Goal: Task Accomplishment & Management: Use online tool/utility

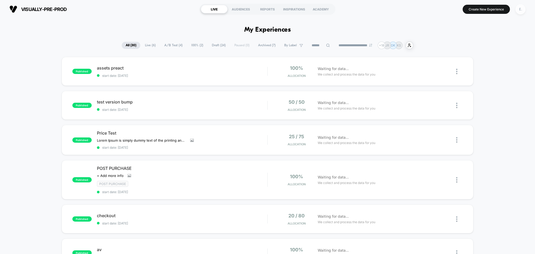
click at [445, 10] on div "E." at bounding box center [520, 9] width 10 height 10
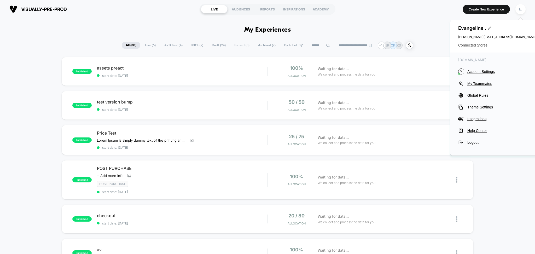
click at [445, 44] on span "Connected Stores" at bounding box center [497, 45] width 78 height 4
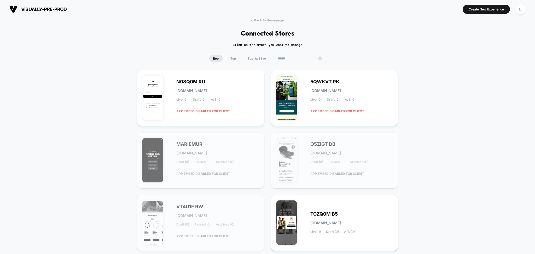
click at [302, 60] on input at bounding box center [300, 58] width 52 height 7
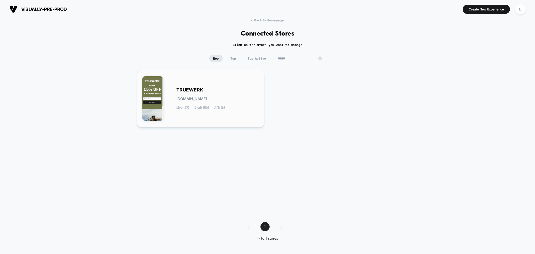
type input "******"
click at [218, 103] on div "TRUEWERK truewerk.myshopify.com Live (27) Draft (50) A/B (6)" at bounding box center [217, 98] width 83 height 21
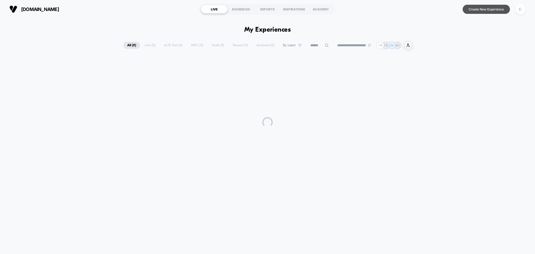
click at [445, 10] on button "Create New Experience" at bounding box center [485, 9] width 47 height 9
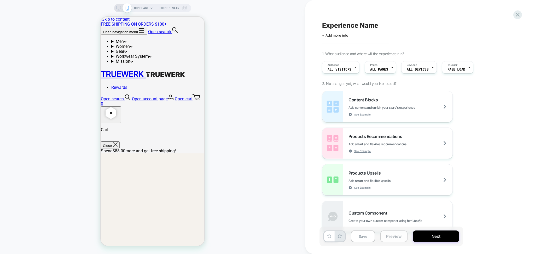
click at [395, 201] on button "Preview" at bounding box center [393, 236] width 27 height 12
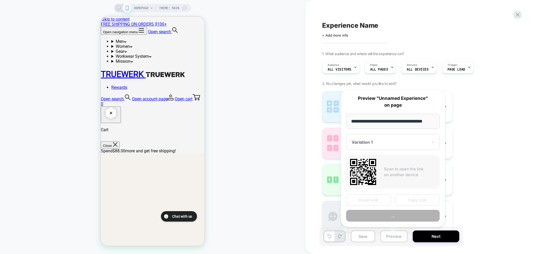
scroll to position [0, 3]
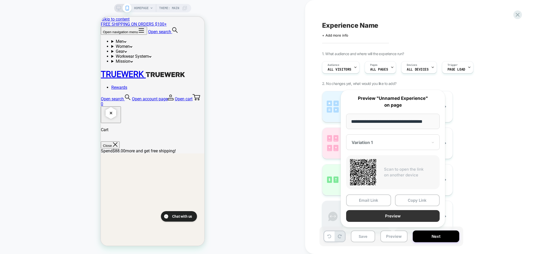
click at [384, 201] on button "Preview" at bounding box center [392, 216] width 93 height 12
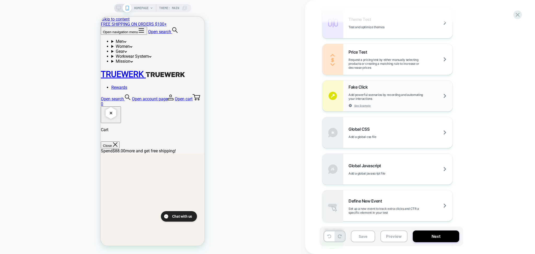
scroll to position [328, 0]
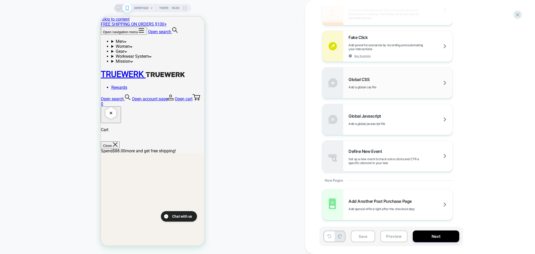
click at [380, 87] on span "Add a global css file" at bounding box center [375, 87] width 54 height 4
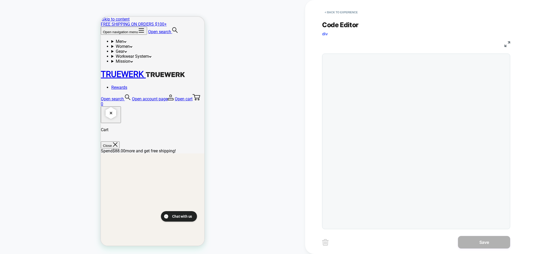
click at [347, 63] on div at bounding box center [416, 141] width 188 height 175
click at [352, 61] on div at bounding box center [426, 141] width 161 height 170
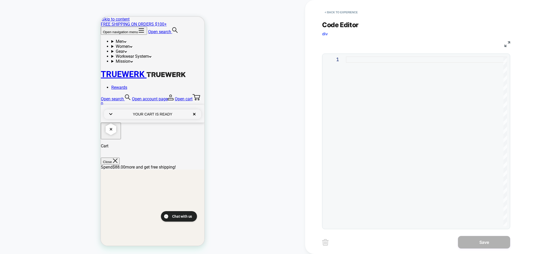
type textarea "**********"
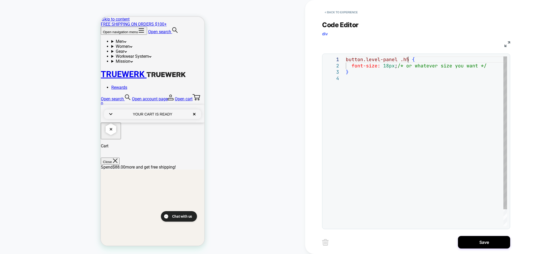
click at [407, 61] on div "button.level-panel .h5 { font-size: 18px ; /* or whatever size you want */ }" at bounding box center [426, 150] width 161 height 189
type textarea "**********"
click at [445, 201] on div "**********" at bounding box center [420, 127] width 196 height 254
click at [445, 201] on button "Save" at bounding box center [484, 242] width 52 height 13
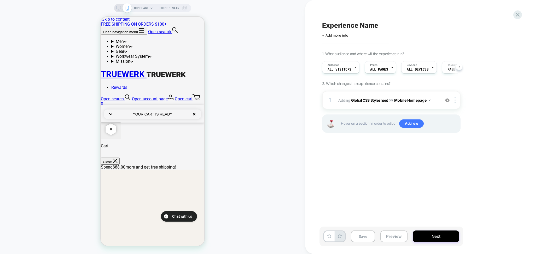
scroll to position [0, 0]
drag, startPoint x: 387, startPoint y: 238, endPoint x: 382, endPoint y: 231, distance: 9.0
click at [388, 201] on button "Preview" at bounding box center [393, 236] width 27 height 12
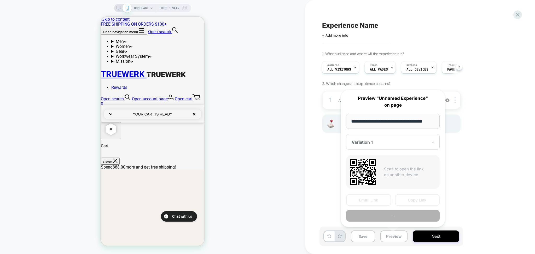
scroll to position [0, 3]
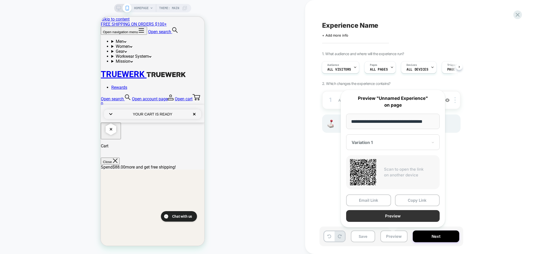
click at [377, 201] on button "Preview" at bounding box center [392, 216] width 93 height 12
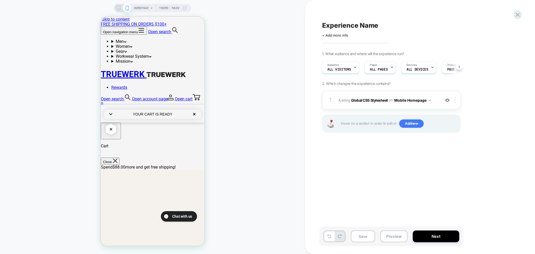
click at [348, 25] on span "Experience Name" at bounding box center [350, 25] width 56 height 8
click at [428, 72] on div "Devices ALL DEVICES" at bounding box center [417, 68] width 32 height 12
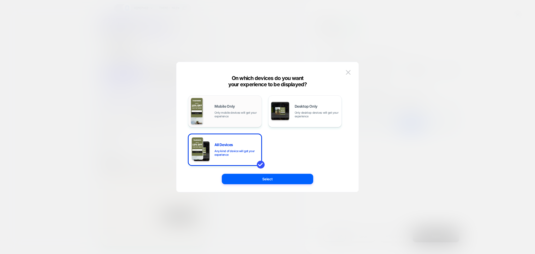
click at [228, 100] on div "Mobile Only Only mobile devices will get your experience" at bounding box center [225, 111] width 68 height 27
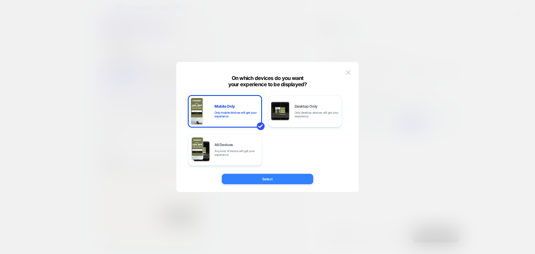
click at [265, 184] on button "Select" at bounding box center [267, 179] width 91 height 10
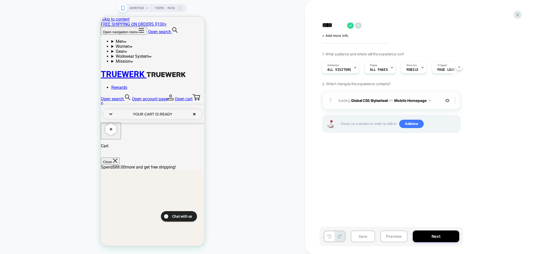
click at [421, 100] on button "Mobile Homepage" at bounding box center [412, 101] width 37 height 8
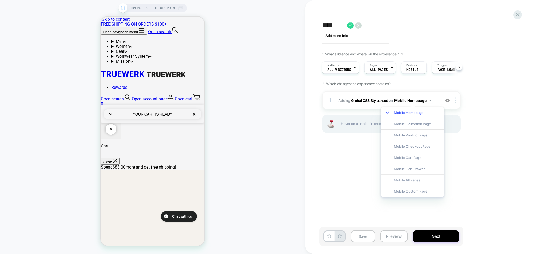
click at [404, 181] on div "Mobile All Pages" at bounding box center [412, 179] width 63 height 11
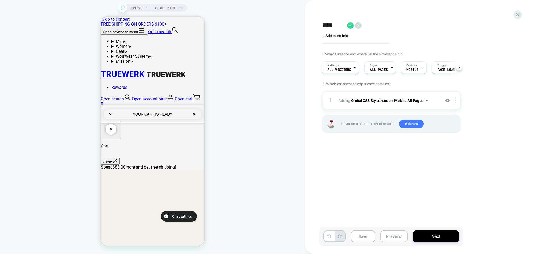
click at [337, 28] on textarea "***" at bounding box center [333, 25] width 22 height 8
type textarea "**********"
click at [361, 174] on div "**********" at bounding box center [417, 126] width 196 height 243
click at [393, 26] on textarea "**********" at bounding box center [390, 25] width 136 height 8
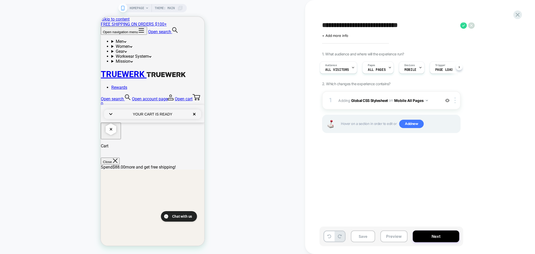
click at [393, 26] on textarea "**********" at bounding box center [390, 25] width 136 height 8
click at [355, 193] on div "**********" at bounding box center [417, 126] width 196 height 243
click at [419, 201] on button "Next" at bounding box center [436, 236] width 46 height 12
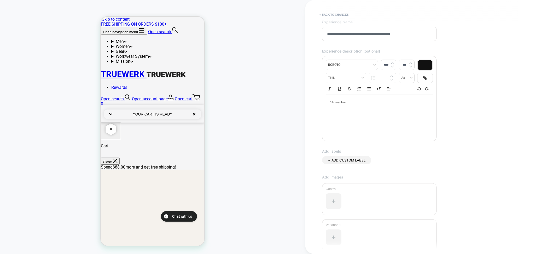
scroll to position [79, 0]
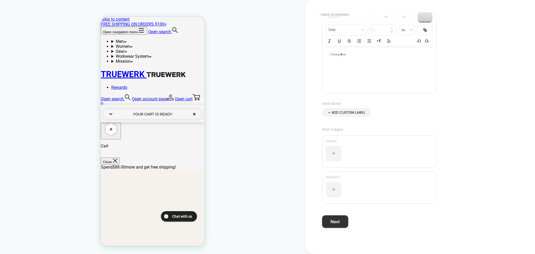
type input "**********"
click at [344, 201] on button "Next" at bounding box center [335, 221] width 26 height 13
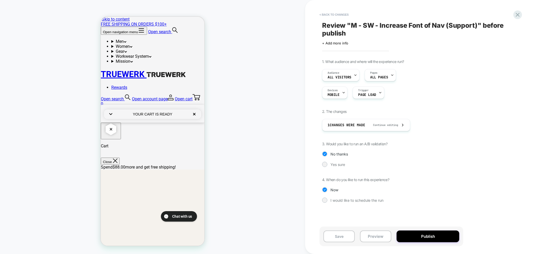
click at [341, 167] on div "1. What audience and where will the experience run? Audience All Visitors Pages…" at bounding box center [417, 134] width 191 height 151
click at [338, 164] on span "Yes sure" at bounding box center [337, 164] width 15 height 4
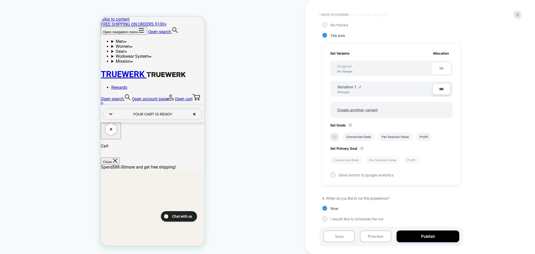
scroll to position [129, 0]
click at [341, 201] on button "Save" at bounding box center [338, 236] width 31 height 12
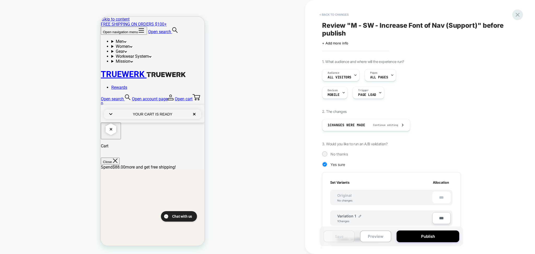
click at [445, 14] on icon at bounding box center [517, 14] width 7 height 7
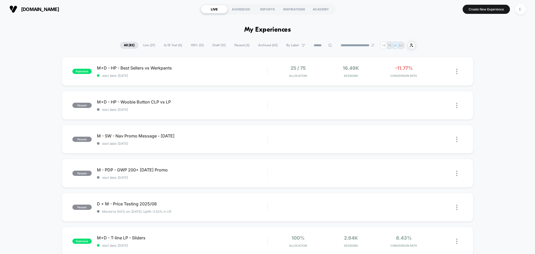
click at [215, 47] on span "Draft ( 51 )" at bounding box center [218, 45] width 21 height 7
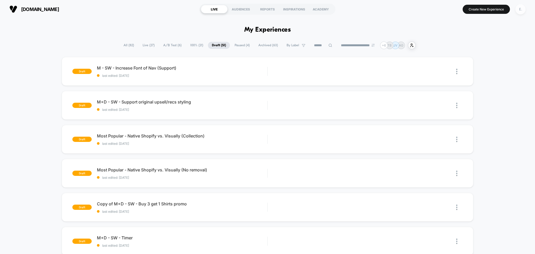
click at [445, 12] on div "E." at bounding box center [520, 9] width 10 height 10
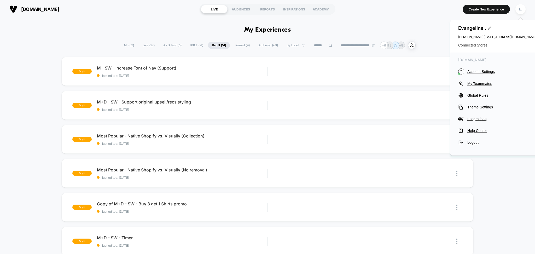
click at [445, 47] on span "Connected Stores" at bounding box center [497, 45] width 78 height 4
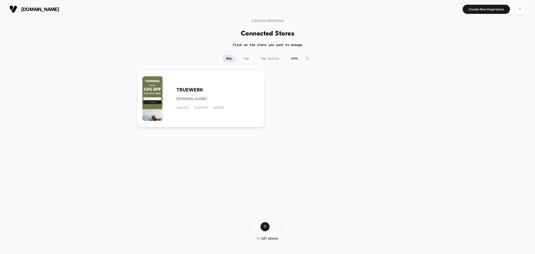
click at [302, 54] on div "< Back to Homepage Connected Stores Click on the store you want to manage New T…" at bounding box center [267, 133] width 535 height 230
drag, startPoint x: 302, startPoint y: 54, endPoint x: 299, endPoint y: 57, distance: 3.9
click at [301, 55] on div "< Back to Homepage Connected Stores Click on the store you want to manage New T…" at bounding box center [267, 133] width 535 height 230
click at [299, 58] on input "******" at bounding box center [300, 58] width 52 height 7
type input "******"
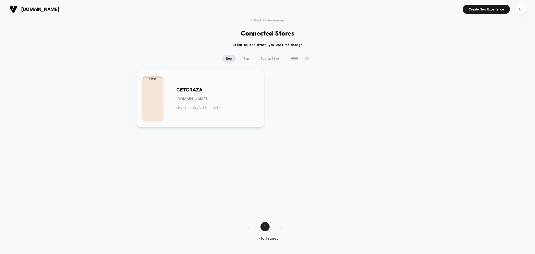
click at [242, 103] on div "GETGRAZA getgraza.myshopify.com Live (9) Draft (35) A/B (1)" at bounding box center [217, 98] width 83 height 21
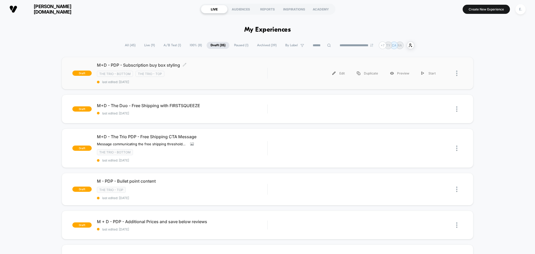
click at [224, 76] on div "The Trio - Bottom The Trio - Top" at bounding box center [182, 74] width 171 height 6
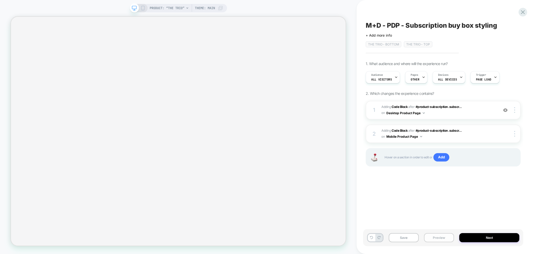
click at [433, 201] on button "Preview" at bounding box center [439, 237] width 30 height 9
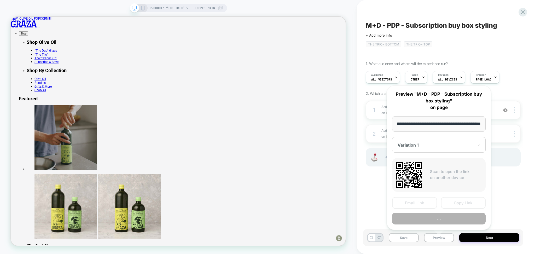
scroll to position [69, 0]
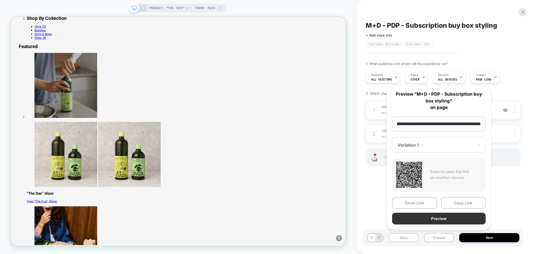
click at [405, 201] on button "Preview" at bounding box center [438, 219] width 93 height 12
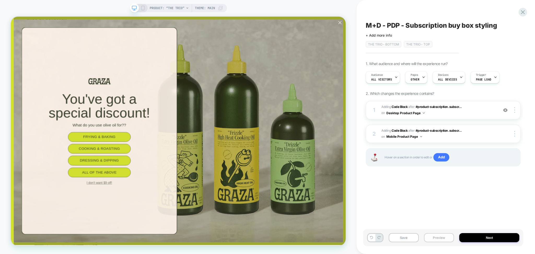
click at [430, 201] on button "Preview" at bounding box center [439, 237] width 30 height 9
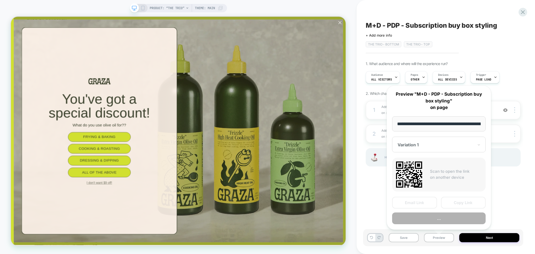
scroll to position [0, 38]
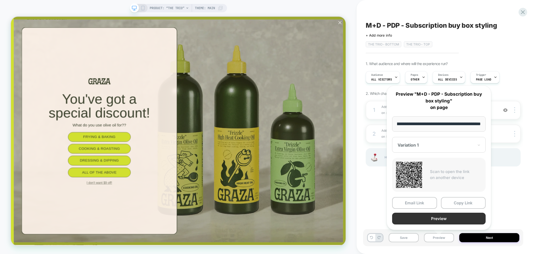
click at [427, 201] on button "Preview" at bounding box center [438, 219] width 93 height 12
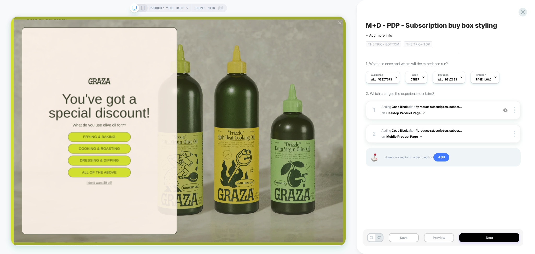
click at [431, 201] on button "Preview" at bounding box center [439, 237] width 30 height 9
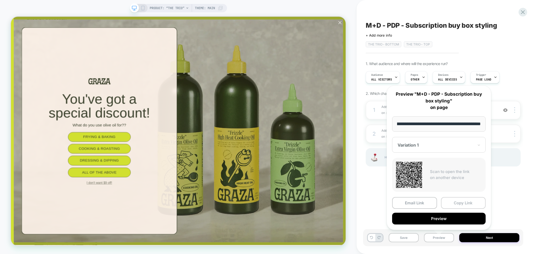
click at [445, 201] on button "Copy Link" at bounding box center [463, 203] width 45 height 12
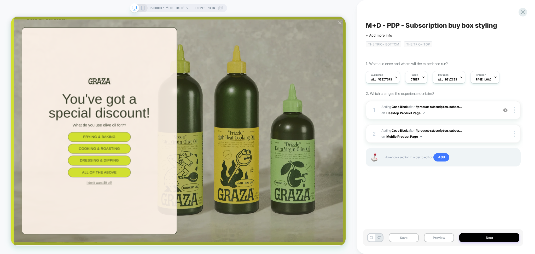
click at [157, 7] on span "PRODUCT: “The Trio”" at bounding box center [167, 8] width 35 height 8
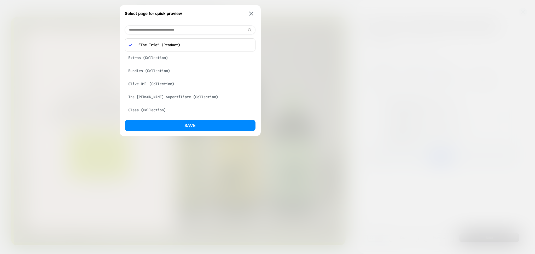
click at [159, 27] on input at bounding box center [190, 29] width 131 height 9
type input "*******"
click at [176, 47] on div "“Frizzle” Spray - 1 Can (Product)" at bounding box center [190, 43] width 131 height 10
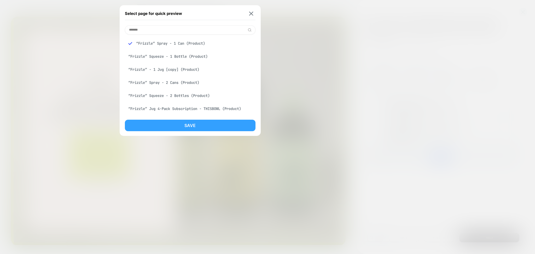
click at [189, 123] on button "Save" at bounding box center [190, 125] width 131 height 11
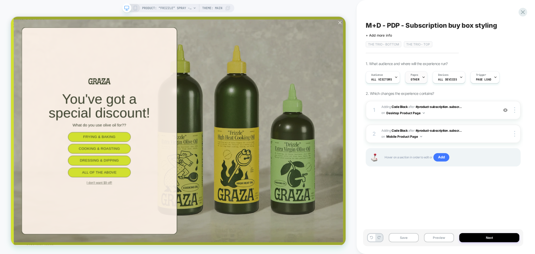
click at [423, 79] on icon at bounding box center [423, 76] width 3 height 3
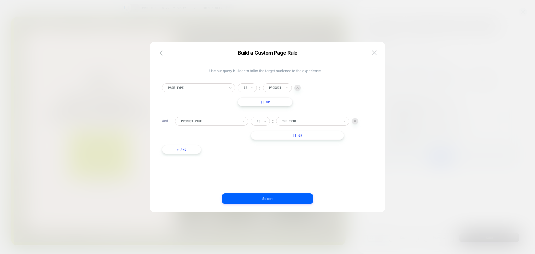
click at [372, 52] on img at bounding box center [374, 52] width 5 height 4
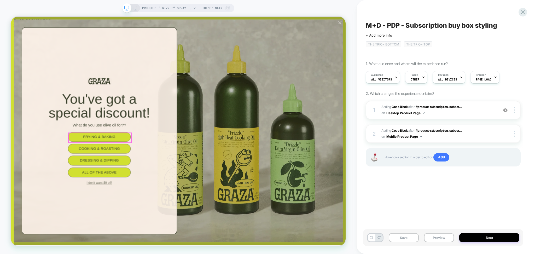
click at [134, 174] on button "Frying & Baking" at bounding box center [129, 177] width 84 height 13
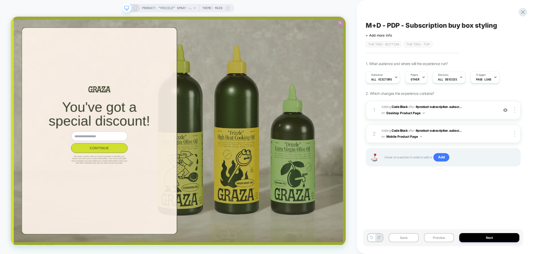
click at [445, 25] on icon "Close popup" at bounding box center [449, 24] width 4 height 4
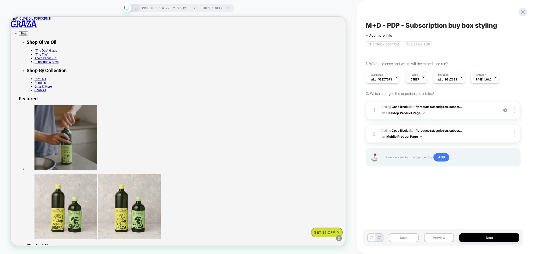
click at [409, 81] on div "Pages OTHER" at bounding box center [414, 77] width 19 height 12
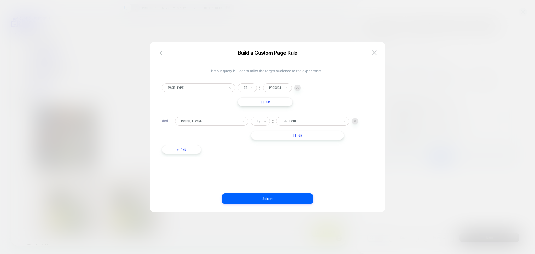
click at [358, 121] on div "Product Page Is ︰ the trio THE TRIO || Or" at bounding box center [271, 128] width 193 height 23
click at [354, 122] on img at bounding box center [355, 121] width 2 height 2
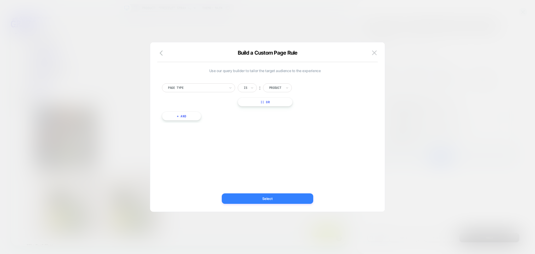
click at [299, 197] on button "Select" at bounding box center [267, 198] width 91 height 10
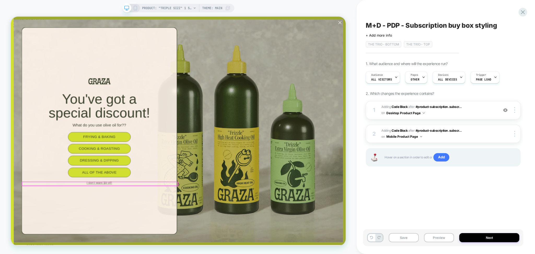
click at [144, 201] on button "I don't want $9 off!" at bounding box center [129, 238] width 206 height 5
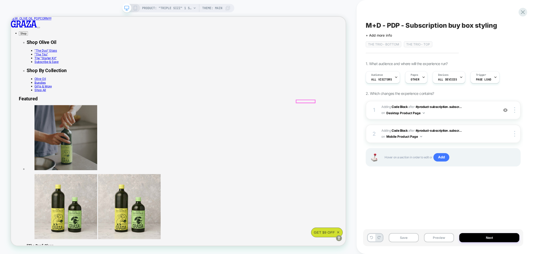
select select "**********"
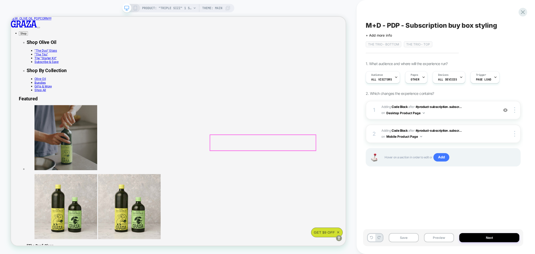
select select
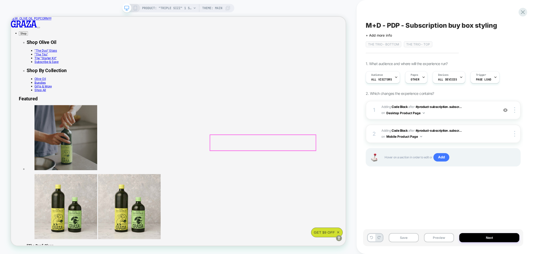
click at [445, 13] on icon at bounding box center [522, 12] width 7 height 7
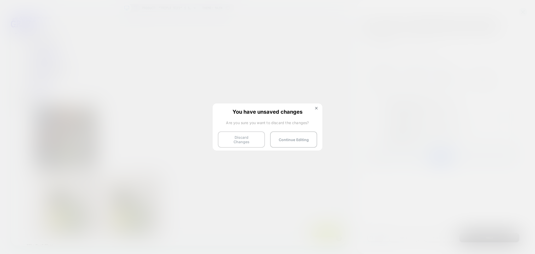
click at [232, 139] on button "Discard Changes" at bounding box center [241, 139] width 47 height 16
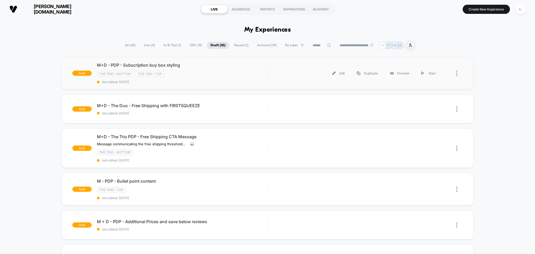
click at [248, 87] on div "draft M+D - PDP - Subscription buy box styling The Trio - Bottom The Trio - Top…" at bounding box center [268, 73] width 412 height 32
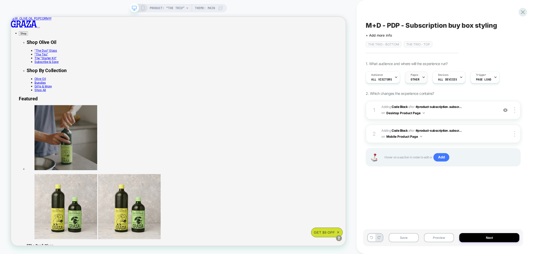
click at [422, 78] on icon at bounding box center [423, 76] width 3 height 3
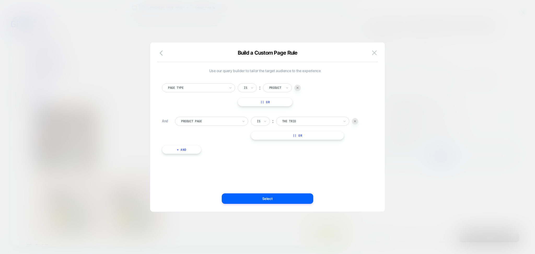
click at [375, 53] on img at bounding box center [374, 52] width 5 height 4
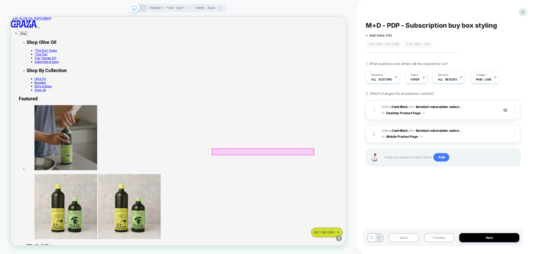
click at [333, 198] on div at bounding box center [346, 196] width 135 height 8
click at [330, 195] on div at bounding box center [347, 197] width 137 height 10
click at [329, 195] on div at bounding box center [346, 196] width 135 height 8
click at [329, 195] on div at bounding box center [354, 195] width 50 height 0
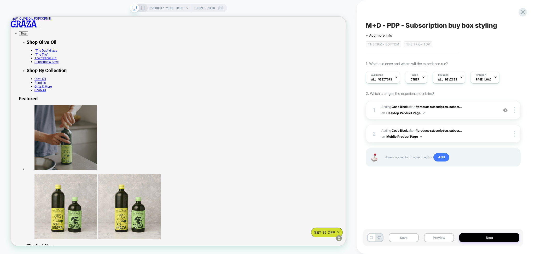
click at [179, 7] on span "PRODUCT: “The Trio”" at bounding box center [167, 8] width 35 height 8
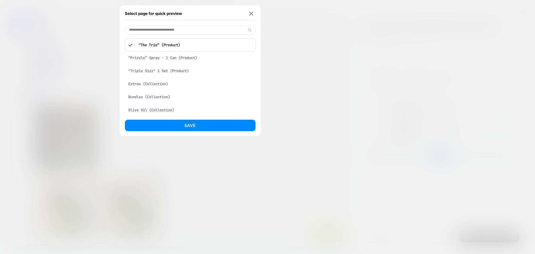
click at [155, 27] on input at bounding box center [190, 29] width 131 height 9
paste input "**********"
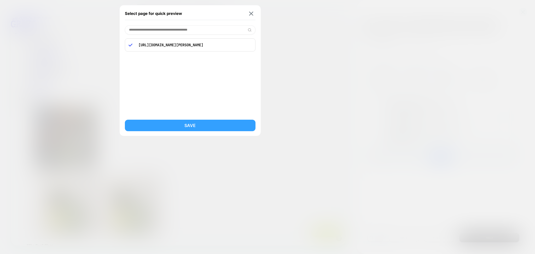
type input "**********"
click at [191, 126] on button "Save" at bounding box center [190, 125] width 131 height 11
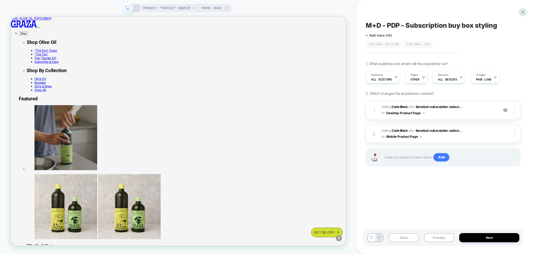
click at [425, 75] on div "Audience All Visitors Pages OTHER Devices ALL DEVICES Trigger Page Load" at bounding box center [440, 76] width 155 height 17
click at [422, 77] on icon at bounding box center [423, 76] width 3 height 3
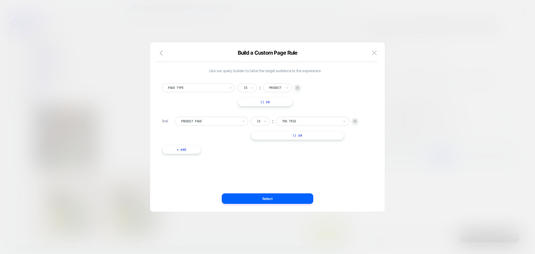
click at [356, 119] on div at bounding box center [355, 121] width 6 height 6
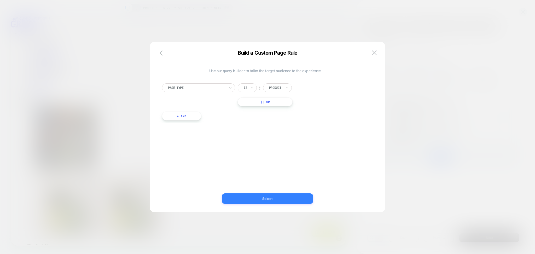
click at [275, 198] on button "Select" at bounding box center [267, 198] width 91 height 10
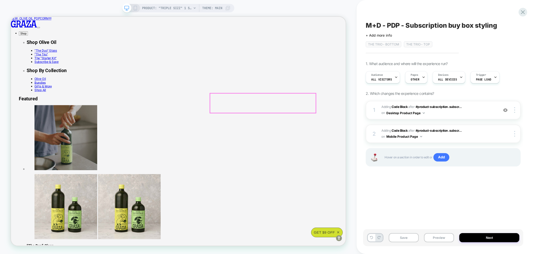
select select
click at [151, 9] on span "PRODUCT: "Triple Sizz" 1 Set" at bounding box center [167, 8] width 50 height 8
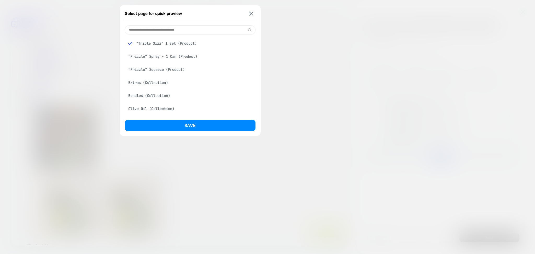
paste input "**********"
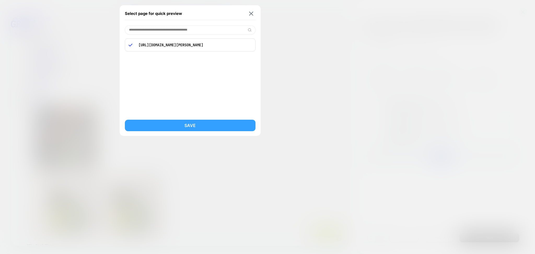
type input "**********"
click at [204, 124] on button "Save" at bounding box center [190, 125] width 131 height 11
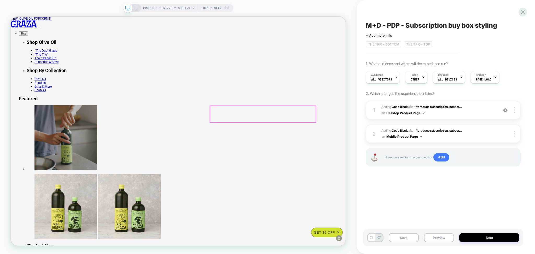
select select "**********"
select select
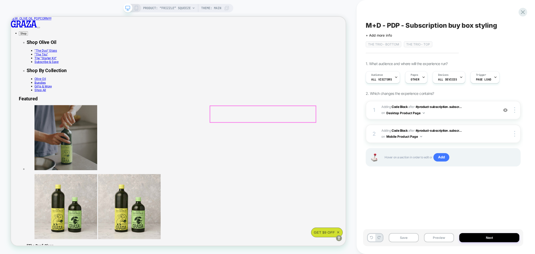
click at [432, 201] on button "Preview" at bounding box center [439, 237] width 30 height 9
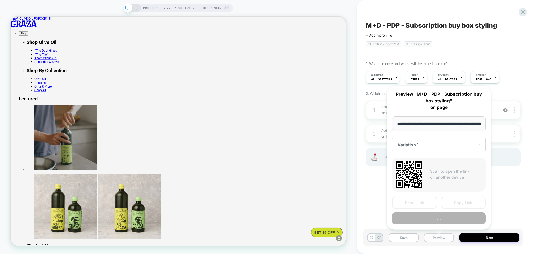
scroll to position [0, 55]
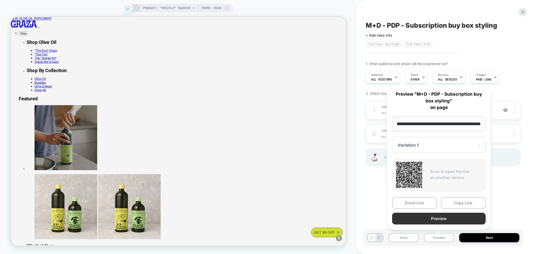
click at [418, 201] on button "Preview" at bounding box center [438, 219] width 93 height 12
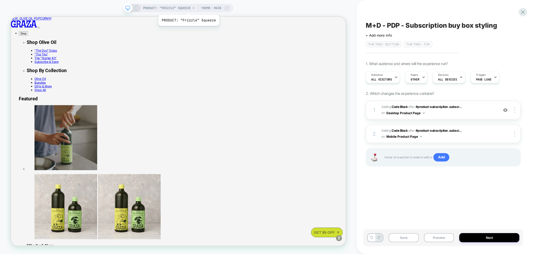
click at [188, 8] on span "PRODUCT: “Frizzle” Squeeze" at bounding box center [167, 8] width 48 height 8
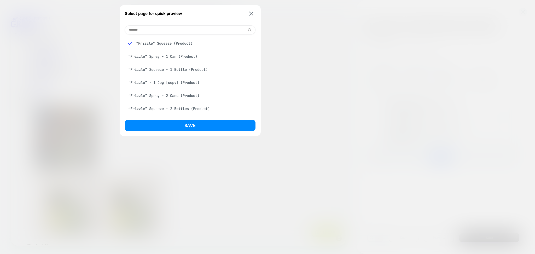
type input "*******"
click at [186, 55] on div "“Frizzle” Spray - 1 Can (Product)" at bounding box center [190, 56] width 131 height 10
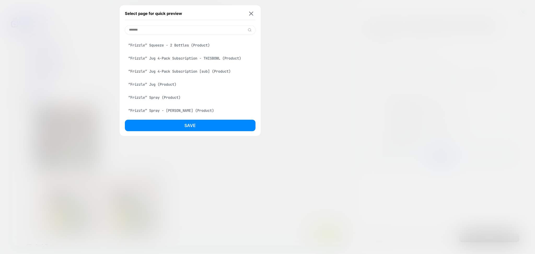
scroll to position [69, 0]
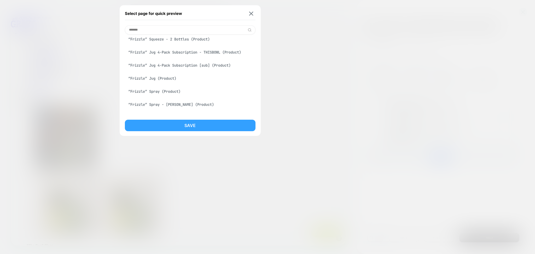
click at [188, 122] on button "Save" at bounding box center [190, 125] width 131 height 11
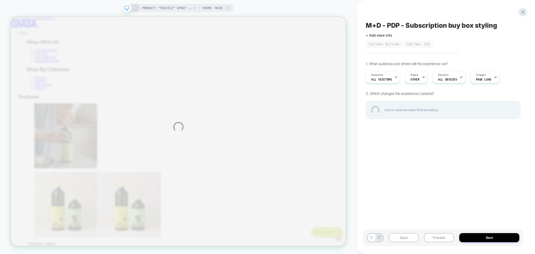
scroll to position [0, 0]
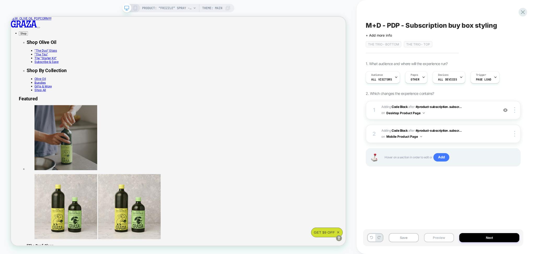
click at [431, 201] on button "Preview" at bounding box center [439, 237] width 30 height 9
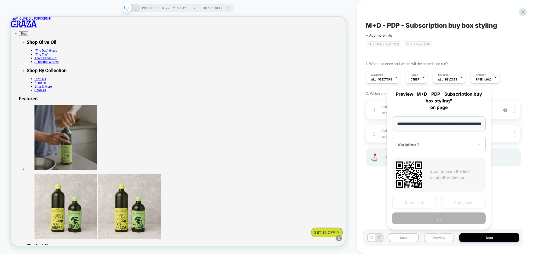
scroll to position [0, 53]
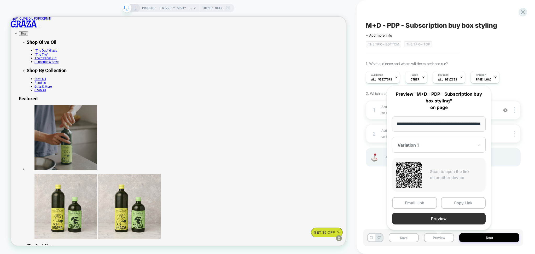
click at [421, 201] on button "Preview" at bounding box center [438, 219] width 93 height 12
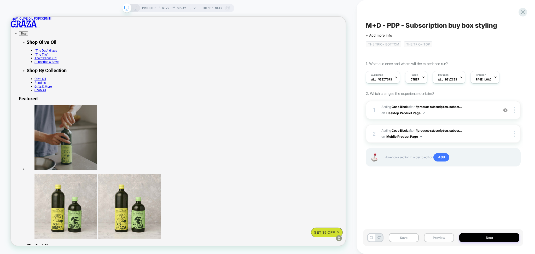
click at [433, 201] on button "Preview" at bounding box center [439, 237] width 30 height 9
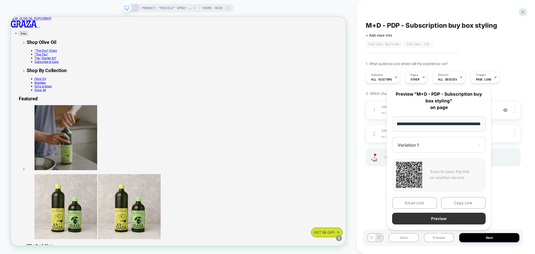
click at [430, 201] on button "Preview" at bounding box center [438, 219] width 93 height 12
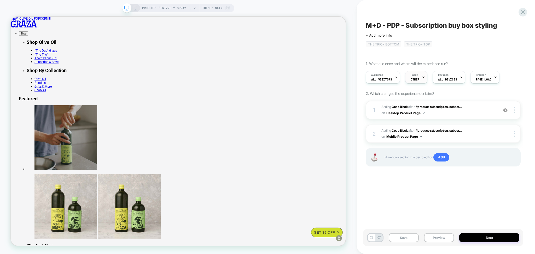
click at [414, 81] on div "Pages OTHER" at bounding box center [414, 77] width 19 height 12
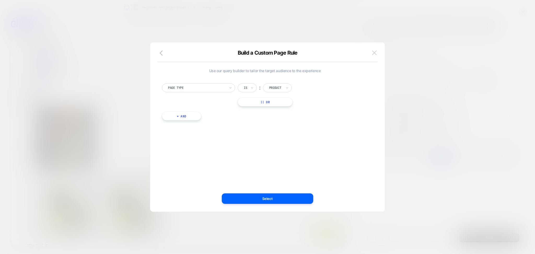
click at [372, 55] on img at bounding box center [374, 52] width 5 height 4
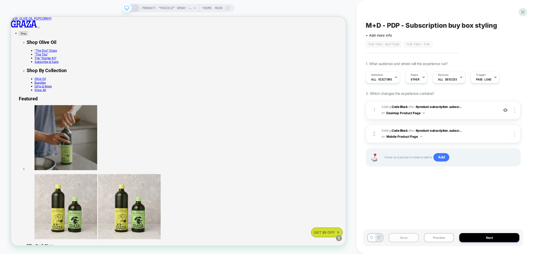
click at [391, 201] on button "Save" at bounding box center [404, 237] width 30 height 9
click at [430, 201] on button "Preview" at bounding box center [439, 237] width 30 height 9
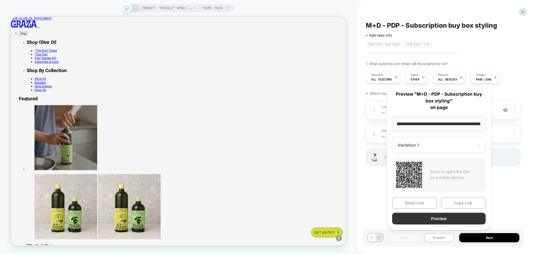
click at [426, 201] on button "Preview" at bounding box center [438, 219] width 93 height 12
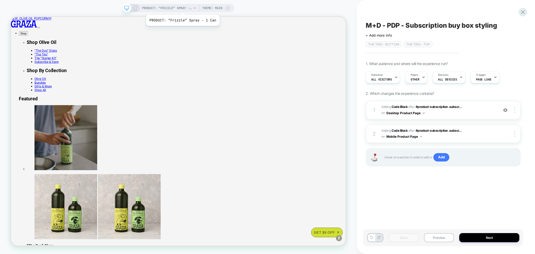
click at [182, 8] on span "PRODUCT: “Frizzle” Spray - 1 Can" at bounding box center [167, 8] width 50 height 8
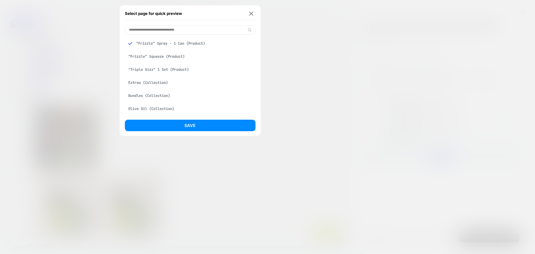
click at [162, 30] on input at bounding box center [190, 29] width 131 height 9
type input "********"
click at [159, 70] on div "“The Trio” (Product)" at bounding box center [190, 69] width 131 height 10
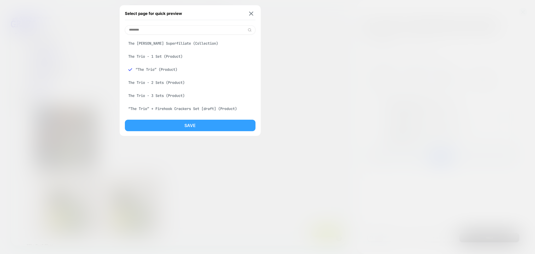
click at [166, 124] on button "Save" at bounding box center [190, 125] width 131 height 11
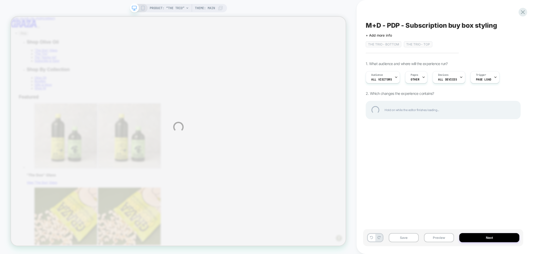
scroll to position [0, 0]
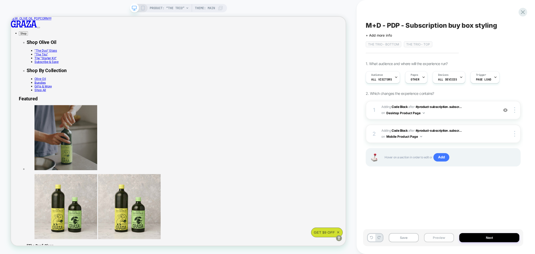
click at [443, 201] on button "Preview" at bounding box center [439, 237] width 30 height 9
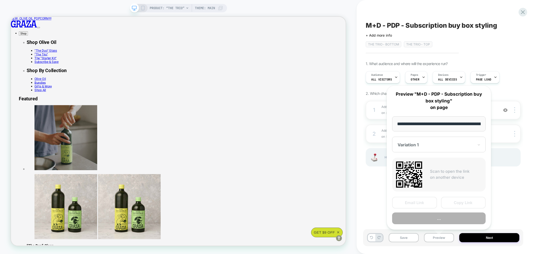
scroll to position [0, 38]
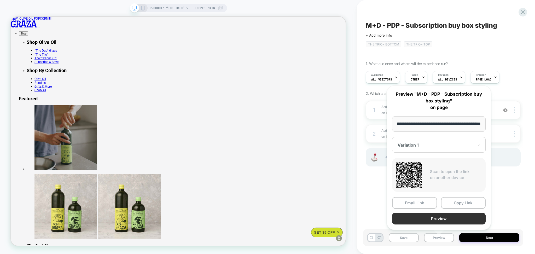
click at [430, 201] on button "Preview" at bounding box center [438, 219] width 93 height 12
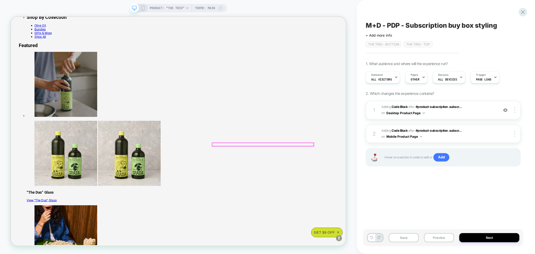
scroll to position [0, 0]
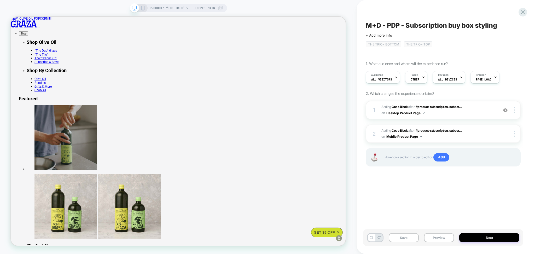
click at [179, 4] on span "PRODUCT: “The Trio”" at bounding box center [167, 8] width 35 height 8
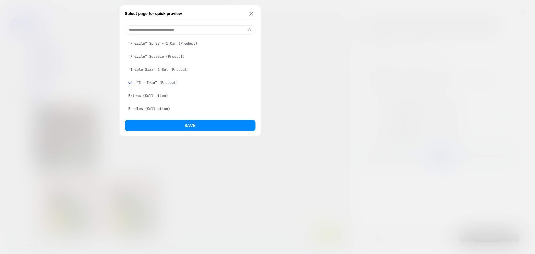
click at [173, 44] on div "“Frizzle” Spray - 1 Can (Product)" at bounding box center [190, 43] width 131 height 10
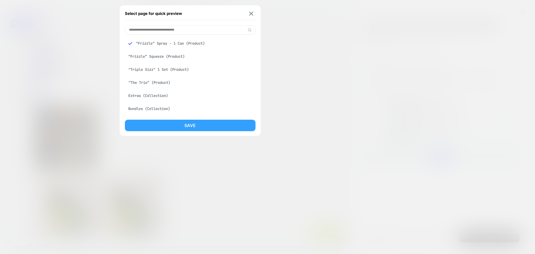
click at [180, 120] on button "Save" at bounding box center [190, 125] width 131 height 11
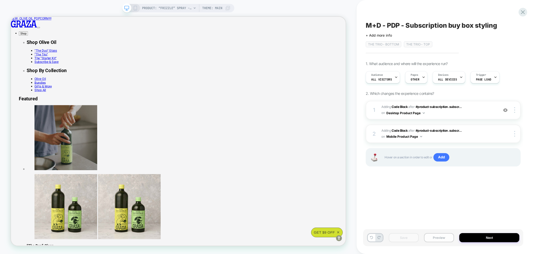
click at [435, 201] on button "Preview" at bounding box center [439, 237] width 30 height 9
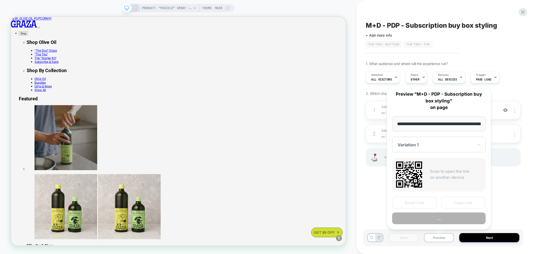
scroll to position [0, 53]
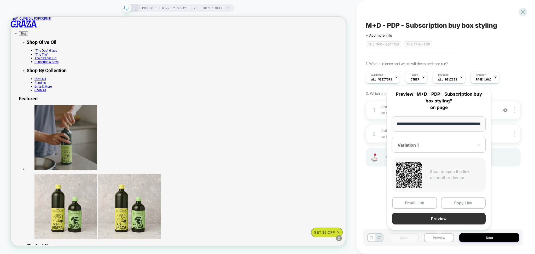
click at [434, 201] on button "Preview" at bounding box center [438, 219] width 93 height 12
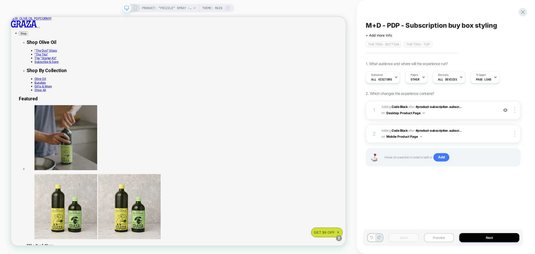
click at [437, 201] on button "Preview" at bounding box center [439, 237] width 30 height 9
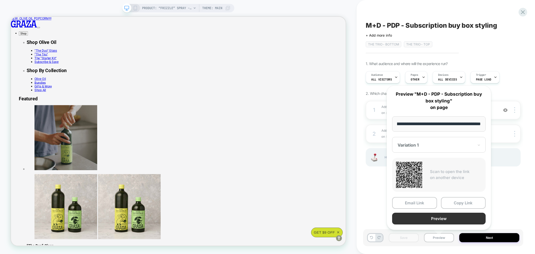
click at [437, 201] on button "Preview" at bounding box center [438, 219] width 93 height 12
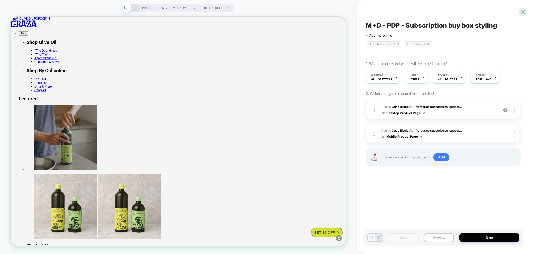
click at [186, 11] on span "PRODUCT: “Frizzle” Spray - 1 Can" at bounding box center [167, 8] width 50 height 8
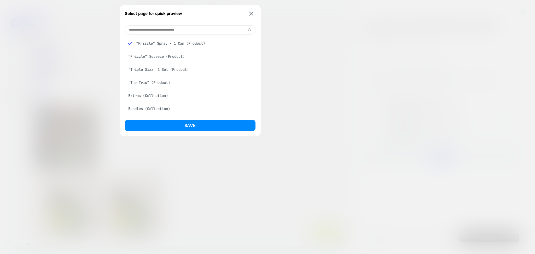
click at [165, 81] on div "“The Trio” (Product)" at bounding box center [190, 83] width 131 height 10
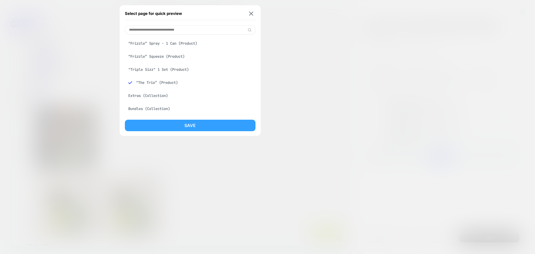
click at [192, 120] on button "Save" at bounding box center [190, 125] width 131 height 11
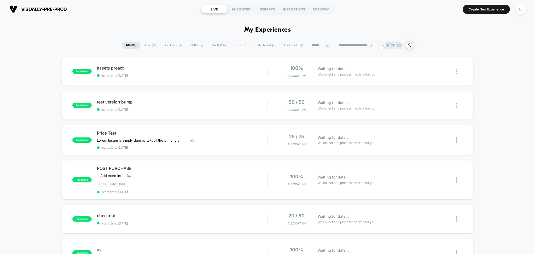
click at [517, 12] on div "E." at bounding box center [520, 9] width 10 height 10
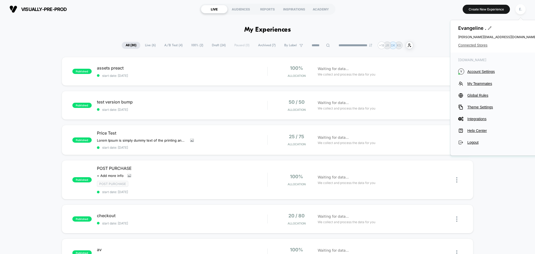
click at [478, 44] on span "Connected Stores" at bounding box center [497, 45] width 78 height 4
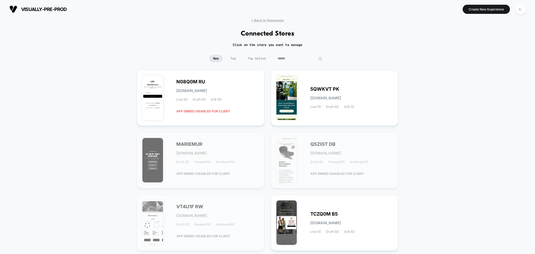
click at [303, 60] on input at bounding box center [300, 58] width 52 height 7
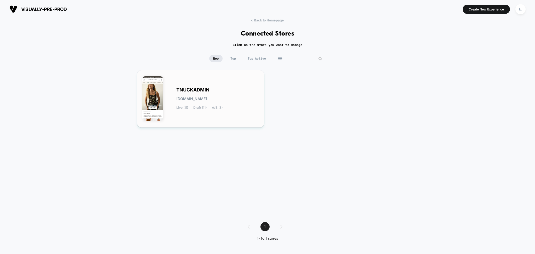
type input "****"
click at [226, 100] on div "TNUCKADMIN tnuckadmin.myshopify.com Live (11) Draft (11) A/B (8)" at bounding box center [217, 98] width 83 height 21
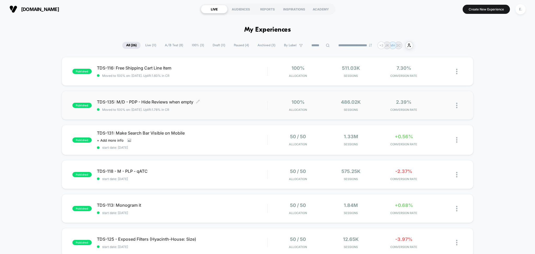
click at [219, 109] on span "Moved to 100% on: 9/22/2025 . Uplift: 1.78% in CR" at bounding box center [182, 110] width 171 height 4
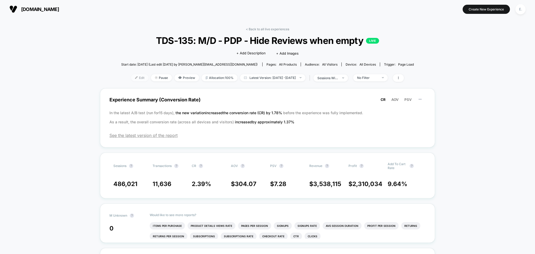
click at [135, 79] on span "Edit" at bounding box center [139, 77] width 17 height 7
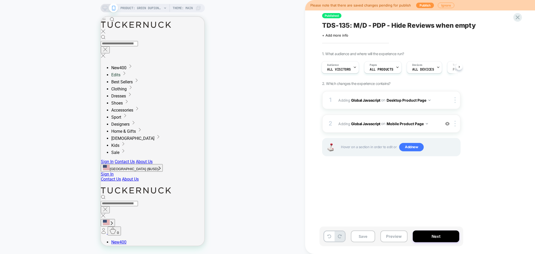
click at [143, 8] on span "PRODUCT: Green Dupioni Esme Dress" at bounding box center [141, 8] width 42 height 8
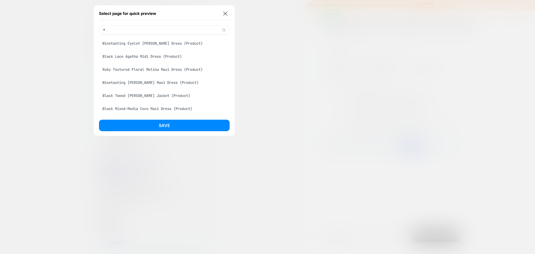
type input "*"
click at [114, 17] on div "Select page for quick preview" at bounding box center [164, 13] width 131 height 13
click at [116, 29] on input "*" at bounding box center [164, 29] width 131 height 9
paste input "**********"
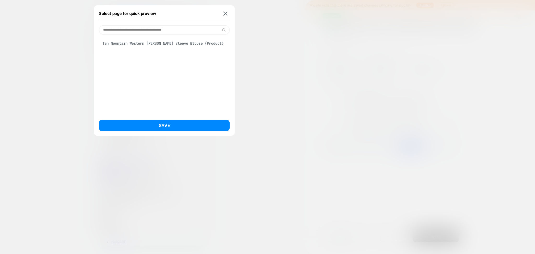
type input "**********"
click at [159, 41] on div "Tan Mountain Western Tyler Long Sleeve Blouse (Product)" at bounding box center [164, 43] width 131 height 10
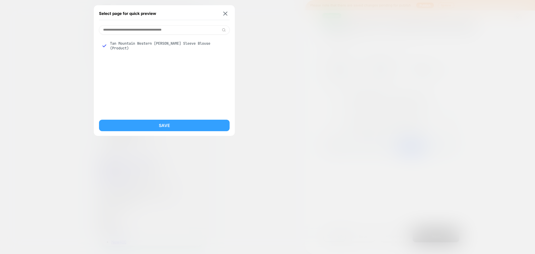
click at [171, 127] on button "Save" at bounding box center [164, 125] width 131 height 11
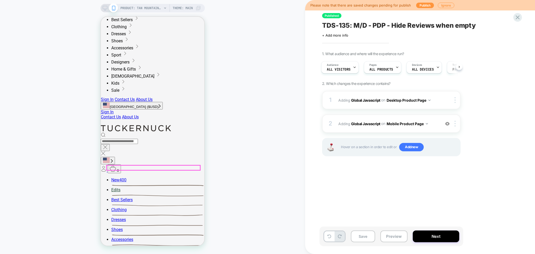
scroll to position [139, 0]
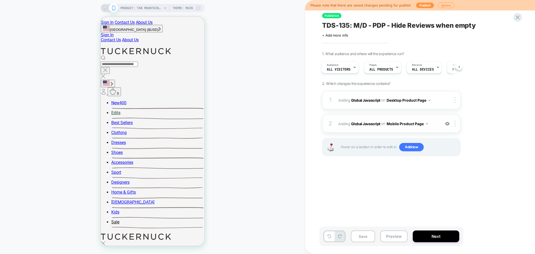
click at [372, 130] on div "2 Adding Global Javascript on Mobile Product Page Add Before Add After Copy to …" at bounding box center [391, 123] width 138 height 18
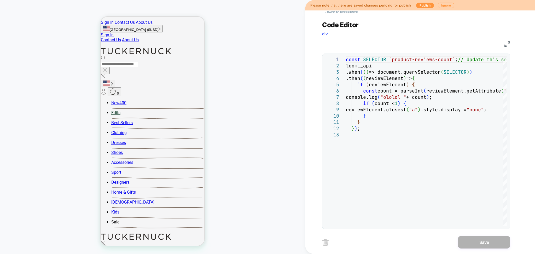
click at [348, 13] on button "< Back to experience" at bounding box center [341, 12] width 38 height 8
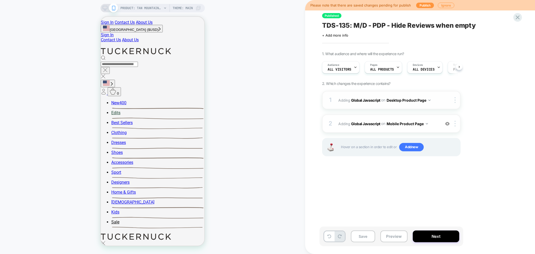
click at [399, 103] on button "Desktop Product Page" at bounding box center [408, 100] width 44 height 8
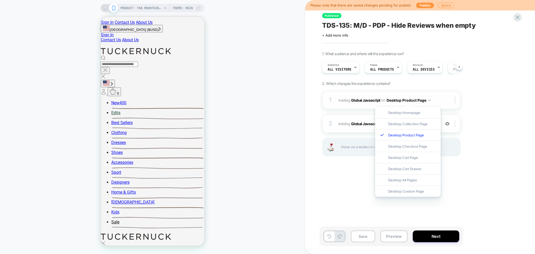
scroll to position [0, 0]
click at [435, 98] on span "Adding Global Javascript on Desktop Product Page" at bounding box center [387, 100] width 99 height 8
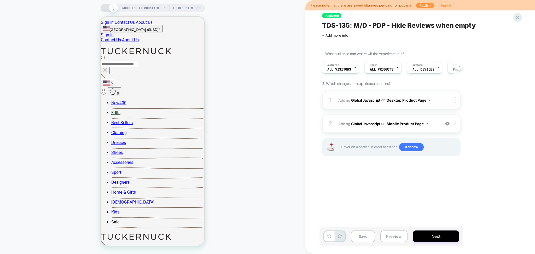
click at [437, 100] on span "Adding Global Javascript on Desktop Product Page" at bounding box center [387, 100] width 99 height 8
click at [106, 10] on icon at bounding box center [105, 8] width 5 height 5
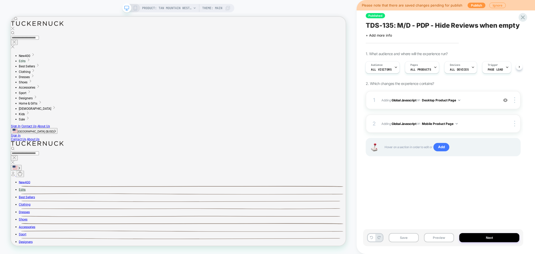
click at [432, 237] on button "Preview" at bounding box center [439, 237] width 30 height 9
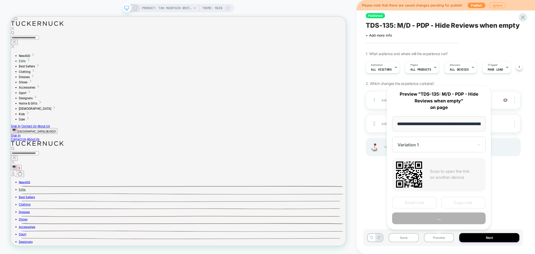
scroll to position [0, 113]
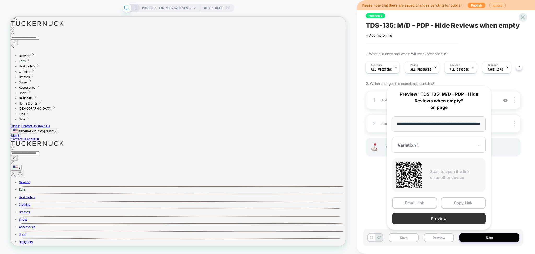
click at [426, 216] on button "Preview" at bounding box center [438, 219] width 93 height 12
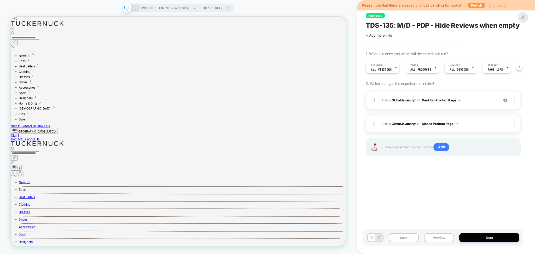
click at [521, 15] on icon at bounding box center [522, 17] width 7 height 7
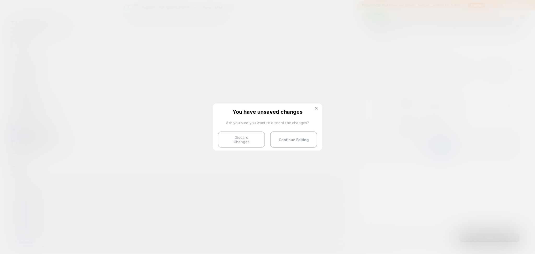
click at [239, 140] on button "Discard Changes" at bounding box center [241, 139] width 47 height 16
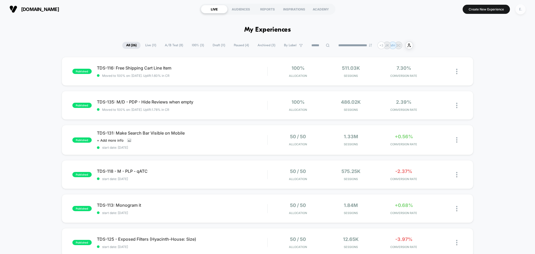
click at [521, 5] on div "E." at bounding box center [520, 9] width 10 height 10
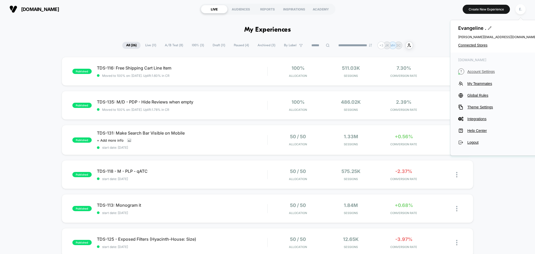
click at [478, 71] on span "Account Settings" at bounding box center [501, 71] width 69 height 4
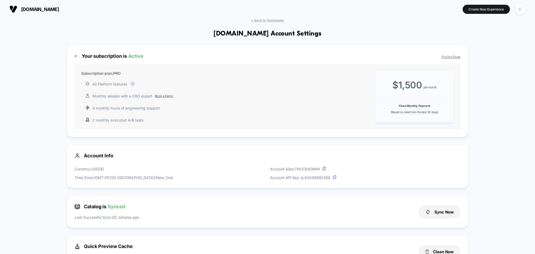
scroll to position [139, 0]
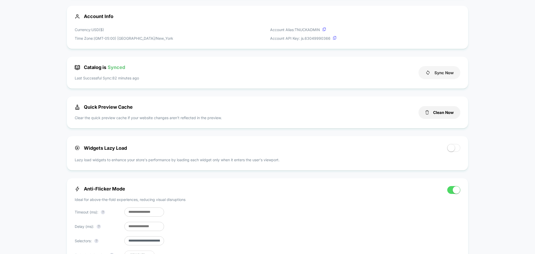
click at [437, 75] on button "Sync Now" at bounding box center [439, 72] width 42 height 13
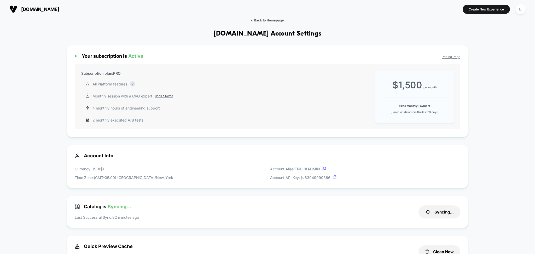
click at [272, 22] on span "< Back to Homepage" at bounding box center [267, 20] width 33 height 4
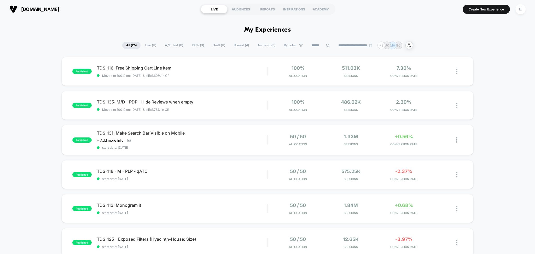
click at [310, 44] on input at bounding box center [320, 45] width 26 height 6
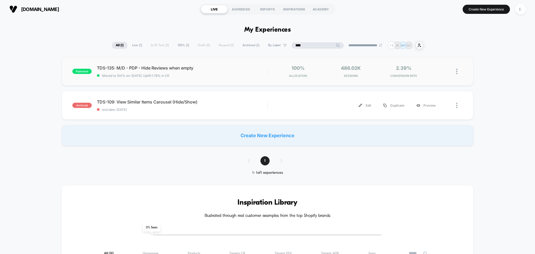
type input "****"
click at [219, 77] on span "Moved to 100% on: 9/22/2025 . Uplift: 1.78% in CR" at bounding box center [182, 76] width 171 height 4
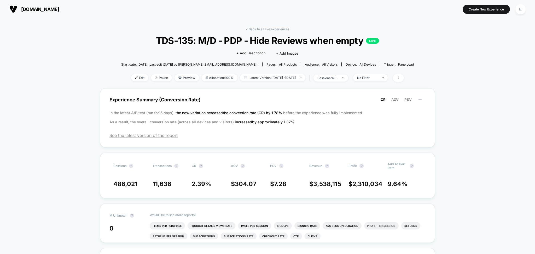
click at [124, 81] on div "Edit Pause Preview Allocation: 100% Latest Version: Sep 22, 2025 - Sep 25, 2025…" at bounding box center [267, 78] width 292 height 8
click at [131, 79] on span "Edit" at bounding box center [139, 77] width 17 height 7
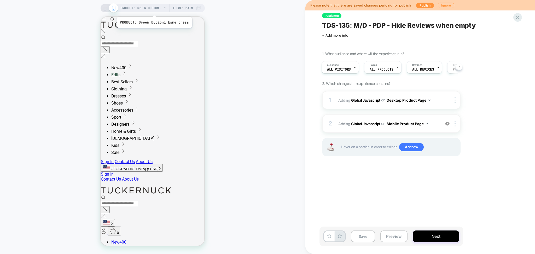
click at [153, 10] on span "PRODUCT: Green Dupioni Esme Dress" at bounding box center [141, 8] width 42 height 8
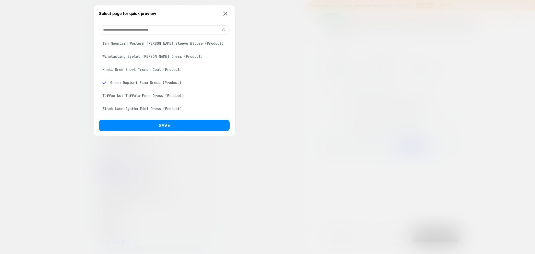
click at [180, 38] on div "Tan Mountain Western Tyler Long Sleeve Blouse (Product)" at bounding box center [164, 43] width 131 height 10
click at [177, 30] on input at bounding box center [164, 29] width 131 height 9
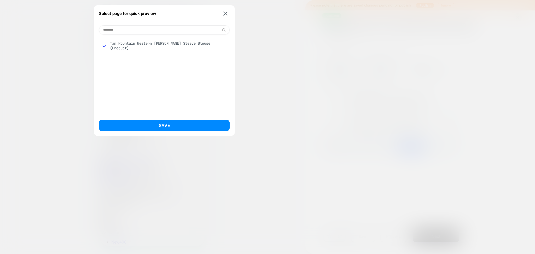
type input "********"
click at [175, 45] on div "Tan Mountain Western Tyler Long Sleeve Blouse (Product)" at bounding box center [164, 45] width 131 height 15
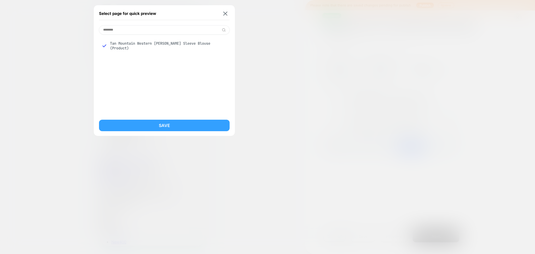
click at [188, 130] on button "Save" at bounding box center [164, 125] width 131 height 11
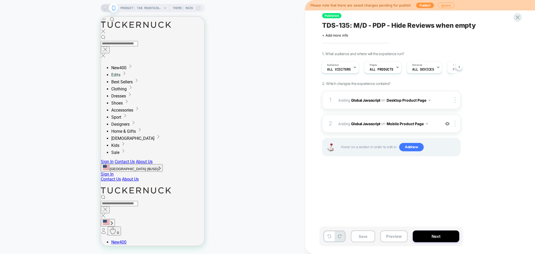
scroll to position [0, 1]
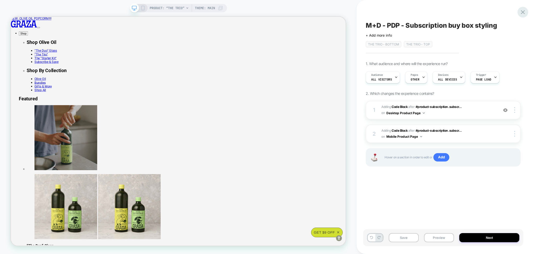
click at [525, 10] on icon at bounding box center [522, 12] width 7 height 7
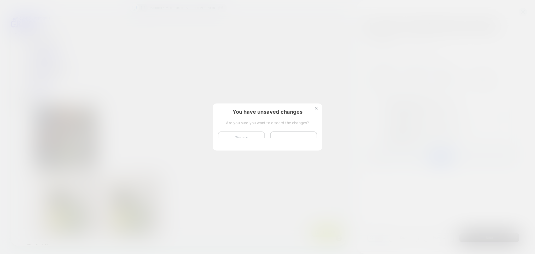
click at [253, 138] on button "Discard Changes" at bounding box center [241, 139] width 47 height 16
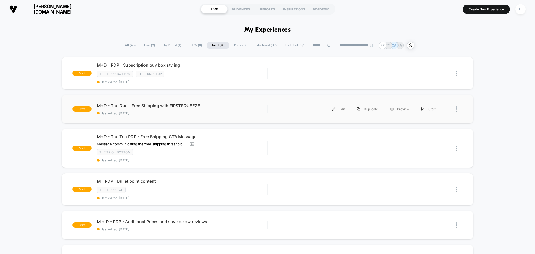
click at [240, 111] on span "last edited: 9/14/2025" at bounding box center [182, 113] width 171 height 4
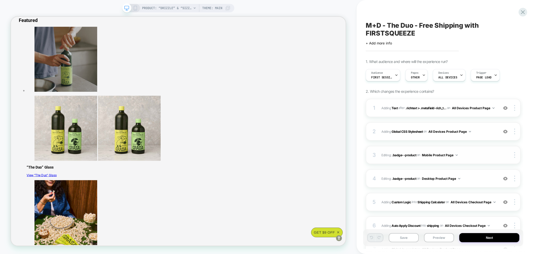
scroll to position [67, 0]
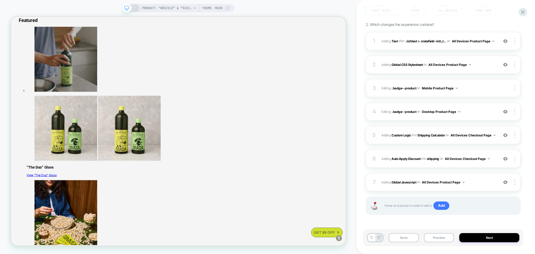
click at [455, 138] on span "#_loomi_addon_1757415173517 Adding Custom Logic INTO Shipping Calculator Shippi…" at bounding box center [438, 135] width 114 height 7
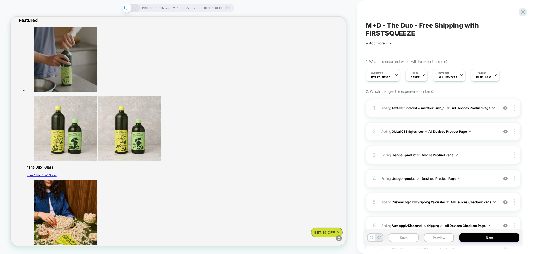
click at [442, 115] on div "1 #_loomi_addon_1755761860951 Adding Text AFTER .richtext > .metafield-rich_t..…" at bounding box center [443, 108] width 155 height 18
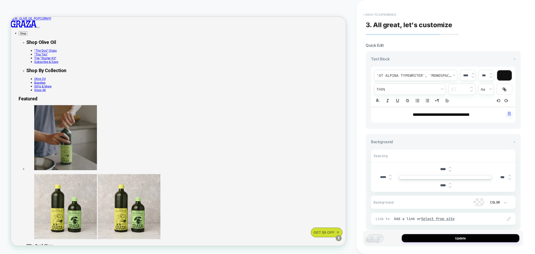
click at [369, 14] on button "< Back to experience" at bounding box center [379, 14] width 38 height 8
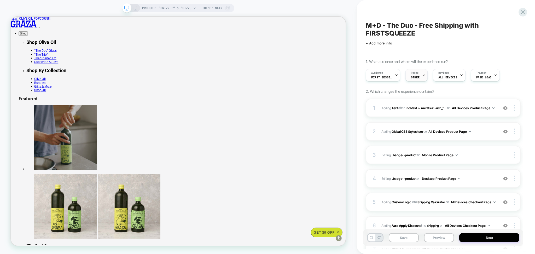
click at [420, 78] on div "Pages OTHER" at bounding box center [414, 75] width 19 height 12
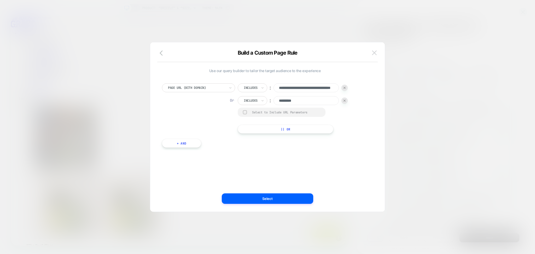
click at [373, 52] on img at bounding box center [374, 52] width 5 height 4
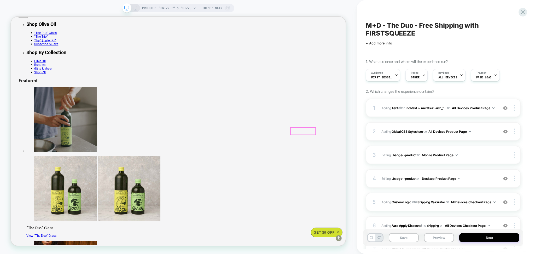
scroll to position [69, 0]
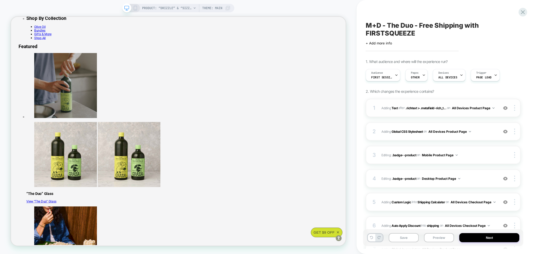
click at [441, 115] on div "1 #_loomi_addon_1755761860951 Adding Text AFTER .richtext > .metafield-rich_t..…" at bounding box center [443, 108] width 155 height 18
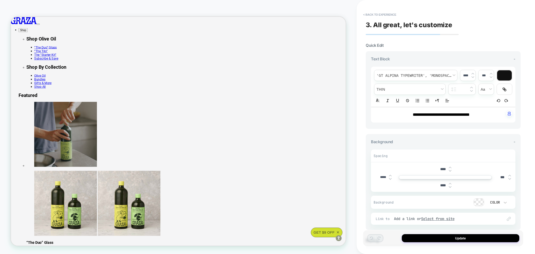
scroll to position [0, 0]
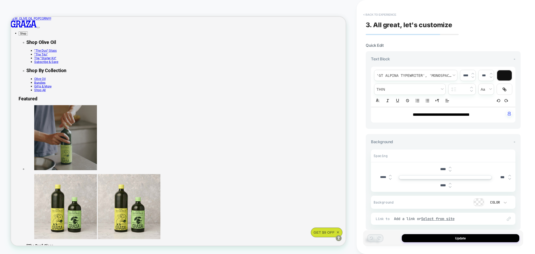
click at [389, 14] on button "< Back to experience" at bounding box center [379, 14] width 38 height 8
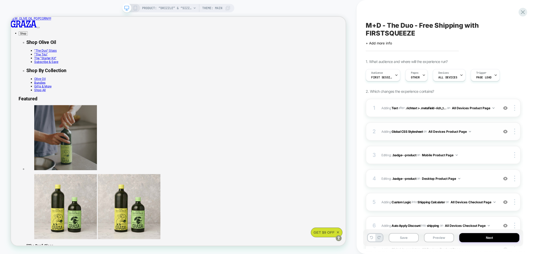
click at [438, 136] on div "2 Adding Global CSS Stylesheet on All Devices Product Page Add Before Add After…" at bounding box center [443, 131] width 155 height 18
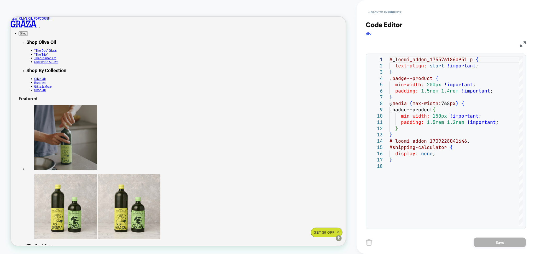
click at [386, 17] on div "**********" at bounding box center [446, 121] width 160 height 215
click at [385, 8] on div "< Back to experience" at bounding box center [455, 8] width 178 height 16
click at [387, 11] on button "< Back to experience" at bounding box center [385, 12] width 38 height 8
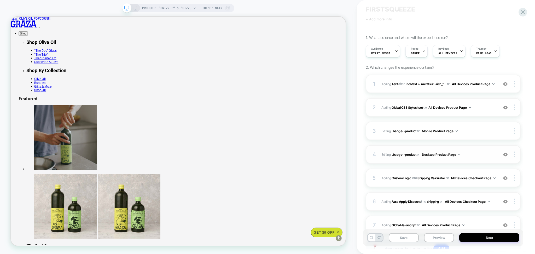
scroll to position [35, 0]
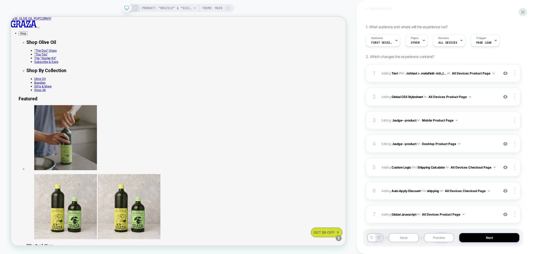
click at [466, 123] on span "Editing : .badge--product .badge--product on Mobile Product Page" at bounding box center [438, 120] width 114 height 7
click at [463, 147] on span "Editing : .badge--product .badge--product on Desktop Product Page" at bounding box center [438, 143] width 114 height 7
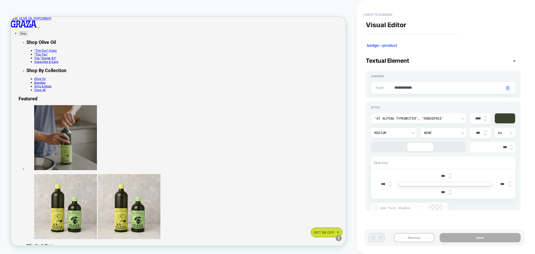
type textarea "*"
click at [379, 17] on button "< Back to changes" at bounding box center [377, 14] width 34 height 8
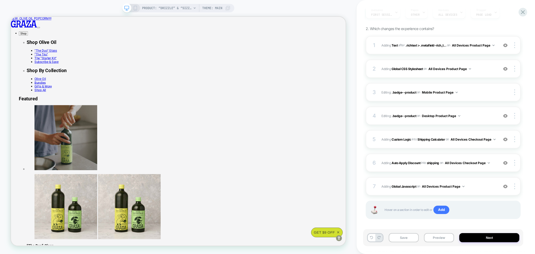
scroll to position [67, 0]
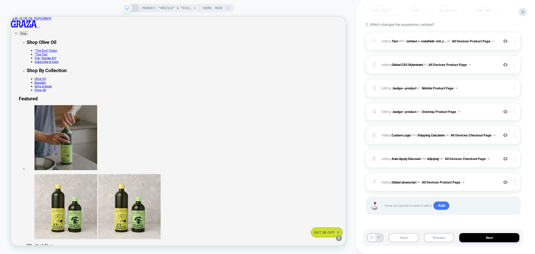
click at [460, 135] on span "#_loomi_addon_1757415173517 Adding Custom Logic INTO Shipping Calculator Shippi…" at bounding box center [438, 135] width 114 height 7
click at [435, 164] on div "6 #_loomi_addon_1757415180773 Adding Auto Apply Discount INTO shipping shipping…" at bounding box center [443, 158] width 155 height 18
click at [434, 164] on div "6 #_loomi_addon_1757415180773 Adding Auto Apply Discount INTO shipping shipping…" at bounding box center [443, 158] width 155 height 18
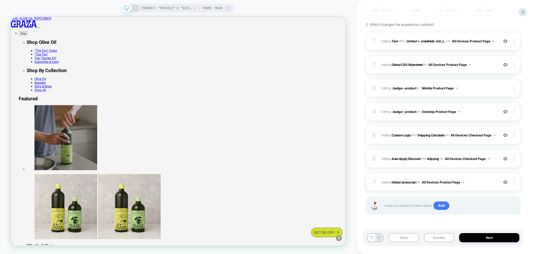
click at [481, 164] on div "6 #_loomi_addon_1757415180773 Adding Auto Apply Discount INTO shipping shipping…" at bounding box center [443, 158] width 155 height 18
click at [473, 182] on span "Adding Global Javascript on All Devices Product Page" at bounding box center [438, 182] width 114 height 7
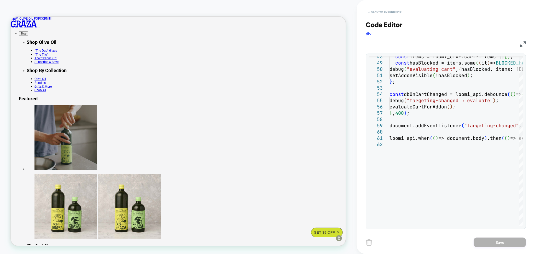
click at [377, 13] on button "< Back to experience" at bounding box center [385, 12] width 38 height 8
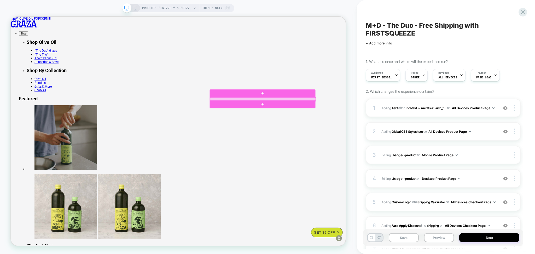
click at [308, 125] on div at bounding box center [346, 126] width 141 height 5
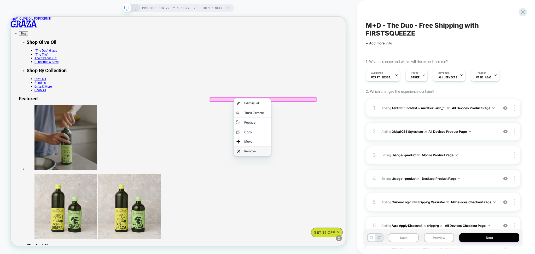
click at [321, 200] on div "Remove" at bounding box center [333, 196] width 50 height 13
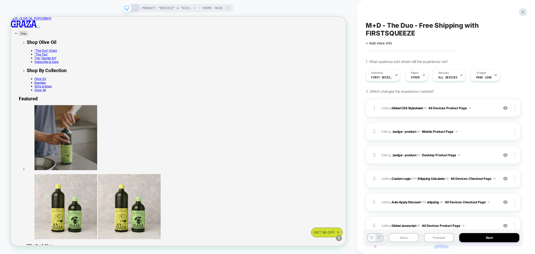
click at [370, 238] on icon at bounding box center [371, 237] width 3 height 3
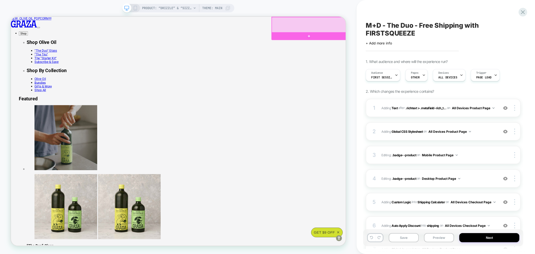
click at [443, 27] on div at bounding box center [408, 27] width 100 height 21
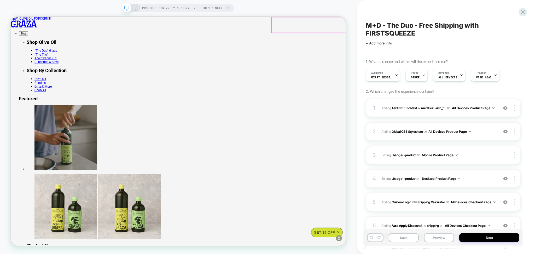
click at [508, 109] on div at bounding box center [505, 108] width 10 height 6
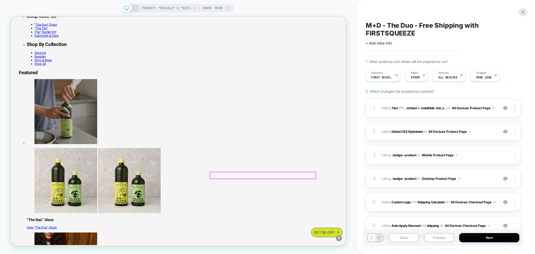
scroll to position [139, 0]
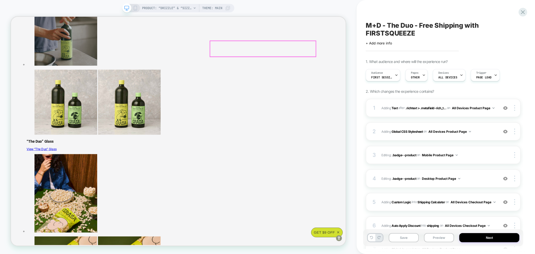
select select "**********"
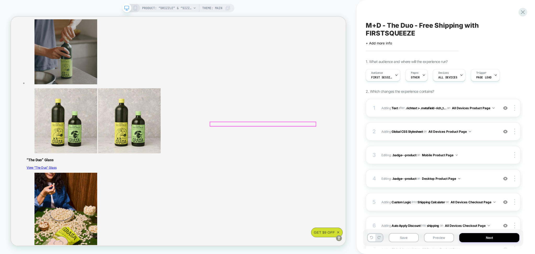
scroll to position [104, 0]
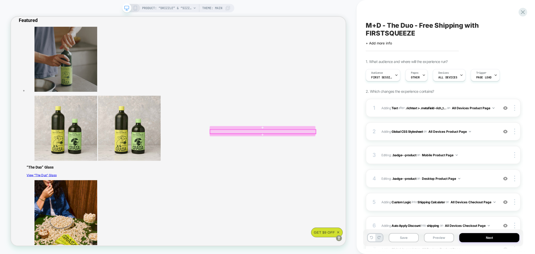
click at [394, 169] on div at bounding box center [346, 169] width 141 height 5
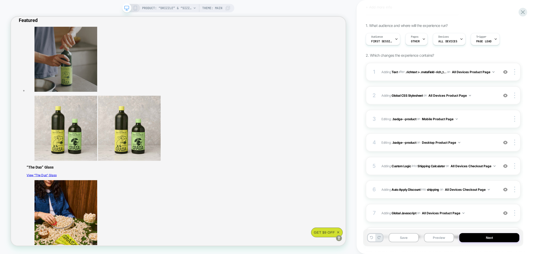
scroll to position [90, 0]
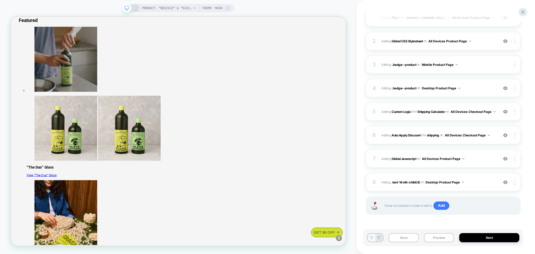
click at [373, 238] on button at bounding box center [371, 238] width 7 height 8
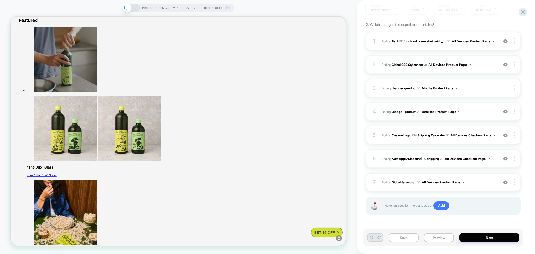
scroll to position [67, 0]
click at [470, 63] on button "All Devices Product Page" at bounding box center [449, 64] width 43 height 7
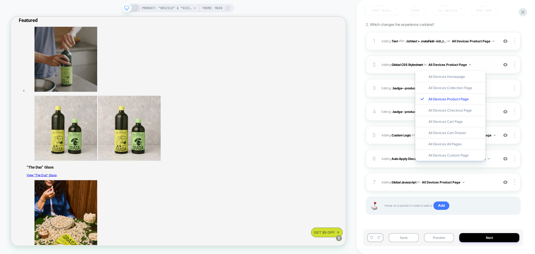
click at [481, 65] on span "Adding Global CSS Stylesheet on All Devices Product Page" at bounding box center [438, 64] width 114 height 7
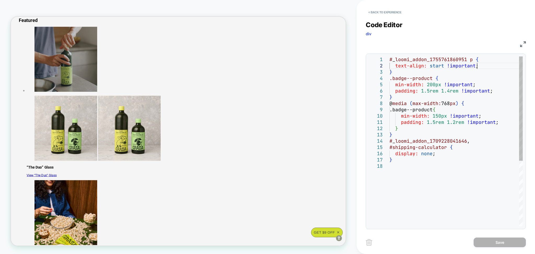
click at [484, 67] on div "# _ loomi_addon_1755761860951 p { text-align: start !important ; } .badge--prod…" at bounding box center [455, 194] width 133 height 276
click at [466, 160] on div "# _ loomi_addon_1755761860951 p { text-align: start !important ; } .badge--prod…" at bounding box center [455, 194] width 133 height 276
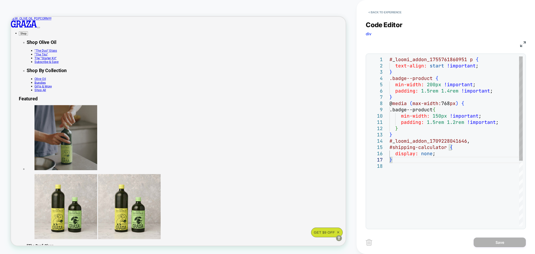
type textarea "**********"
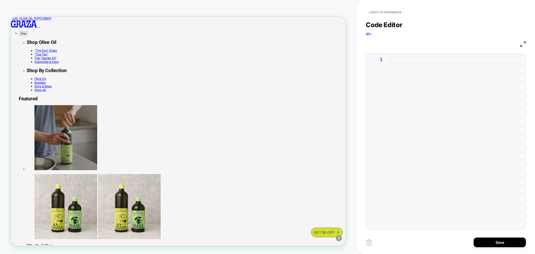
type textarea "**********"
click at [382, 15] on button "< Back to experience" at bounding box center [385, 12] width 38 height 8
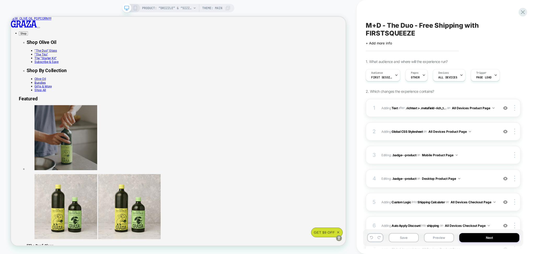
click at [449, 112] on div "1 #_loomi_addon_1755761860951 Adding Text AFTER .richtext > .metafield-rich_t..…" at bounding box center [443, 108] width 155 height 18
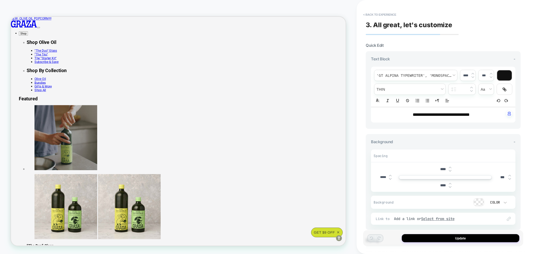
scroll to position [0, 0]
click at [388, 15] on button "< Back to experience" at bounding box center [379, 14] width 38 height 8
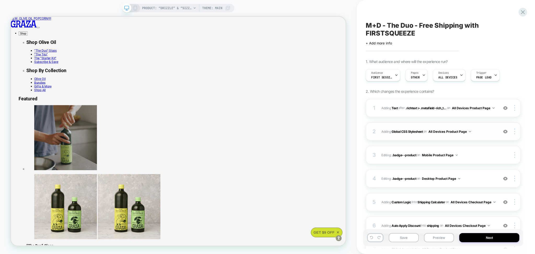
click at [457, 133] on button "All Devices Product Page" at bounding box center [449, 131] width 43 height 7
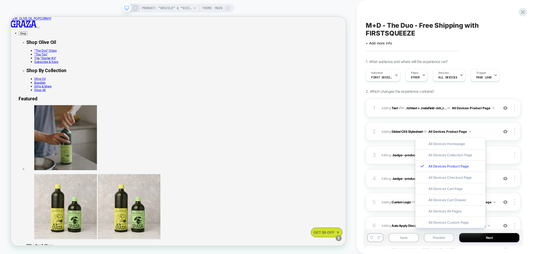
click at [483, 132] on span "Adding Global CSS Stylesheet on All Devices Product Page" at bounding box center [438, 131] width 114 height 7
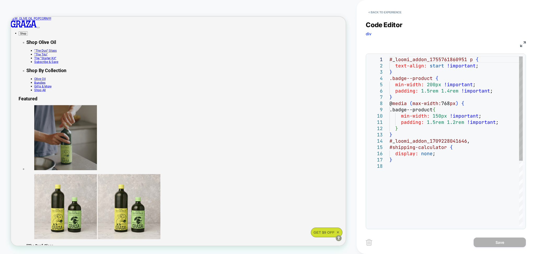
click at [459, 174] on div "# _ loomi_addon_1755761860951 p { text-align: start !important ; } .badge--prod…" at bounding box center [455, 194] width 133 height 276
type textarea "**********"
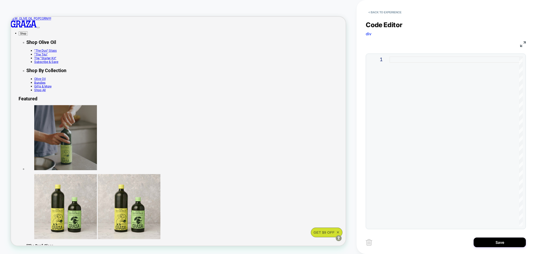
type textarea "**********"
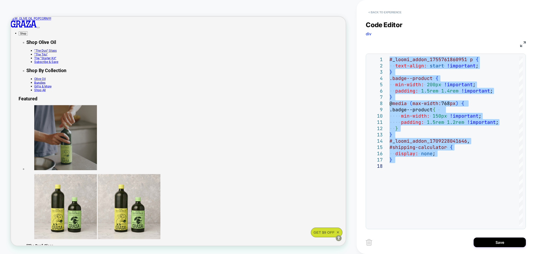
click at [398, 12] on button "< Back to experience" at bounding box center [385, 12] width 38 height 8
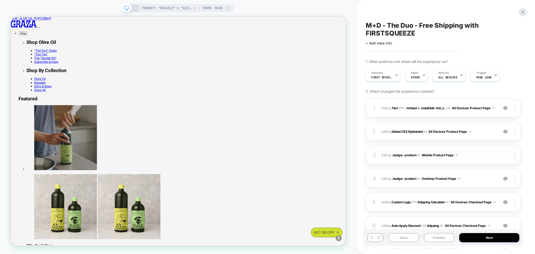
scroll to position [35, 0]
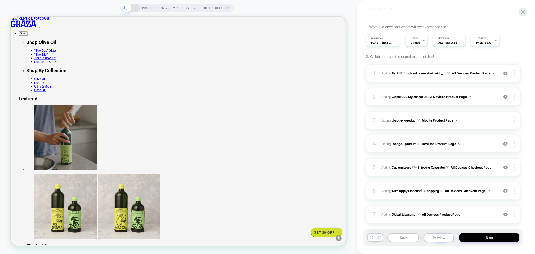
click at [474, 148] on div "4 Editing : .badge--product .badge--product on Desktop Product Page Add Before …" at bounding box center [443, 143] width 155 height 18
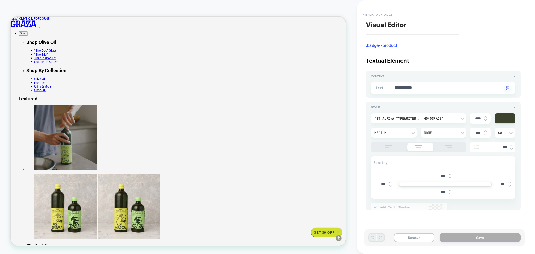
scroll to position [0, 0]
click at [403, 93] on div "**********" at bounding box center [443, 88] width 144 height 12
click at [403, 86] on textarea "**********" at bounding box center [448, 88] width 109 height 6
type textarea "*"
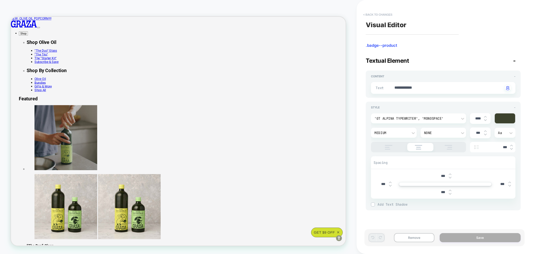
click at [371, 14] on button "< Back to changes" at bounding box center [377, 14] width 34 height 8
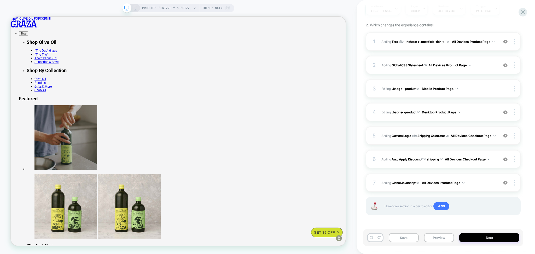
scroll to position [67, 0]
click at [504, 112] on img at bounding box center [505, 111] width 4 height 4
click at [475, 138] on span "#_loomi_addon_1757415173517 Adding Custom Logic INTO Shipping Calculator Shippi…" at bounding box center [438, 135] width 114 height 7
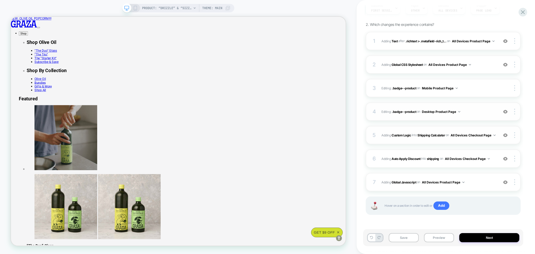
click at [475, 138] on span "#_loomi_addon_1757415173517 Adding Custom Logic INTO Shipping Calculator Shippi…" at bounding box center [438, 135] width 114 height 7
click at [415, 133] on span "INTO" at bounding box center [414, 135] width 5 height 4
click at [497, 133] on div "5 #_loomi_addon_1757415173517 Adding Custom Logic INTO Shipping Calculator Ship…" at bounding box center [443, 135] width 155 height 18
click at [486, 136] on span "#_loomi_addon_1757415173517 Adding Custom Logic INTO Shipping Calculator Shippi…" at bounding box center [438, 135] width 114 height 7
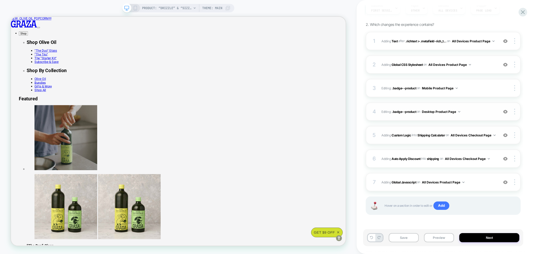
click at [485, 136] on span "#_loomi_addon_1757415173517 Adding Custom Logic INTO Shipping Calculator Shippi…" at bounding box center [438, 135] width 114 height 7
click at [428, 163] on div "6 #_loomi_addon_1757415180773 Adding Auto Apply Discount INTO shipping shipping…" at bounding box center [443, 158] width 155 height 18
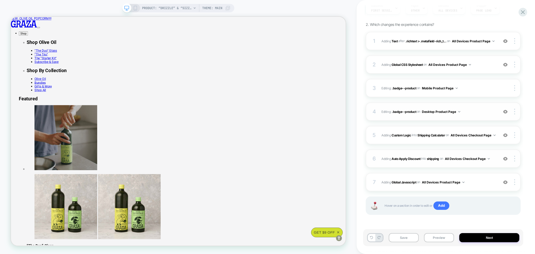
click at [428, 163] on div "6 #_loomi_addon_1757415180773 Adding Auto Apply Discount INTO shipping shipping…" at bounding box center [443, 158] width 155 height 18
click at [430, 187] on div "7 Adding Global Javascript on All Devices Product Page Add Before Add After Tar…" at bounding box center [443, 182] width 155 height 18
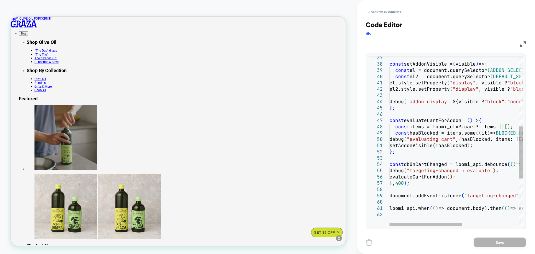
type textarea "**********"
drag, startPoint x: 433, startPoint y: 221, endPoint x: 466, endPoint y: 221, distance: 32.9
click at [466, 221] on div "const setAddonVisible = ( visible ) => { const el = document.querySelector ( AD…" at bounding box center [508, 105] width 238 height 552
click at [445, 225] on div at bounding box center [425, 224] width 72 height 3
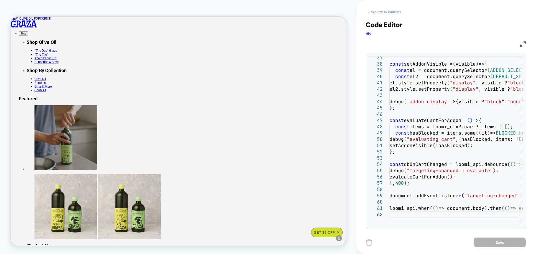
click at [396, 13] on button "< Back to experience" at bounding box center [385, 12] width 38 height 8
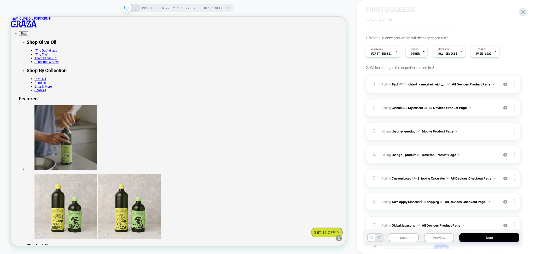
scroll to position [35, 0]
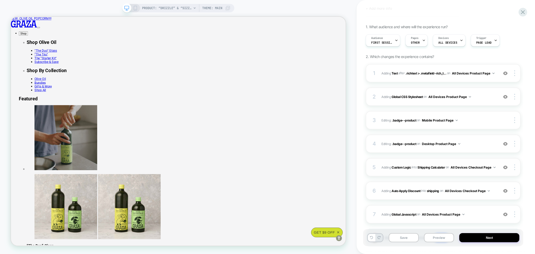
click at [481, 161] on div "5 #_loomi_addon_1757415173517 Adding Custom Logic INTO Shipping Calculator Ship…" at bounding box center [443, 167] width 155 height 18
click at [458, 169] on span "#_loomi_addon_1757415173517 Adding Custom Logic INTO Shipping Calculator Shippi…" at bounding box center [438, 167] width 114 height 7
click at [460, 148] on div "4 Editing : .badge--product .badge--product on Desktop Product Page Add Before …" at bounding box center [443, 143] width 155 height 18
type textarea "*"
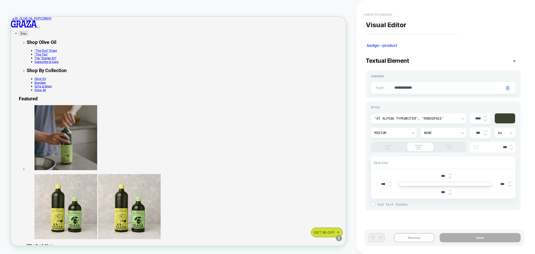
click at [387, 13] on button "< Back to changes" at bounding box center [377, 14] width 34 height 8
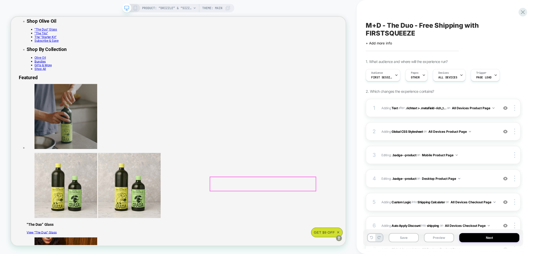
scroll to position [0, 0]
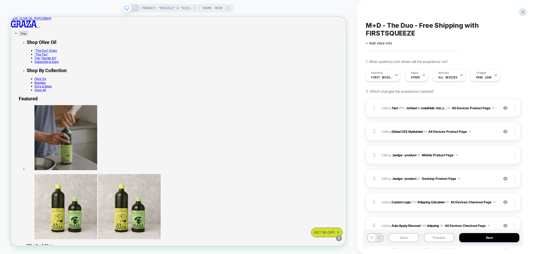
drag, startPoint x: 420, startPoint y: 24, endPoint x: 425, endPoint y: 35, distance: 11.8
click at [425, 35] on span "M+D - The Duo - Free Shipping with FIRSTSQUEEZE" at bounding box center [443, 29] width 155 height 16
click at [421, 27] on textarea "**********" at bounding box center [435, 29] width 138 height 16
drag, startPoint x: 419, startPoint y: 23, endPoint x: 430, endPoint y: 41, distance: 20.4
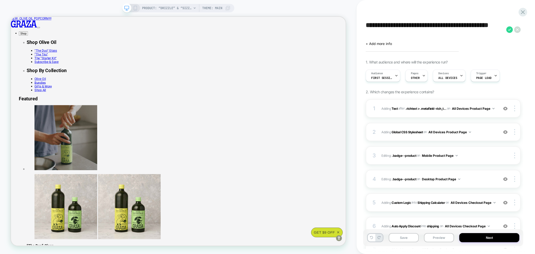
click at [430, 41] on div "**********" at bounding box center [443, 33] width 155 height 25
click at [505, 108] on img at bounding box center [505, 108] width 4 height 4
click at [216, 16] on div at bounding box center [178, 131] width 336 height 230
click at [522, 14] on icon at bounding box center [522, 12] width 7 height 7
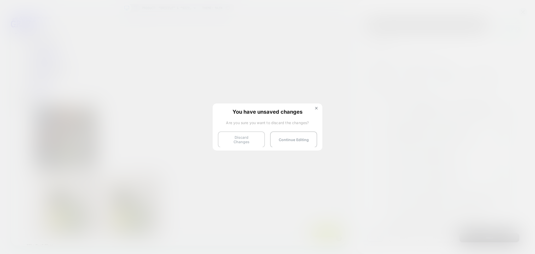
click at [229, 138] on button "Discard Changes" at bounding box center [241, 139] width 47 height 16
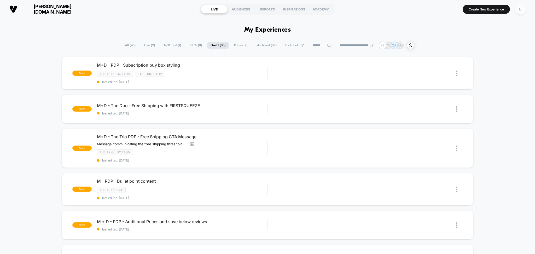
click at [520, 13] on div "E." at bounding box center [520, 9] width 10 height 10
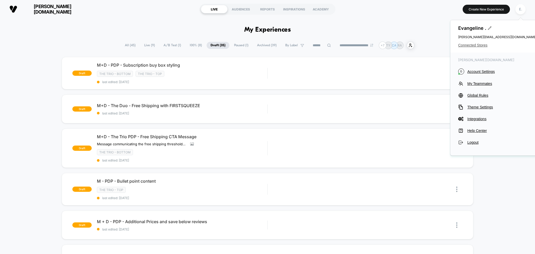
click at [485, 47] on span "Connected Stores" at bounding box center [497, 45] width 78 height 4
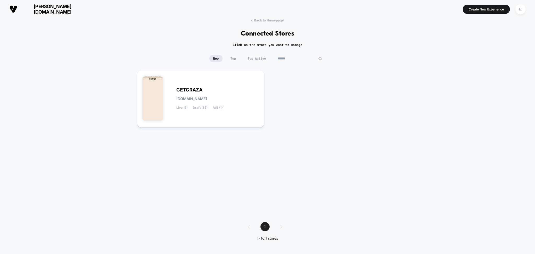
click at [291, 59] on input "******" at bounding box center [300, 58] width 52 height 7
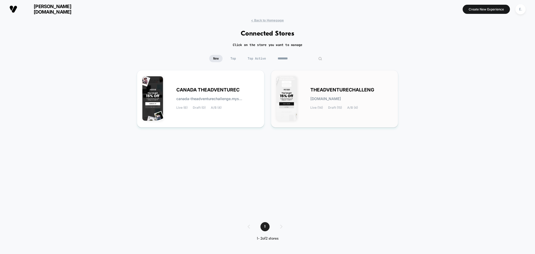
type input "********"
click at [321, 116] on div "THEADVENTURECHALLENG theadventurechallenge.myshopify.com Live (14) Draft (15) A…" at bounding box center [334, 98] width 116 height 46
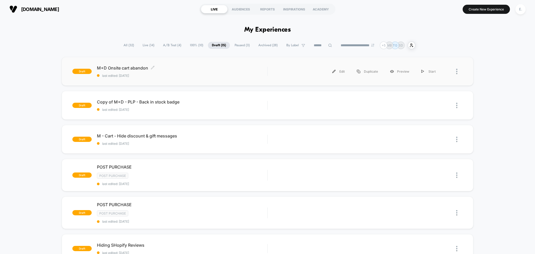
click at [242, 70] on span "M+D Onsite cart abandon Click to edit experience details" at bounding box center [182, 67] width 171 height 5
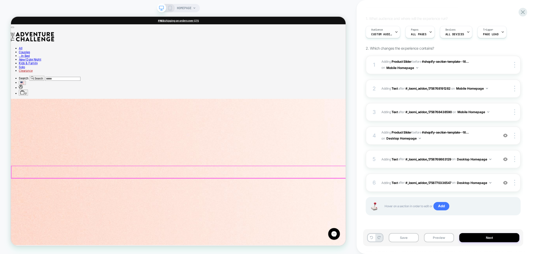
scroll to position [139, 0]
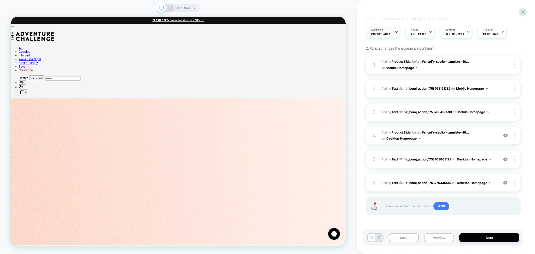
click at [391, 32] on div "Audience Custom Audience" at bounding box center [381, 32] width 31 height 12
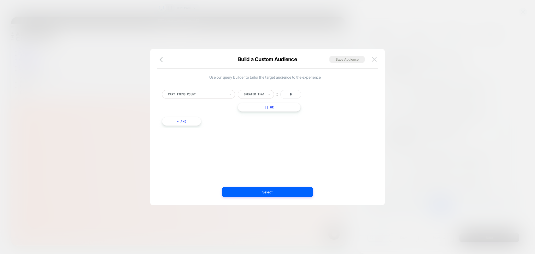
click at [372, 60] on img at bounding box center [374, 59] width 5 height 4
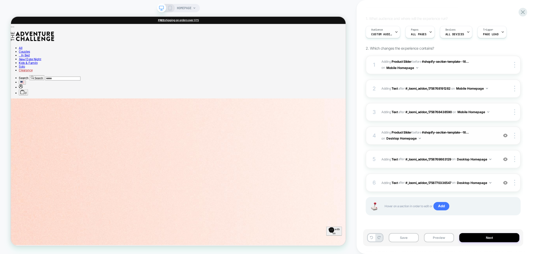
click at [425, 140] on span "#_loomi_addon_1758769863129 Adding Product Slider BEFORE #shopify-section-templ…" at bounding box center [438, 136] width 114 height 12
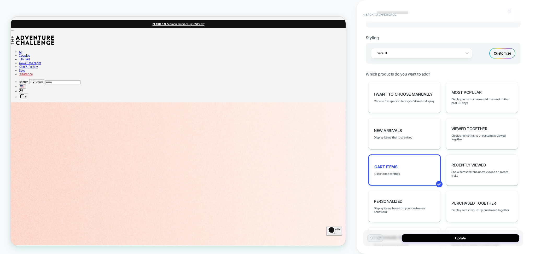
scroll to position [35, 0]
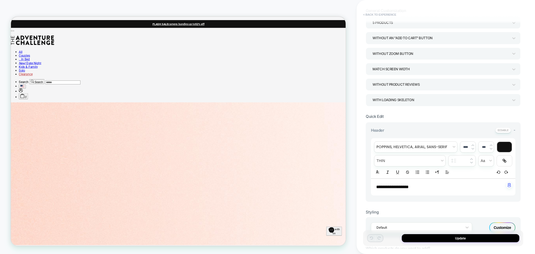
click at [381, 13] on button "< Back to experience" at bounding box center [379, 14] width 38 height 8
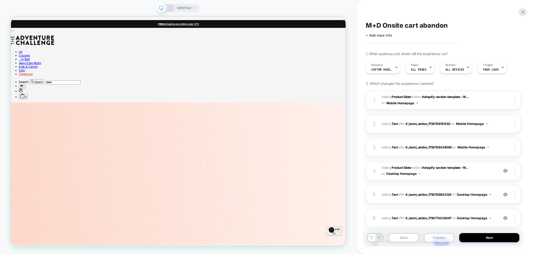
click at [435, 239] on button "Preview" at bounding box center [439, 237] width 30 height 9
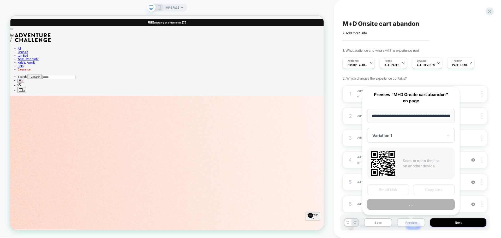
scroll to position [0, 44]
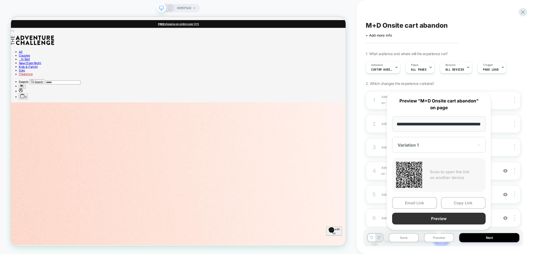
click at [419, 221] on button "Preview" at bounding box center [438, 219] width 93 height 12
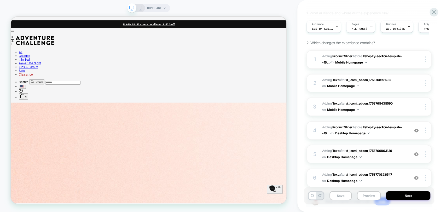
scroll to position [58, 0]
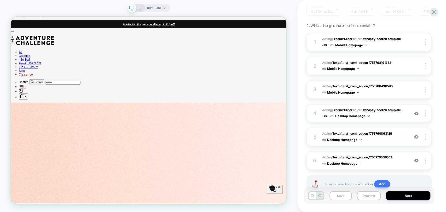
click at [393, 139] on span "#_loomi_addon_1758770336547 Adding Text AFTER #_loomi_addon_1758769863129 #_loo…" at bounding box center [364, 137] width 85 height 12
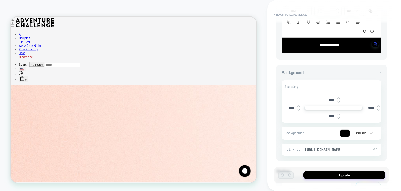
scroll to position [118, 0]
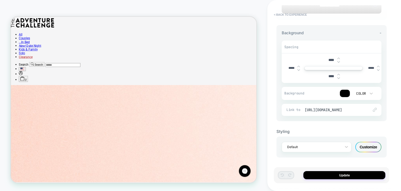
click at [366, 146] on div "Customize" at bounding box center [368, 147] width 26 height 10
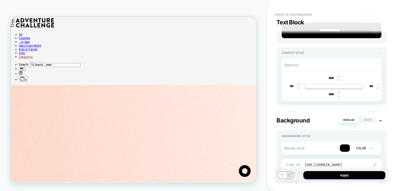
scroll to position [104, 0]
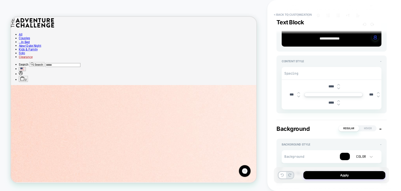
click at [332, 101] on input "****" at bounding box center [332, 102] width 12 height 4
type input "***"
click at [331, 102] on input "***" at bounding box center [332, 102] width 12 height 4
type input "****"
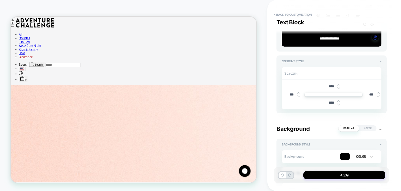
click at [329, 85] on input "****" at bounding box center [332, 86] width 12 height 4
type input "****"
click at [344, 171] on button "Apply" at bounding box center [344, 175] width 82 height 8
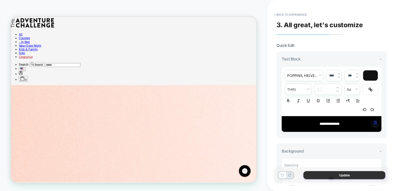
click at [330, 175] on button "Update" at bounding box center [344, 175] width 82 height 8
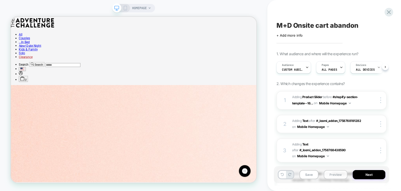
scroll to position [0, 0]
click at [338, 175] on button "Preview" at bounding box center [336, 174] width 24 height 9
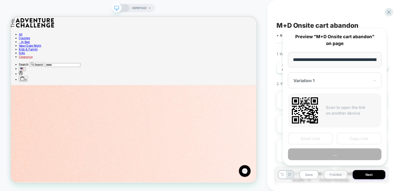
scroll to position [0, 44]
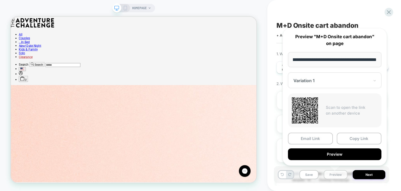
click at [330, 176] on button "Preview" at bounding box center [336, 174] width 24 height 9
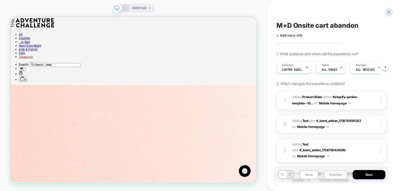
click at [329, 175] on button "Preview" at bounding box center [336, 174] width 24 height 9
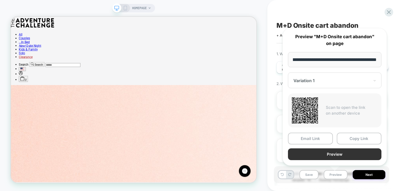
click at [329, 155] on button "Preview" at bounding box center [334, 154] width 93 height 12
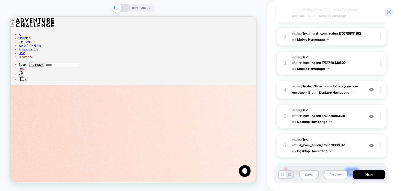
scroll to position [110, 0]
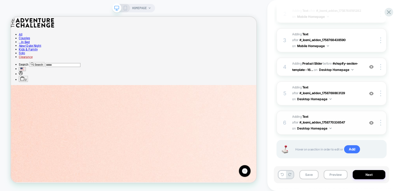
click at [345, 126] on div "6 #_loomi_addon_1758770444542 Adding Text AFTER #_loomi_addon_1758770336547 #_l…" at bounding box center [332, 122] width 110 height 24
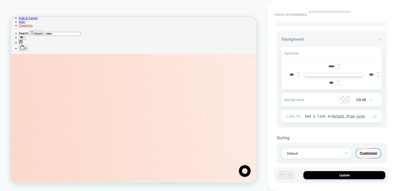
scroll to position [123, 0]
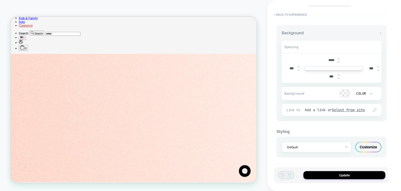
click at [332, 61] on input "*****" at bounding box center [332, 60] width 12 height 4
type input "***"
click at [332, 61] on input "***" at bounding box center [332, 60] width 12 height 4
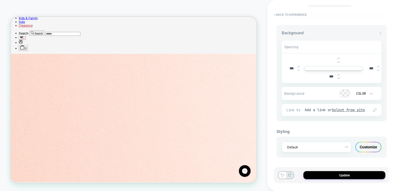
type input "*"
type input "*****"
click at [333, 172] on button "Update" at bounding box center [344, 175] width 82 height 8
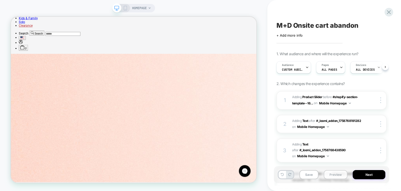
scroll to position [0, 0]
click at [332, 176] on button "Preview" at bounding box center [336, 174] width 24 height 9
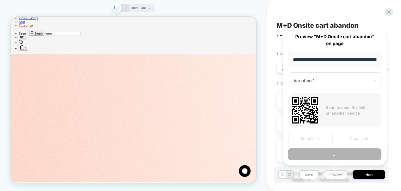
scroll to position [0, 44]
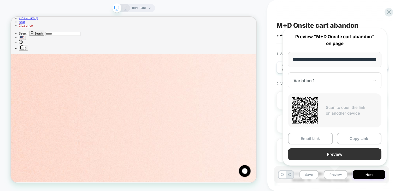
click at [324, 158] on button "Preview" at bounding box center [334, 154] width 93 height 12
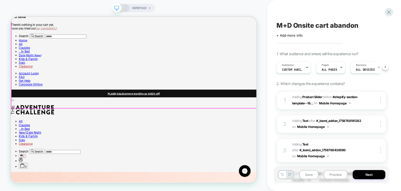
scroll to position [104, 0]
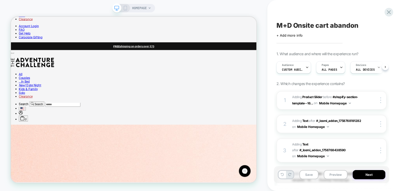
click at [121, 9] on span at bounding box center [116, 7] width 9 height 9
click at [124, 10] on icon at bounding box center [125, 8] width 5 height 5
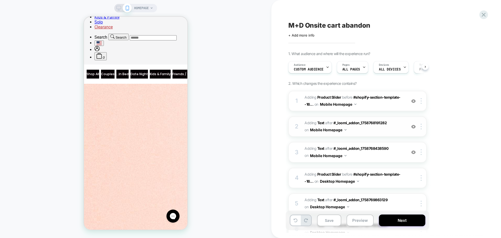
click at [373, 134] on div "2 #_loomi_addon_1758768438590 Adding Text AFTER #_loomi_addon_1758768191282 #_l…" at bounding box center [358, 126] width 138 height 20
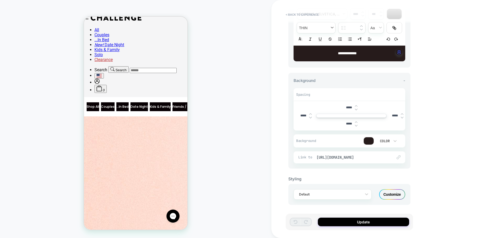
scroll to position [62, 0]
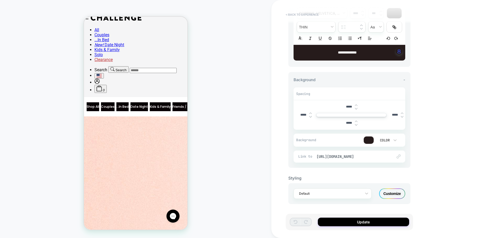
click at [299, 14] on button "< Back to experience" at bounding box center [302, 14] width 38 height 8
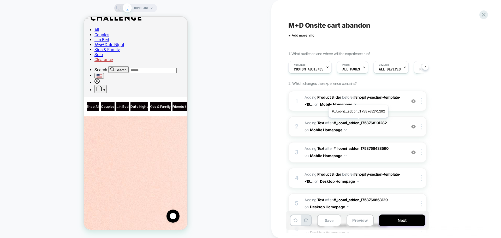
scroll to position [0, 0]
click at [366, 156] on span "#_loomi_addon_1758769308901 Adding Text AFTER #_loomi_addon_1758768438590 #_loo…" at bounding box center [354, 152] width 99 height 14
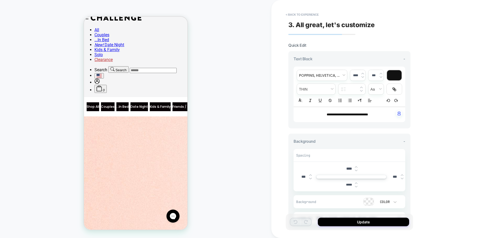
scroll to position [180, 0]
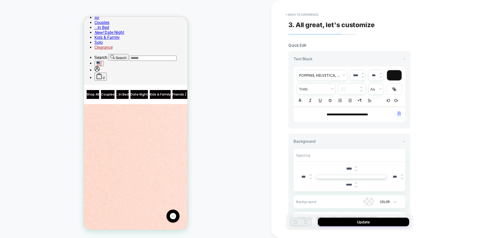
click at [325, 113] on p "**********" at bounding box center [347, 114] width 97 height 5
click at [327, 115] on span "**********" at bounding box center [347, 114] width 41 height 3
type input "****"
click at [333, 116] on span "**********" at bounding box center [347, 114] width 41 height 3
click at [349, 221] on button "Update" at bounding box center [363, 222] width 91 height 9
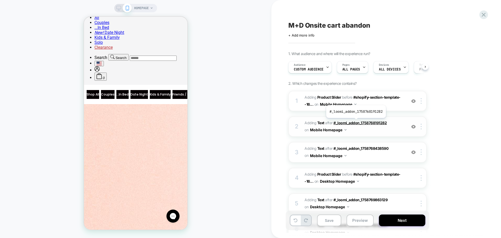
scroll to position [0, 0]
click at [363, 69] on icon at bounding box center [363, 67] width 3 height 3
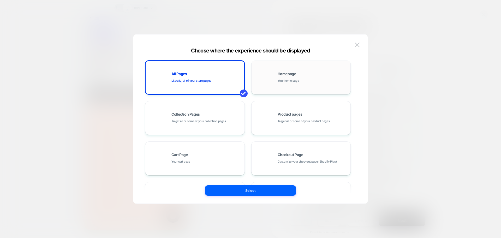
click at [284, 79] on span "Your home page" at bounding box center [288, 80] width 21 height 5
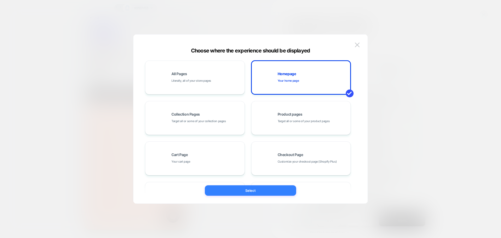
click at [270, 193] on button "Select" at bounding box center [250, 190] width 91 height 10
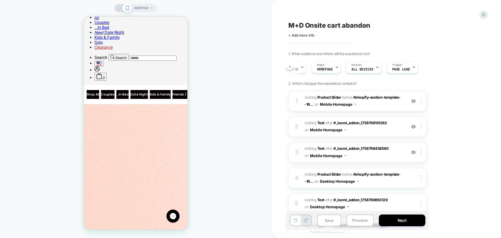
scroll to position [64, 0]
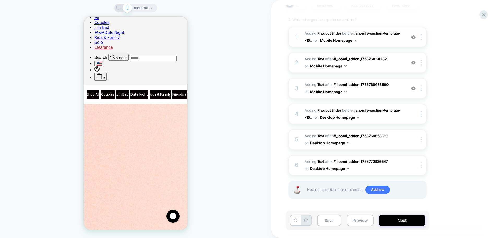
click at [383, 38] on span "#_loomi_addon_1758768191282 Adding Product Slider BEFORE #shopify-section-templ…" at bounding box center [354, 37] width 99 height 14
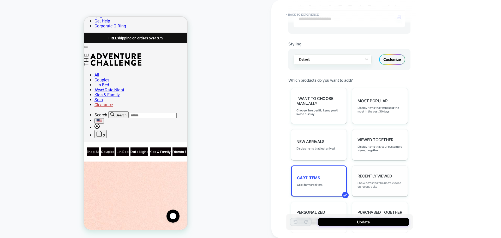
scroll to position [228, 0]
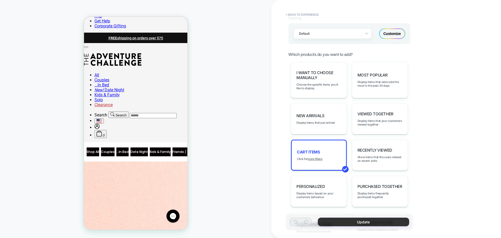
click at [360, 222] on button "Update" at bounding box center [363, 222] width 91 height 9
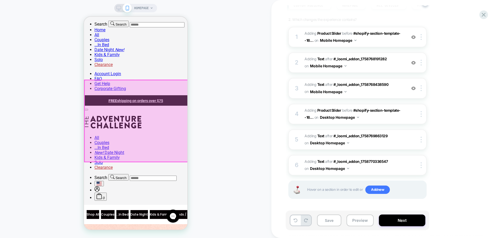
scroll to position [57, 0]
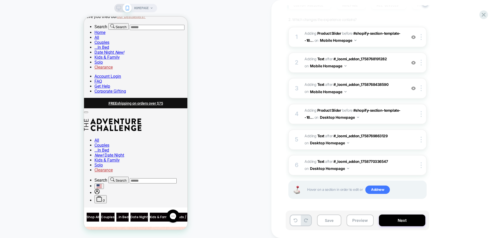
drag, startPoint x: 364, startPoint y: 224, endPoint x: 364, endPoint y: 212, distance: 12.0
click at [364, 224] on button "Preview" at bounding box center [360, 221] width 27 height 12
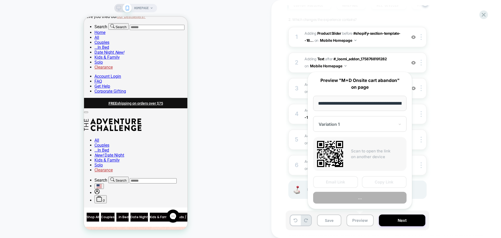
scroll to position [0, 44]
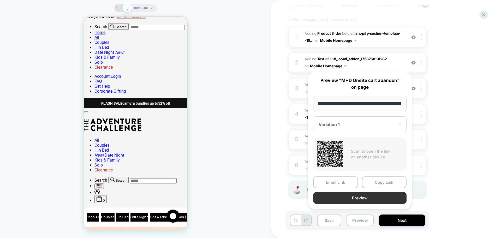
click at [362, 196] on button "Preview" at bounding box center [359, 198] width 93 height 12
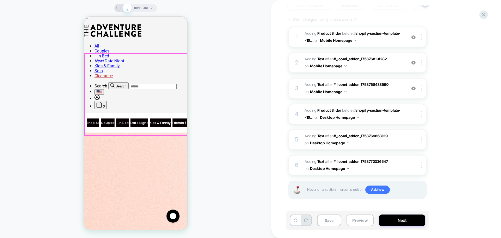
scroll to position [155, 0]
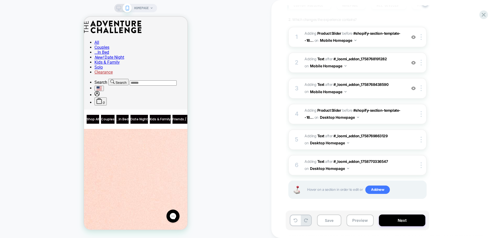
click at [119, 10] on icon at bounding box center [119, 9] width 0 height 1
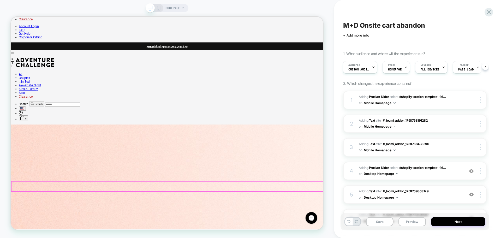
scroll to position [137, 0]
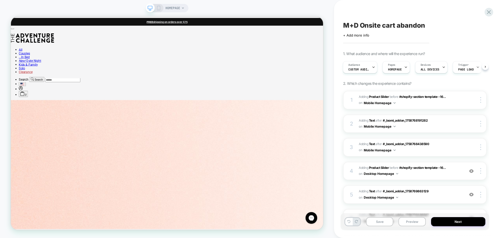
click at [157, 10] on icon at bounding box center [158, 8] width 5 height 5
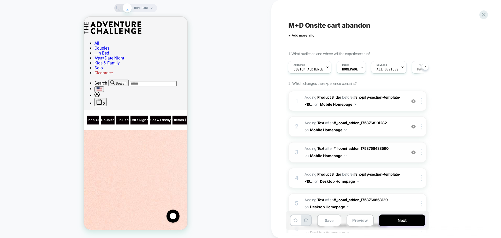
click at [395, 155] on span "#_loomi_addon_1758769308901 Adding Text AFTER #_loomi_addon_1758768438590 #_loo…" at bounding box center [354, 152] width 99 height 14
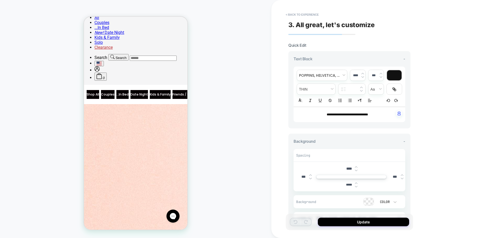
scroll to position [17, 0]
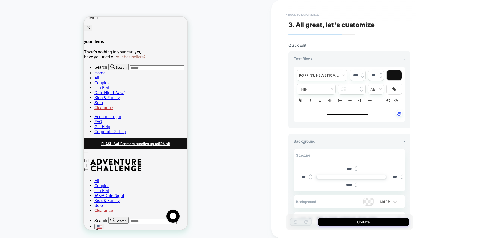
click at [298, 15] on button "< Back to experience" at bounding box center [302, 14] width 38 height 8
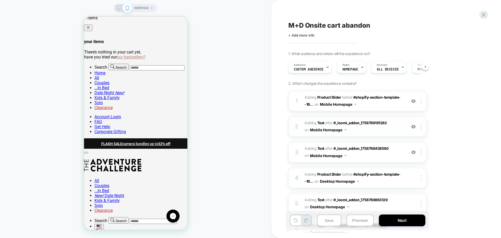
scroll to position [0, 0]
click at [358, 131] on span "#_loomi_addon_1758768438590 Adding Text AFTER #_loomi_addon_1758768191282 #_loo…" at bounding box center [354, 127] width 99 height 14
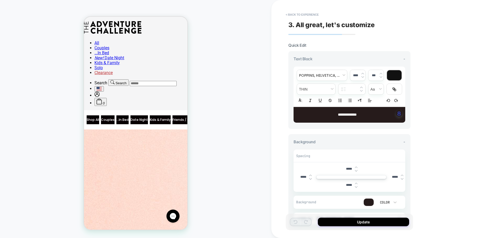
scroll to position [168, 0]
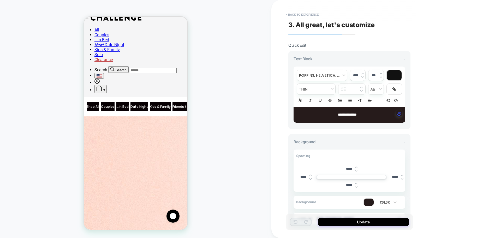
click at [381, 117] on p "**********" at bounding box center [347, 114] width 97 height 5
click at [368, 201] on div at bounding box center [369, 202] width 10 height 7
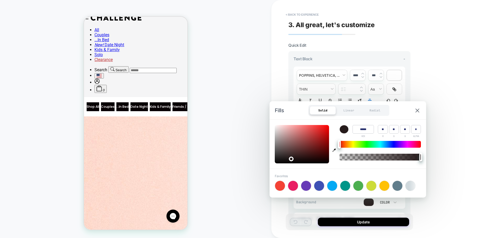
click at [334, 150] on icon "button" at bounding box center [334, 150] width 3 height 3
type input "******"
type input "***"
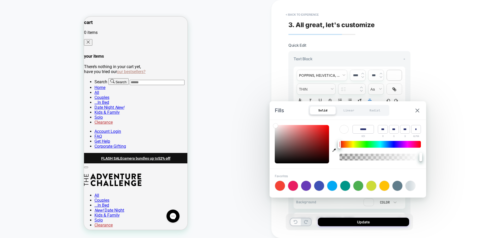
scroll to position [0, 0]
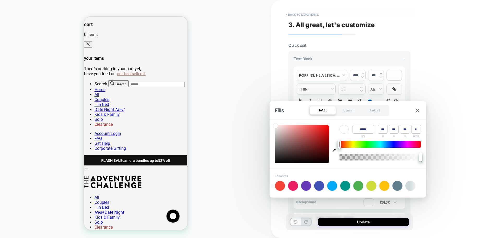
click at [334, 151] on icon "button" at bounding box center [334, 150] width 3 height 3
type input "******"
type input "*"
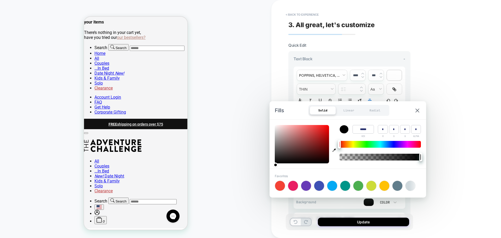
scroll to position [98, 0]
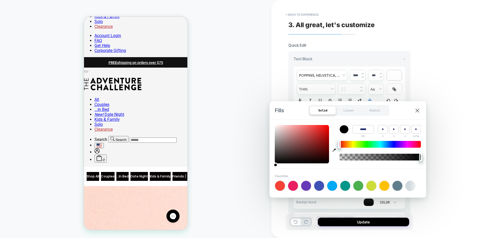
click at [433, 191] on div "**********" at bounding box center [387, 119] width 230 height 238
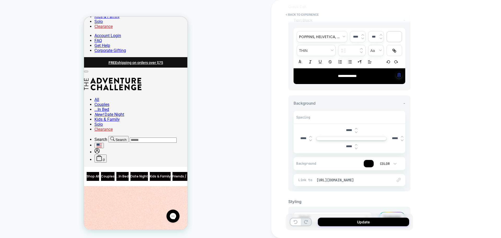
scroll to position [62, 0]
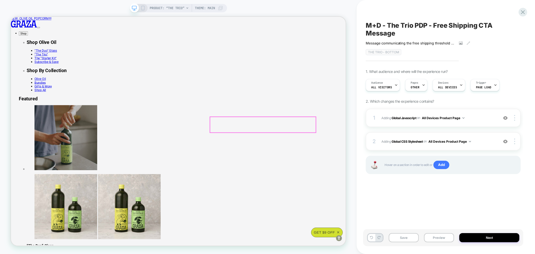
select select
drag, startPoint x: 371, startPoint y: 161, endPoint x: 373, endPoint y: 163, distance: 2.9
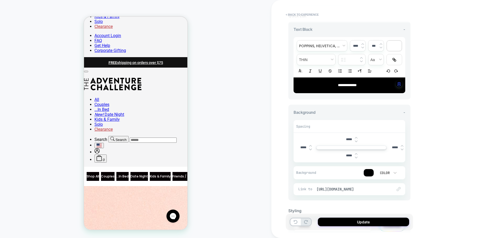
click at [301, 149] on input "*****" at bounding box center [304, 148] width 12 height 4
type input "*****"
click at [394, 147] on input "*****" at bounding box center [395, 148] width 12 height 4
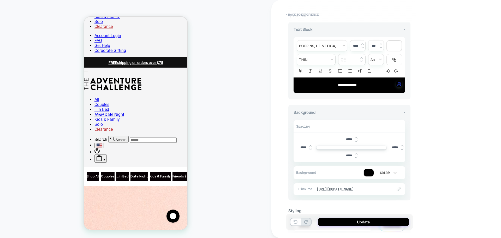
type input "*****"
click at [348, 138] on input "*****" at bounding box center [349, 140] width 12 height 4
type input "****"
type input "*****"
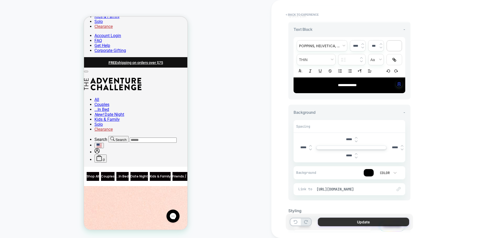
click at [369, 225] on button "Update" at bounding box center [363, 222] width 91 height 9
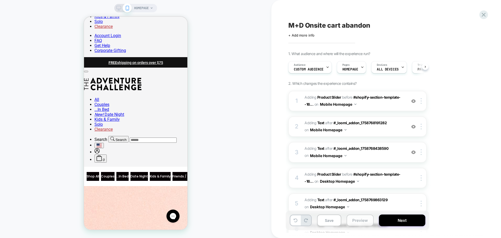
click at [361, 218] on button "Preview" at bounding box center [360, 221] width 27 height 12
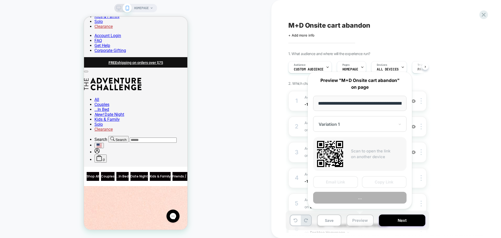
scroll to position [0, 44]
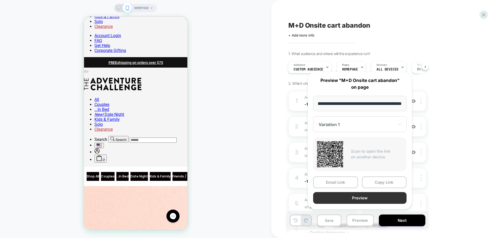
click at [356, 197] on button "Preview" at bounding box center [359, 198] width 93 height 12
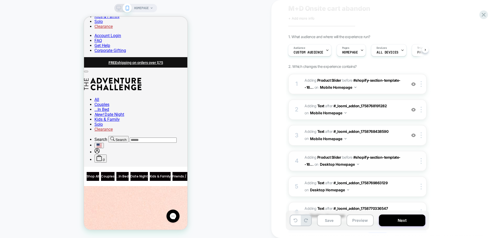
scroll to position [33, 0]
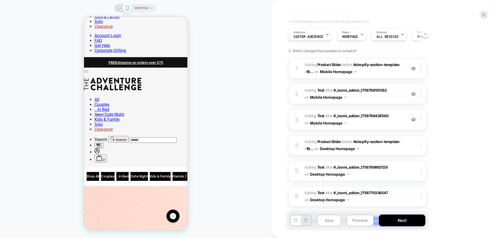
click at [365, 101] on span "#_loomi_addon_1758768438590 Adding Text AFTER #_loomi_addon_1758768191282 #_loo…" at bounding box center [354, 94] width 99 height 14
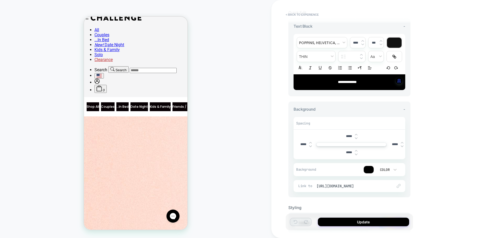
click at [304, 143] on input "*****" at bounding box center [304, 145] width 12 height 4
type input "*****"
click at [396, 144] on input "*****" at bounding box center [395, 145] width 12 height 4
type input "*****"
click at [350, 152] on input "*****" at bounding box center [349, 153] width 12 height 4
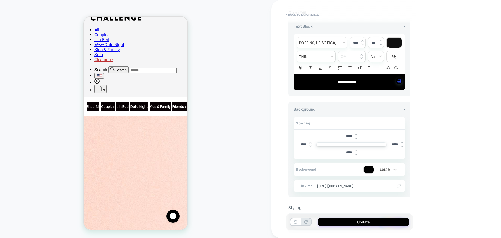
click at [350, 152] on input "*****" at bounding box center [349, 153] width 12 height 4
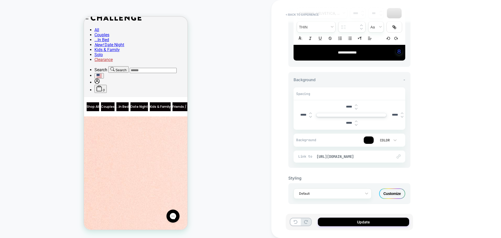
click at [387, 197] on div "Customize" at bounding box center [392, 194] width 26 height 10
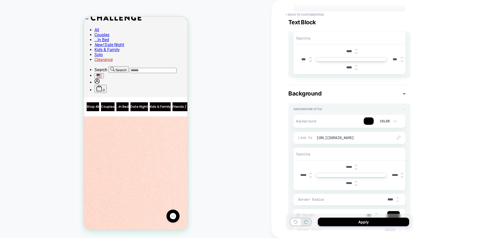
scroll to position [98, 0]
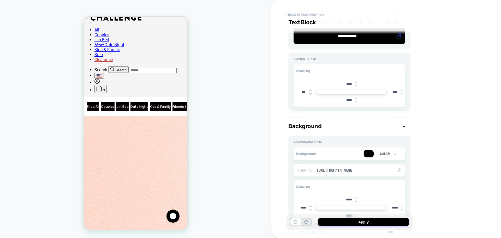
click at [349, 85] on input "****" at bounding box center [349, 84] width 12 height 4
type input "****"
click at [350, 101] on input "****" at bounding box center [349, 100] width 12 height 4
type input "****"
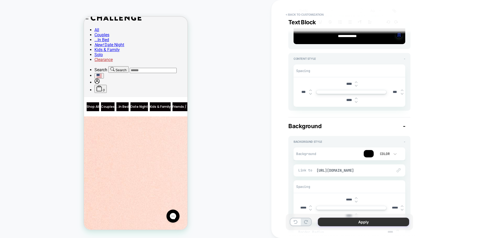
click at [351, 220] on button "Apply" at bounding box center [363, 222] width 91 height 9
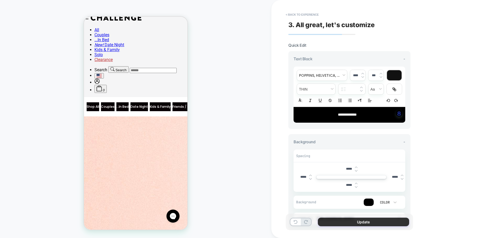
click at [351, 222] on button "Update" at bounding box center [363, 222] width 91 height 9
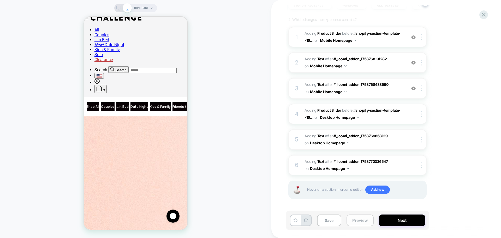
scroll to position [0, 0]
click at [352, 218] on button "Preview" at bounding box center [360, 221] width 27 height 12
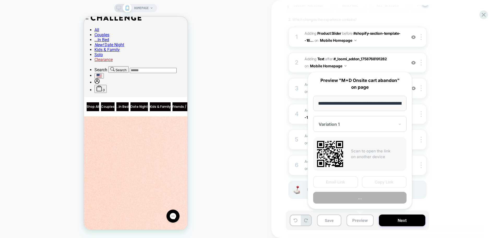
scroll to position [0, 44]
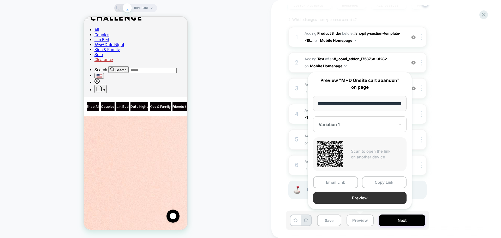
click at [344, 199] on button "Preview" at bounding box center [359, 198] width 93 height 12
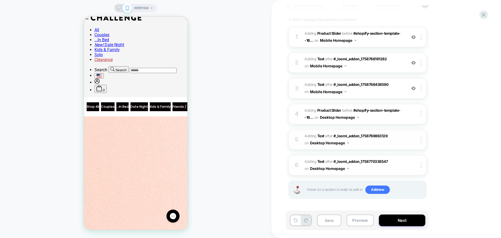
scroll to position [0, 0]
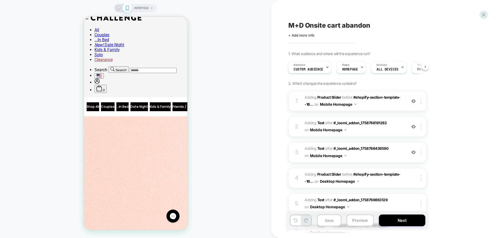
click at [363, 109] on div "1 #_loomi_addon_1758768191282 Adding Product Slider BEFORE #shopify-section-tem…" at bounding box center [358, 101] width 138 height 20
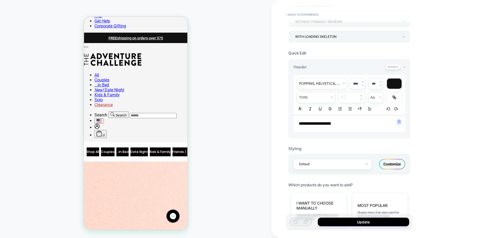
scroll to position [196, 0]
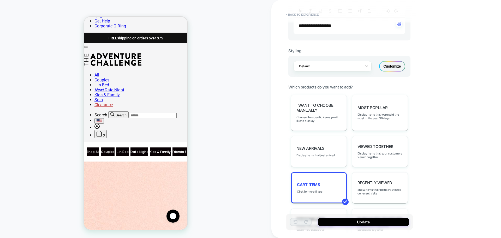
click at [396, 67] on div "Customize" at bounding box center [392, 66] width 26 height 10
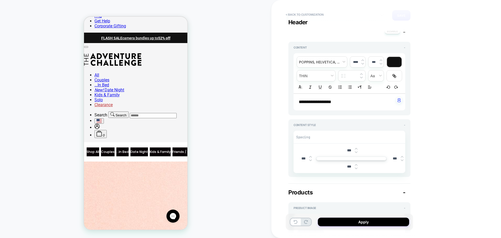
scroll to position [10, 0]
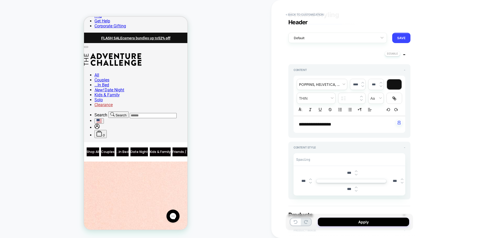
type textarea "*"
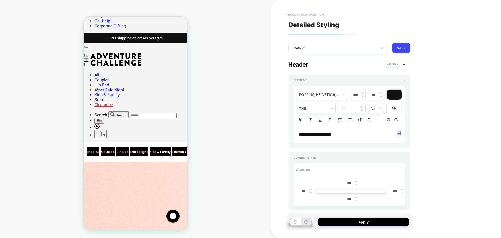
click at [313, 15] on button "< Back to customization" at bounding box center [304, 14] width 43 height 8
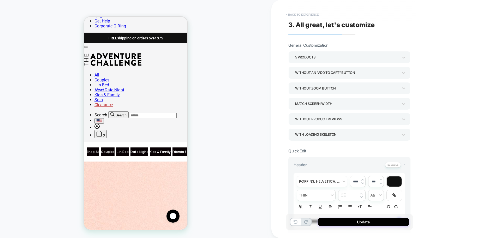
click at [295, 18] on button "< Back to experience" at bounding box center [302, 14] width 38 height 8
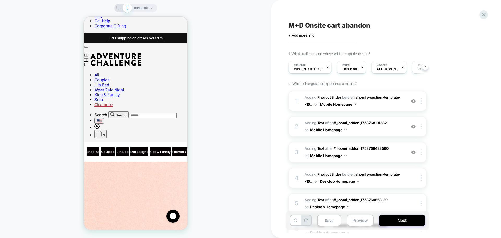
scroll to position [0, 0]
click at [359, 159] on span "#_loomi_addon_1758769308901 Adding Text AFTER #_loomi_addon_1758768438590 #_loo…" at bounding box center [354, 152] width 99 height 14
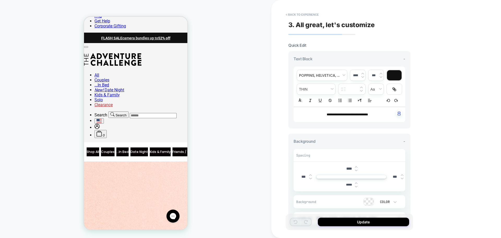
scroll to position [179, 0]
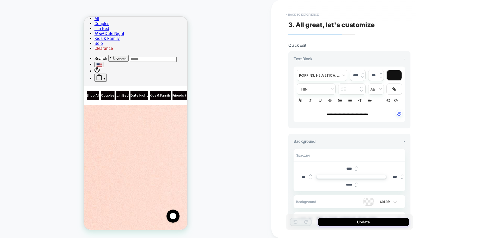
click at [315, 13] on button "< Back to experience" at bounding box center [302, 14] width 38 height 8
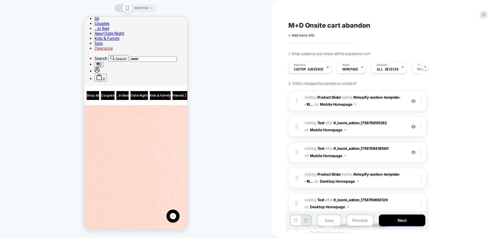
scroll to position [0, 0]
click at [364, 133] on span "#_loomi_addon_1758768438590 Adding Text AFTER #_loomi_addon_1758768191282 #_loo…" at bounding box center [354, 127] width 99 height 14
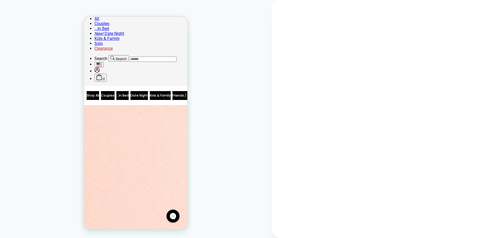
scroll to position [167, 0]
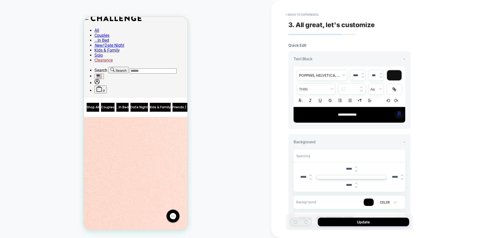
click at [342, 114] on span "**********" at bounding box center [347, 115] width 19 height 4
click at [373, 132] on div "**********" at bounding box center [350, 140] width 122 height 179
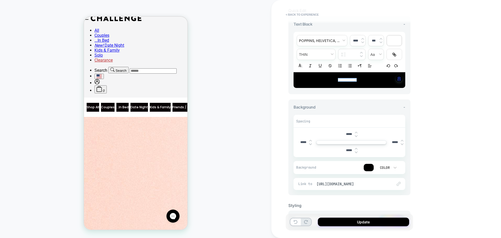
scroll to position [62, 0]
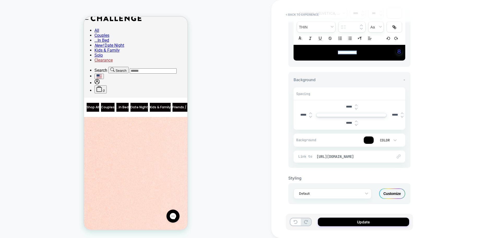
click at [390, 192] on div "Customize" at bounding box center [392, 194] width 26 height 10
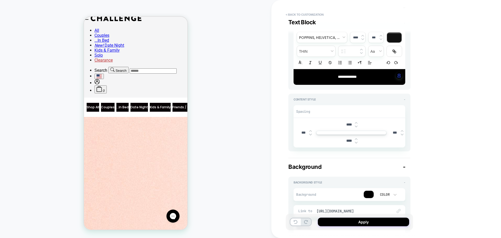
scroll to position [98, 0]
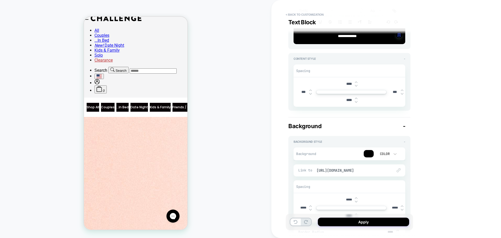
click at [347, 84] on input "****" at bounding box center [349, 84] width 12 height 4
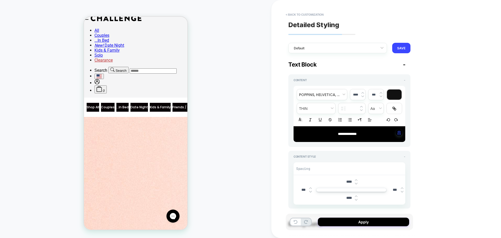
scroll to position [33, 0]
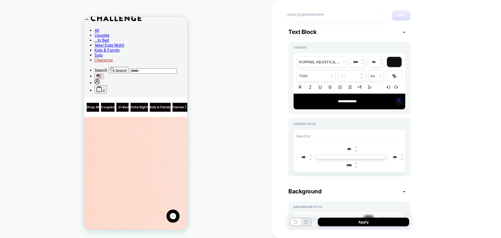
type input "****"
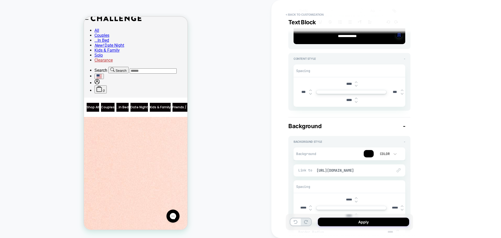
scroll to position [181, 0]
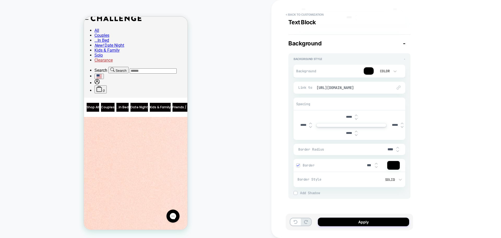
click at [349, 116] on input "*****" at bounding box center [349, 117] width 12 height 4
type input "***"
click at [358, 222] on button "Apply" at bounding box center [363, 222] width 91 height 9
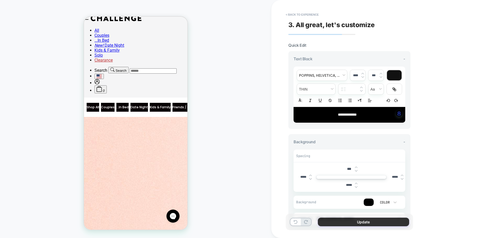
click at [354, 221] on button "Update" at bounding box center [363, 222] width 91 height 9
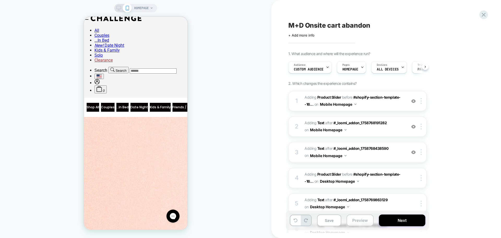
click at [351, 219] on button "Preview" at bounding box center [360, 221] width 27 height 12
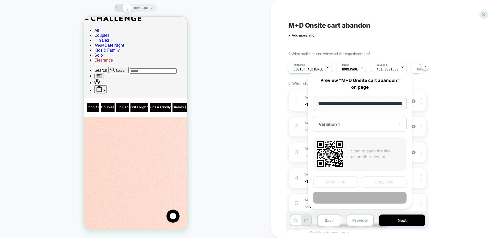
scroll to position [0, 44]
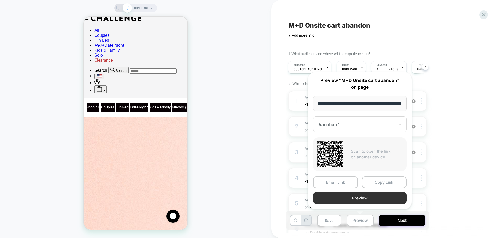
click at [344, 198] on button "Preview" at bounding box center [359, 198] width 93 height 12
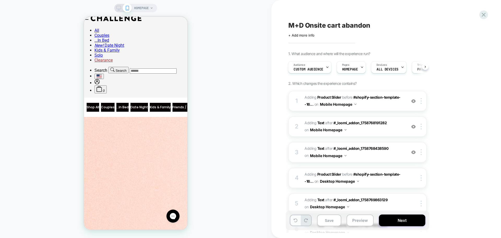
click at [295, 221] on icon at bounding box center [296, 221] width 4 height 4
click at [355, 219] on button "Preview" at bounding box center [360, 221] width 27 height 12
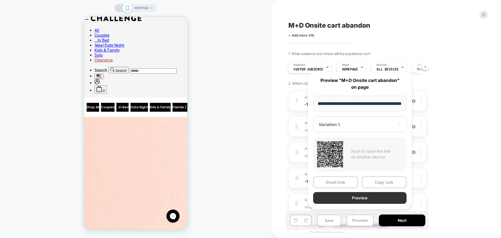
click at [356, 196] on button "Preview" at bounding box center [359, 198] width 93 height 12
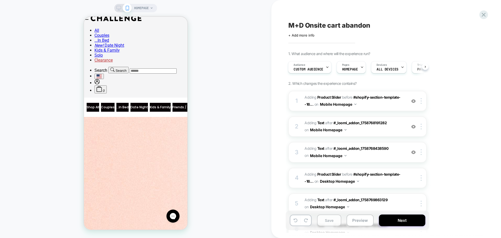
click at [332, 217] on button "Save" at bounding box center [329, 221] width 24 height 12
click at [414, 102] on img at bounding box center [414, 101] width 4 height 4
click at [414, 126] on img at bounding box center [414, 127] width 4 height 4
click at [414, 151] on img at bounding box center [414, 152] width 4 height 4
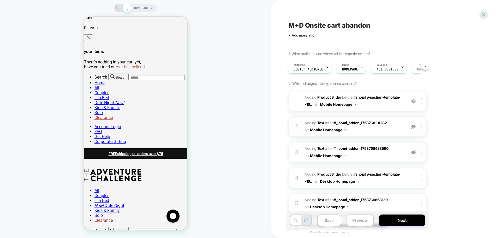
scroll to position [0, 0]
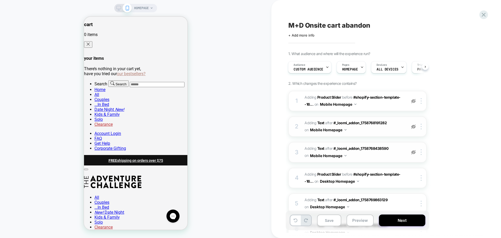
drag, startPoint x: 412, startPoint y: 101, endPoint x: 413, endPoint y: 114, distance: 13.1
click at [413, 101] on img at bounding box center [414, 101] width 4 height 4
click at [414, 128] on img at bounding box center [414, 127] width 4 height 4
click at [413, 152] on img at bounding box center [414, 152] width 4 height 4
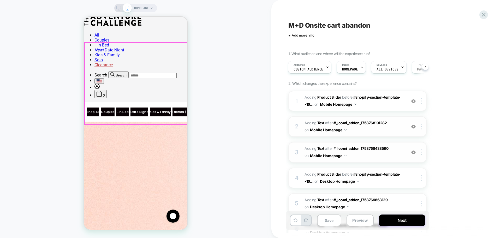
scroll to position [163, 0]
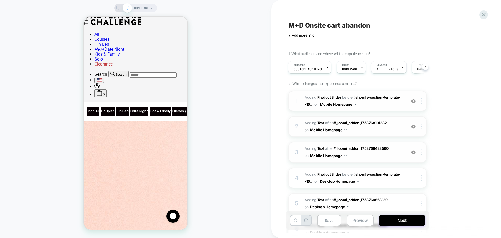
click at [384, 107] on span "#_loomi_addon_1758768191282 Adding Product Slider BEFORE #shopify-section-templ…" at bounding box center [354, 101] width 99 height 14
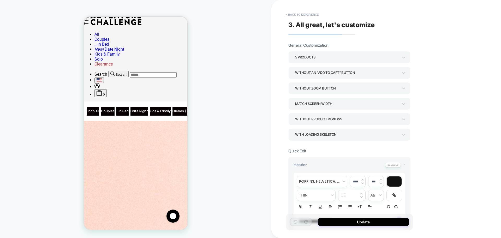
scroll to position [122, 0]
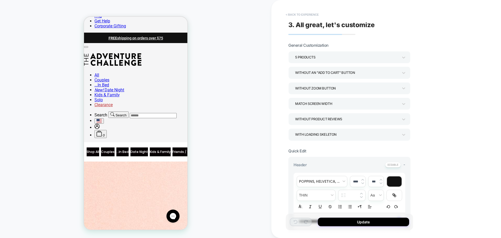
click at [301, 11] on button "< Back to experience" at bounding box center [302, 14] width 38 height 8
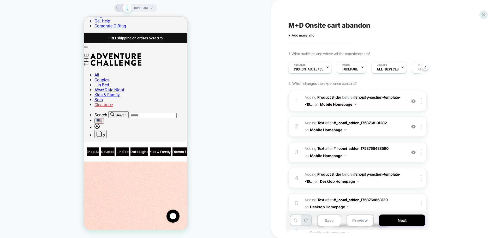
scroll to position [0, 0]
click at [119, 9] on icon at bounding box center [118, 8] width 5 height 5
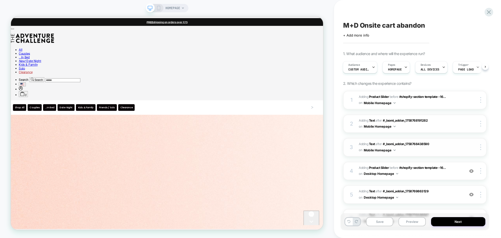
scroll to position [52, 0]
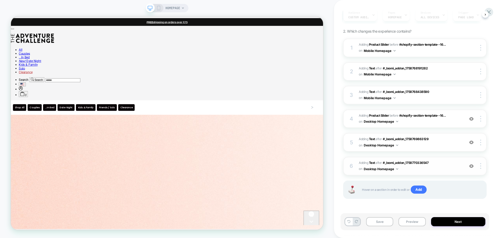
click at [471, 165] on img at bounding box center [471, 166] width 4 height 4
click at [471, 143] on img at bounding box center [471, 142] width 4 height 4
click at [472, 119] on img at bounding box center [471, 119] width 4 height 4
click at [470, 145] on div at bounding box center [472, 143] width 10 height 6
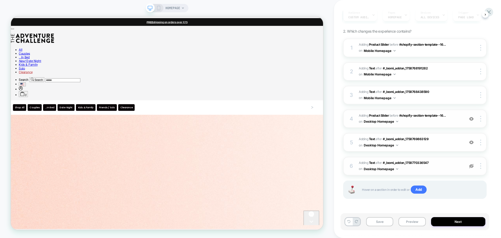
click at [472, 168] on img at bounding box center [471, 166] width 4 height 4
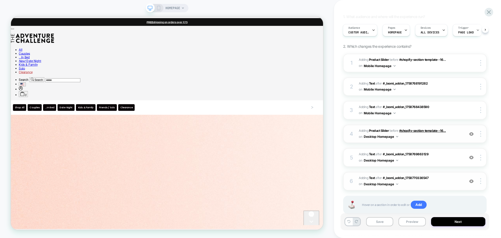
scroll to position [0, 0]
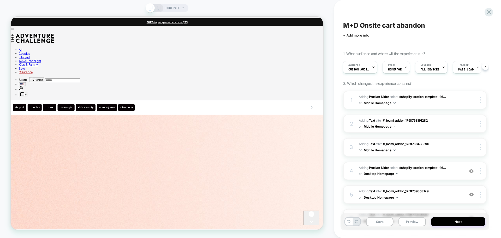
click at [356, 31] on div "Click to edit experience details + Add more info" at bounding box center [415, 33] width 144 height 8
click at [358, 33] on span "+ Add more info" at bounding box center [356, 35] width 26 height 4
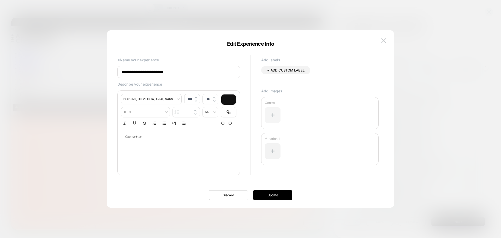
click at [271, 117] on div at bounding box center [273, 115] width 16 height 16
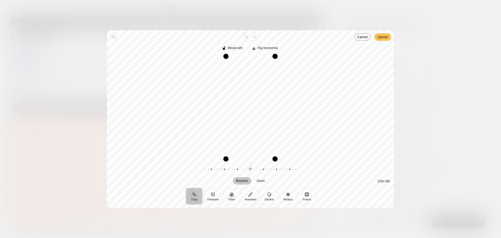
click at [381, 33] on span "Upload" at bounding box center [383, 36] width 10 height 7
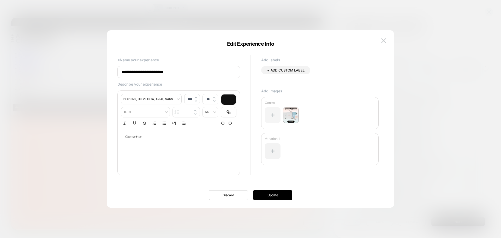
click at [278, 115] on div at bounding box center [273, 115] width 16 height 16
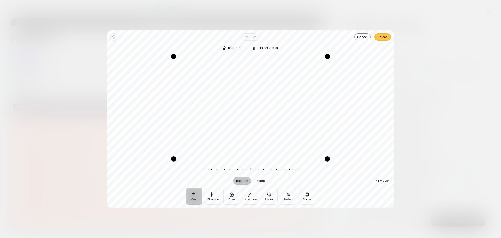
click at [384, 37] on span "Upload" at bounding box center [383, 37] width 10 height 6
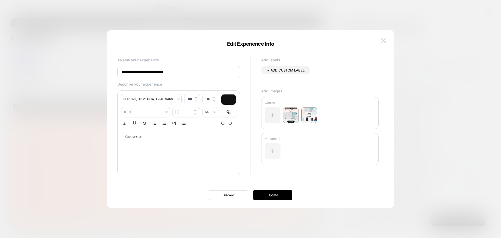
click at [277, 154] on div at bounding box center [273, 151] width 16 height 16
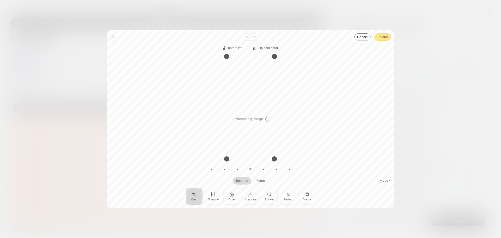
click at [380, 38] on div "Processing image… Busy" at bounding box center [250, 119] width 287 height 178
click at [380, 38] on span "Upload" at bounding box center [383, 37] width 10 height 6
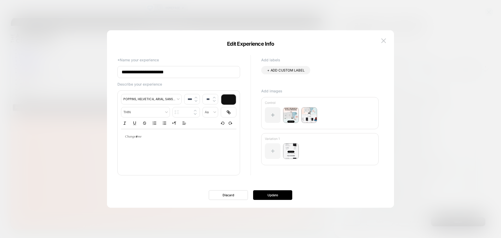
click at [274, 152] on div at bounding box center [273, 151] width 16 height 16
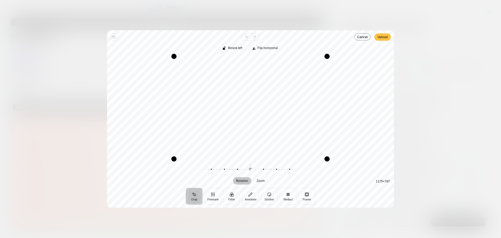
click at [379, 38] on span "Upload" at bounding box center [383, 37] width 10 height 6
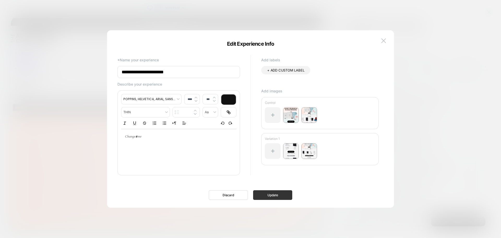
click at [274, 196] on button "Update" at bounding box center [272, 195] width 39 height 10
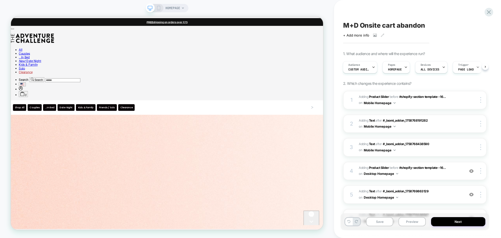
click at [387, 22] on span "M+D Onsite cart abandon" at bounding box center [384, 25] width 82 height 8
click at [387, 22] on textarea "**********" at bounding box center [397, 25] width 108 height 8
click at [380, 223] on button "Save" at bounding box center [379, 221] width 27 height 9
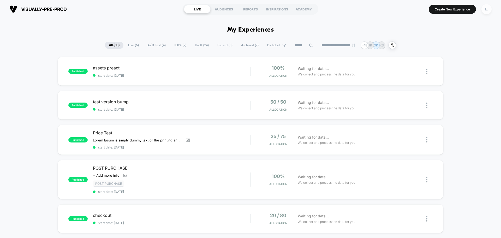
click at [484, 8] on div "E." at bounding box center [487, 9] width 10 height 10
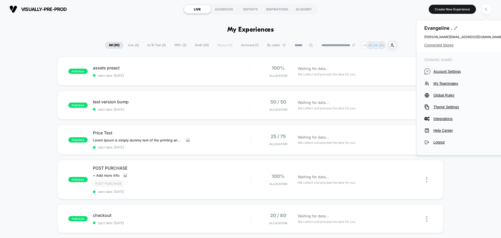
click at [428, 46] on span "Connected Stores" at bounding box center [464, 45] width 78 height 4
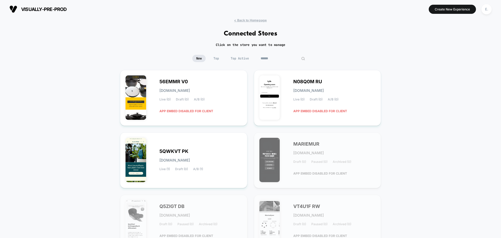
click at [284, 59] on input at bounding box center [283, 58] width 52 height 7
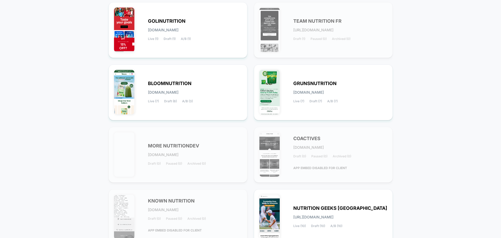
scroll to position [131, 0]
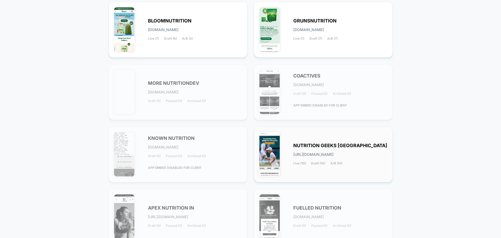
type input "******"
click at [330, 162] on div "Live (10) Draft (10) A/B (10)" at bounding box center [317, 164] width 49 height 4
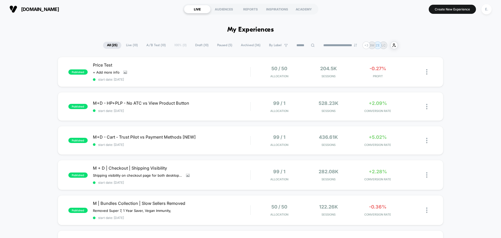
click at [203, 47] on span "Draft ( 10 )" at bounding box center [201, 45] width 21 height 7
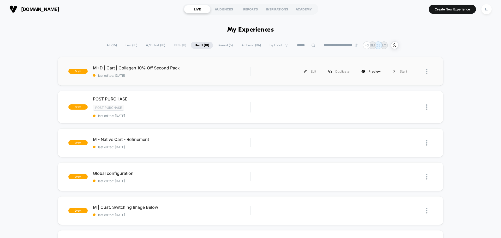
click at [371, 72] on div "Preview" at bounding box center [371, 72] width 31 height 12
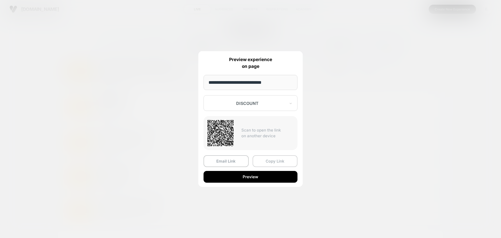
click at [278, 160] on button "Copy Link" at bounding box center [275, 161] width 45 height 12
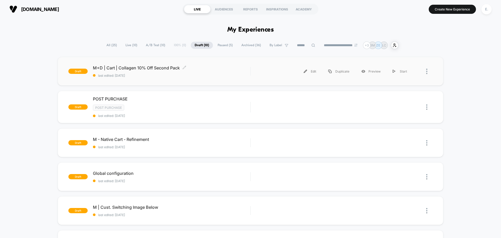
click at [239, 75] on span "last edited: 9/21/2025" at bounding box center [171, 76] width 157 height 4
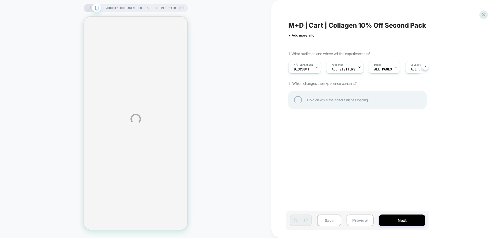
select select "**********"
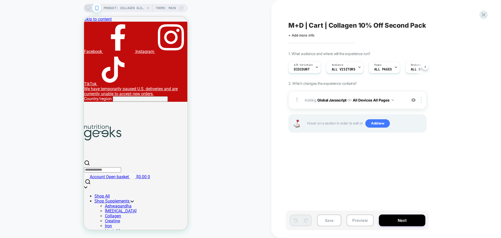
scroll to position [0, 0]
click at [318, 66] on icon at bounding box center [316, 67] width 3 height 3
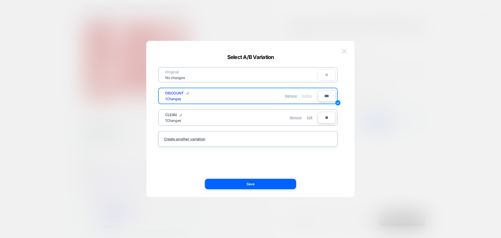
click at [342, 50] on img at bounding box center [344, 51] width 5 height 4
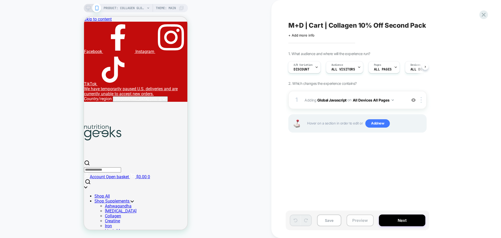
click at [368, 219] on button "Preview" at bounding box center [360, 221] width 27 height 12
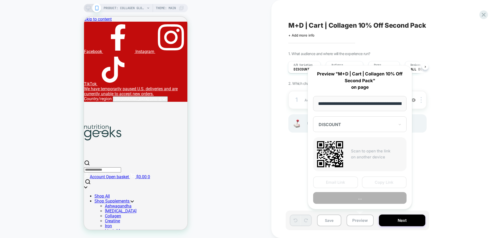
scroll to position [0, 77]
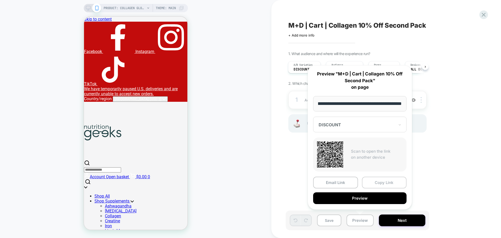
click at [394, 182] on button "Copy Link" at bounding box center [384, 183] width 45 height 12
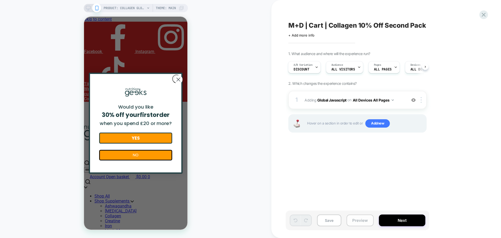
click at [362, 221] on button "Preview" at bounding box center [360, 221] width 27 height 12
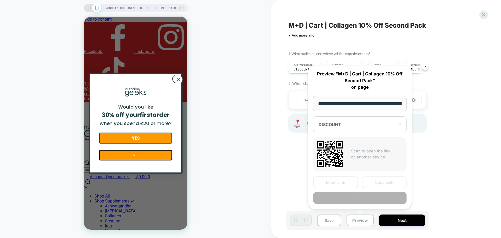
scroll to position [0, 77]
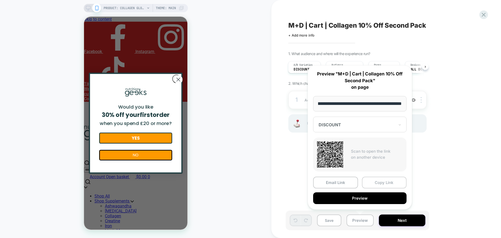
click at [384, 182] on button "Copy Link" at bounding box center [384, 183] width 45 height 12
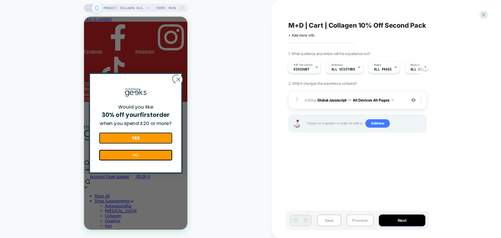
click at [358, 222] on button "Preview" at bounding box center [360, 221] width 27 height 12
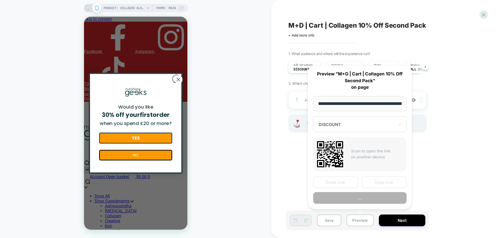
scroll to position [0, 77]
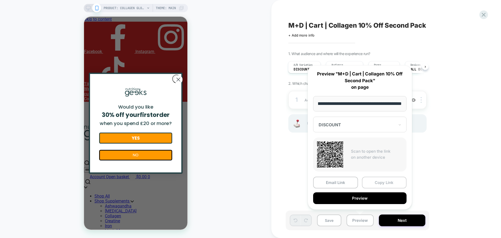
click at [373, 179] on button "Copy Link" at bounding box center [384, 183] width 45 height 12
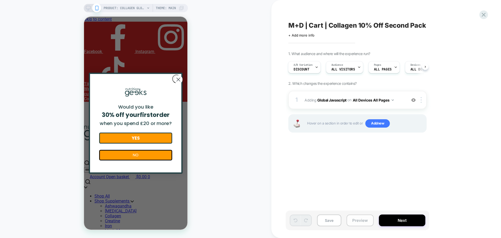
click at [360, 219] on button "Preview" at bounding box center [360, 221] width 27 height 12
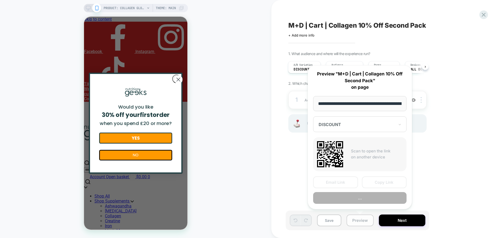
scroll to position [0, 77]
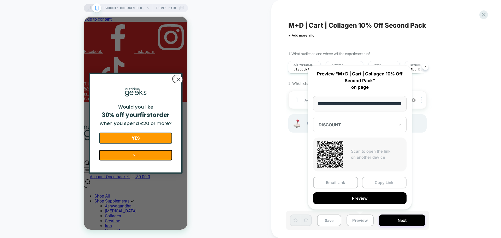
click at [393, 182] on button "Copy Link" at bounding box center [384, 183] width 45 height 12
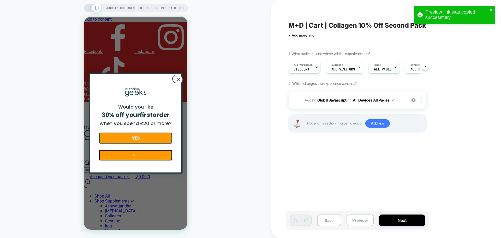
drag, startPoint x: 202, startPoint y: 47, endPoint x: 381, endPoint y: 30, distance: 180.5
click at [255, 19] on div "PRODUCT: Collagen Glow Up Powder PRODUCT: Collagen Glow Up Powder Theme: MAIN" at bounding box center [136, 119] width 272 height 228
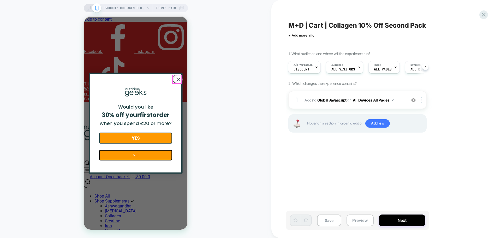
click at [177, 80] on circle "Close dialog" at bounding box center [178, 80] width 8 height 8
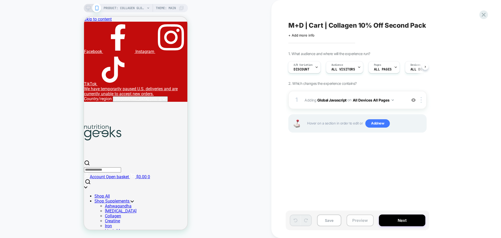
click at [358, 222] on button "Preview" at bounding box center [360, 221] width 27 height 12
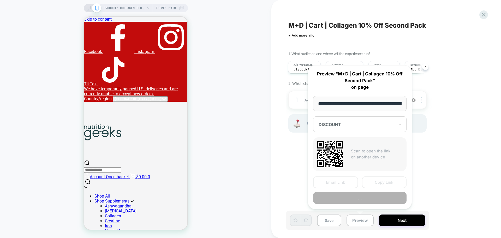
scroll to position [0, 77]
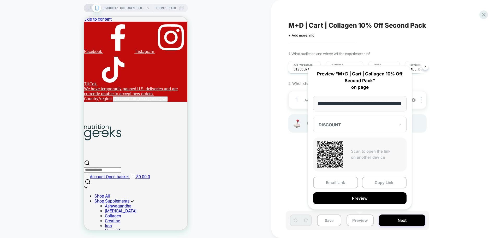
click at [383, 180] on button "Copy Link" at bounding box center [384, 183] width 45 height 12
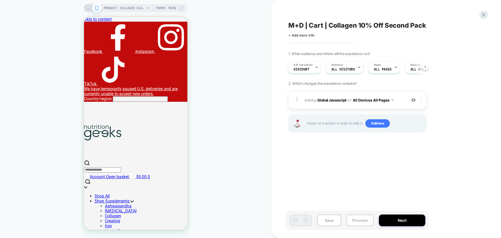
click at [365, 221] on button "Preview" at bounding box center [360, 221] width 27 height 12
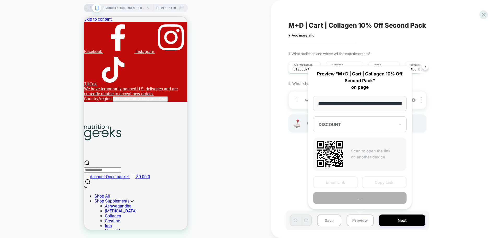
scroll to position [0, 77]
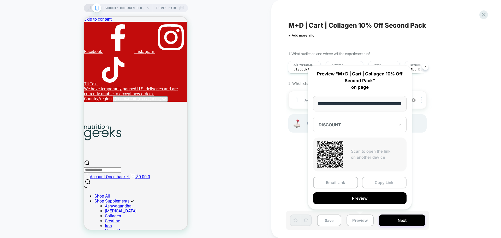
click at [377, 184] on button "Copy Link" at bounding box center [384, 183] width 45 height 12
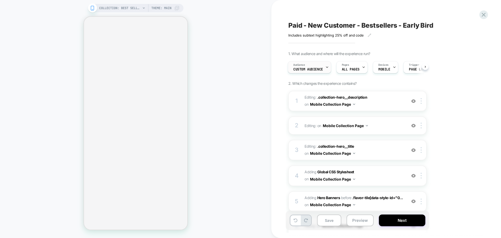
click at [324, 70] on div "Audience Custom Audience" at bounding box center [308, 67] width 40 height 12
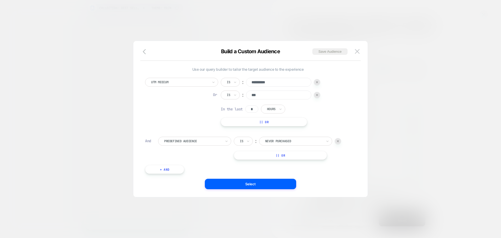
scroll to position [5, 0]
click at [356, 54] on button at bounding box center [358, 52] width 8 height 8
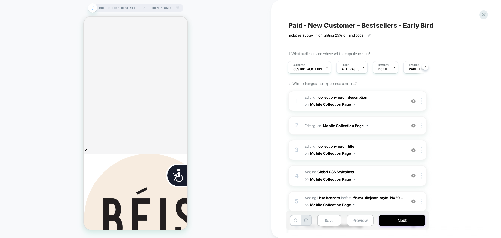
scroll to position [0, 369]
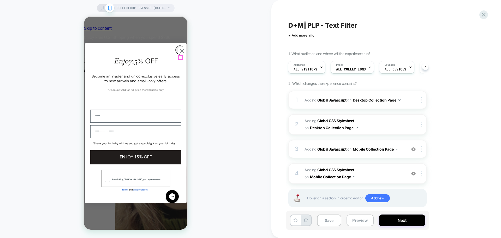
click at [180, 53] on icon "Close dialog" at bounding box center [182, 51] width 4 height 4
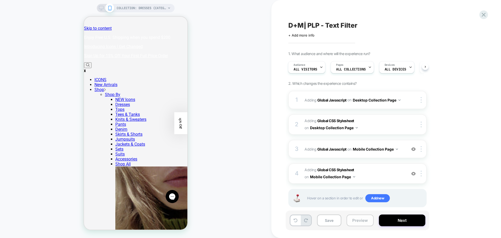
click at [367, 221] on button "Preview" at bounding box center [360, 221] width 27 height 12
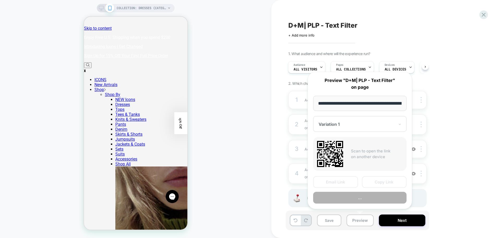
scroll to position [0, 36]
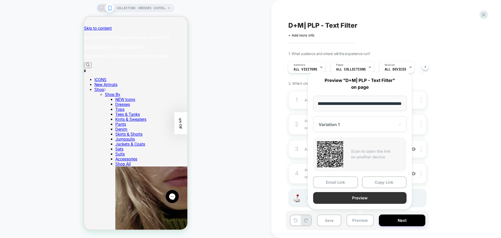
click at [352, 193] on button "Preview" at bounding box center [359, 198] width 93 height 12
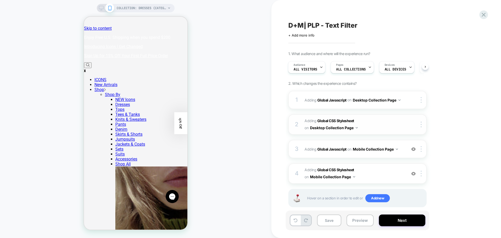
click at [361, 127] on span "Adding Global CSS Stylesheet on Desktop Collection Page" at bounding box center [354, 124] width 99 height 14
click at [383, 127] on span "Adding Global CSS Stylesheet on Desktop Collection Page" at bounding box center [354, 124] width 99 height 14
click at [374, 174] on span "Adding Global CSS Stylesheet on Mobile Collection Page" at bounding box center [354, 174] width 99 height 14
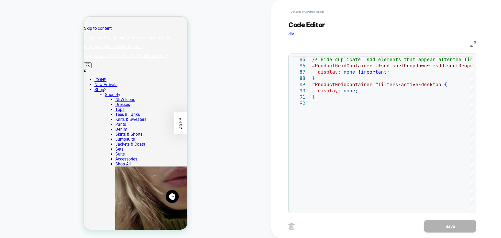
click at [303, 12] on button "< Back to experience" at bounding box center [308, 12] width 38 height 8
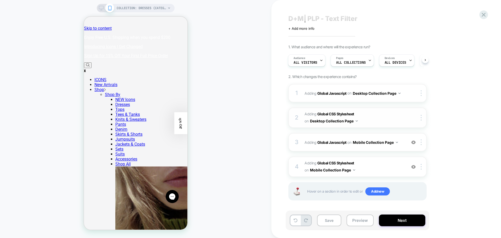
scroll to position [8, 0]
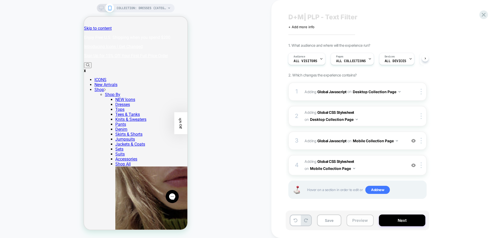
click at [361, 222] on button "Preview" at bounding box center [360, 221] width 27 height 12
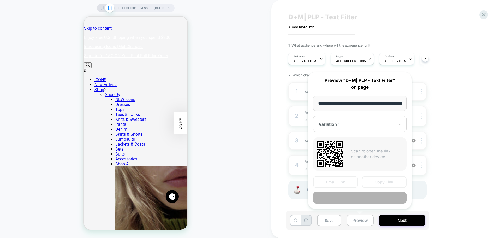
scroll to position [0, 36]
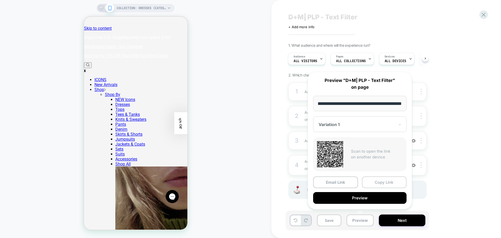
click at [381, 184] on button "Copy Link" at bounding box center [384, 183] width 45 height 12
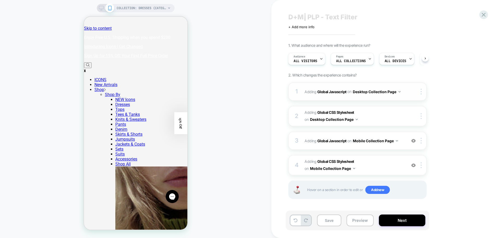
click at [387, 97] on div "1 Adding Global Javascript on Desktop Collection Page Copy to Mobile Target All…" at bounding box center [358, 92] width 138 height 18
click at [384, 119] on span "Adding Global CSS Stylesheet on Desktop Collection Page" at bounding box center [354, 116] width 99 height 14
click at [383, 146] on div "3 Adding Global Javascript on Mobile Collection Page Add Before Add After Copy …" at bounding box center [358, 141] width 138 height 18
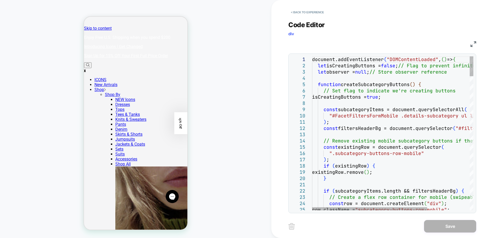
type textarea "**********"
type textarea "*"
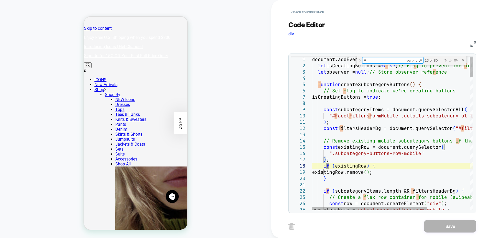
type textarea "**********"
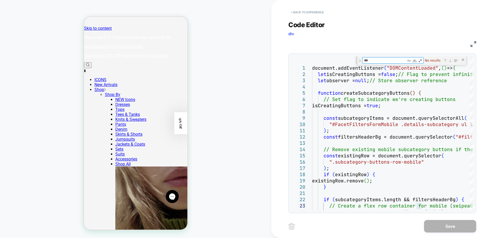
type textarea "***"
click at [312, 14] on button "< Back to experience" at bounding box center [308, 12] width 38 height 8
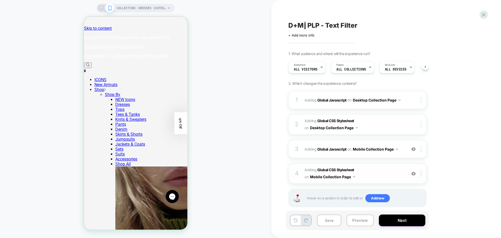
scroll to position [0, 0]
click at [372, 175] on span "Adding Global CSS Stylesheet on Mobile Collection Page" at bounding box center [354, 174] width 99 height 14
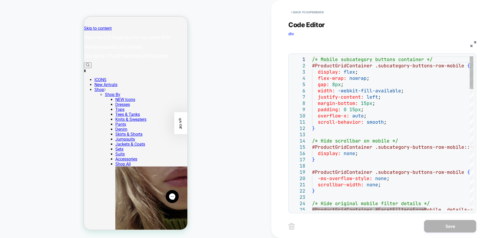
type textarea "**********"
type textarea "*"
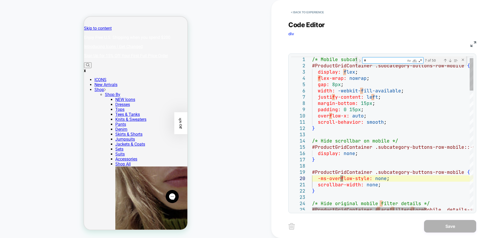
type textarea "**********"
type textarea "**"
type textarea "**********"
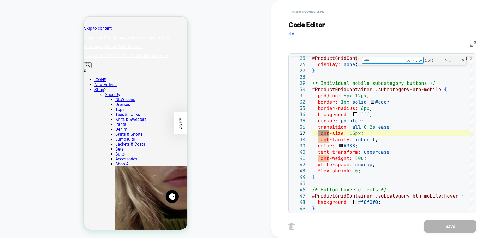
type textarea "****"
click at [313, 11] on button "< Back to experience" at bounding box center [308, 12] width 38 height 8
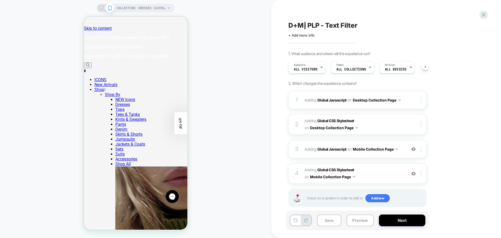
scroll to position [0, 0]
click at [352, 223] on button "Preview" at bounding box center [360, 221] width 27 height 12
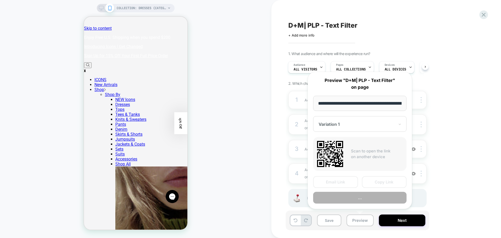
scroll to position [0, 36]
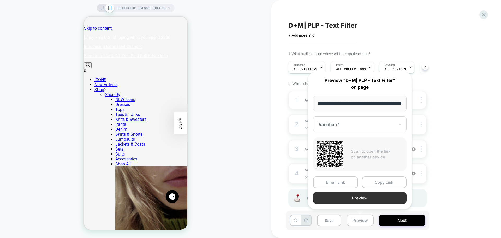
click at [349, 197] on button "Preview" at bounding box center [359, 198] width 93 height 12
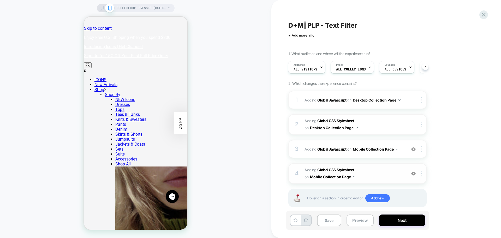
click at [374, 170] on span "Adding Global CSS Stylesheet on Mobile Collection Page" at bounding box center [354, 174] width 99 height 14
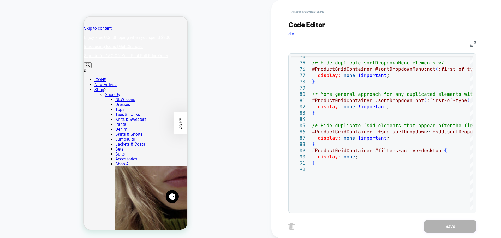
click at [316, 9] on button "< Back to experience" at bounding box center [308, 12] width 38 height 8
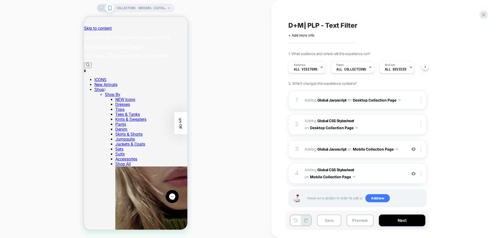
scroll to position [0, 0]
click at [389, 176] on span "Adding Global CSS Stylesheet on Mobile Collection Page" at bounding box center [354, 174] width 99 height 14
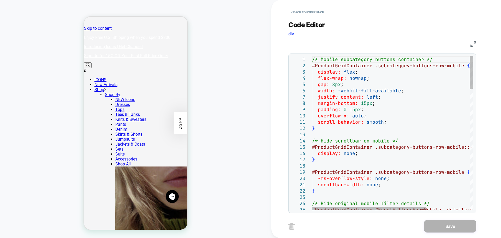
type textarea "**********"
type textarea "*"
type textarea "**********"
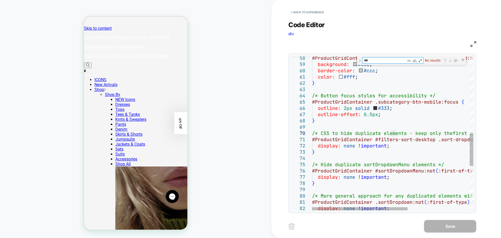
type textarea "**"
type textarea "**********"
type textarea "*"
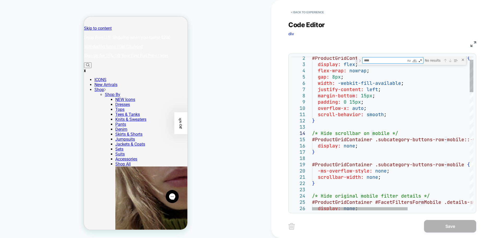
type textarea "*"
type textarea "**********"
type textarea "**"
type textarea "**********"
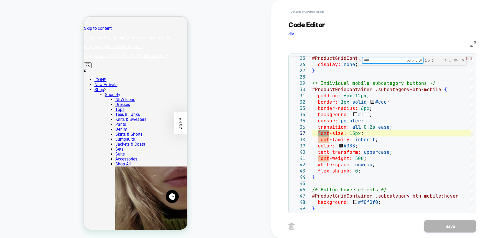
type textarea "****"
click at [320, 13] on button "< Back to experience" at bounding box center [308, 12] width 38 height 8
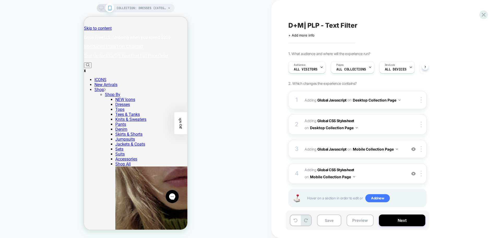
scroll to position [0, 0]
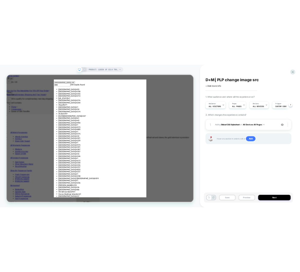
scroll to position [0, 410]
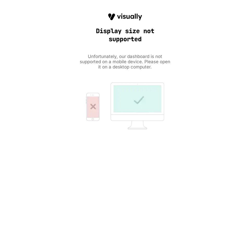
click at [157, 22] on div "Display size not supported Unfortunately, our dashboard is not supported on a m…" at bounding box center [125, 71] width 91 height 116
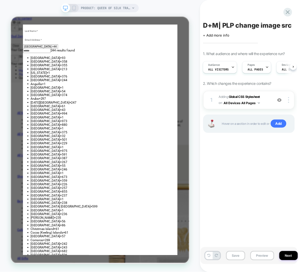
scroll to position [0, 0]
click at [267, 238] on button "Preview" at bounding box center [263, 255] width 24 height 9
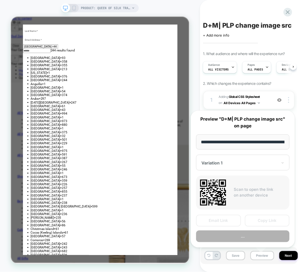
scroll to position [0, 98]
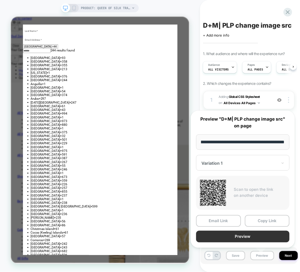
click at [263, 236] on button "Preview" at bounding box center [242, 237] width 93 height 12
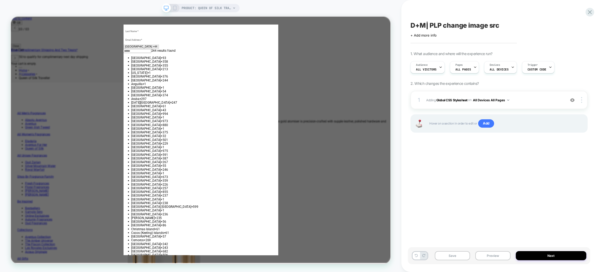
scroll to position [0, 418]
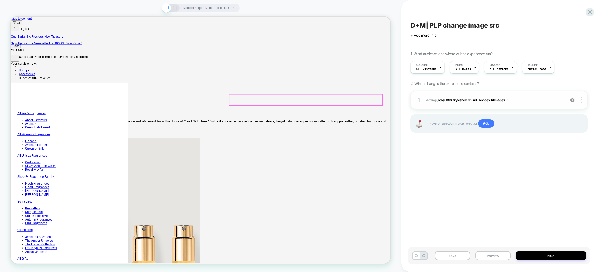
scroll to position [0, 0]
click at [501, 100] on span "Adding Global CSS Stylesheet on All Devices All Pages" at bounding box center [494, 100] width 137 height 7
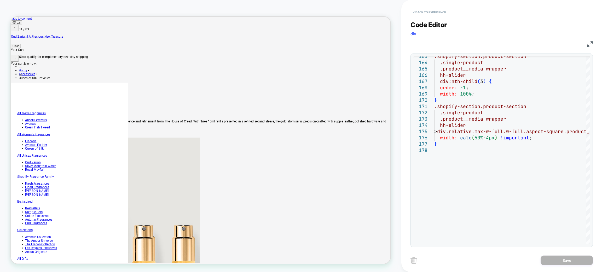
click at [441, 10] on button "< Back to experience" at bounding box center [429, 12] width 38 height 8
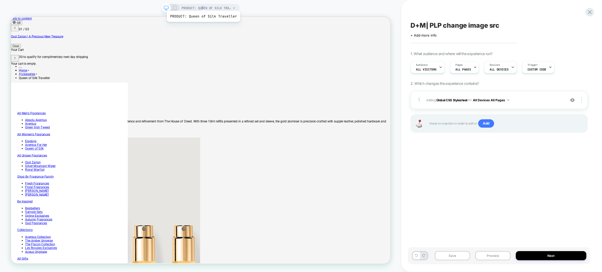
click at [203, 4] on span "PRODUCT: Queen of Silk Traveller" at bounding box center [206, 8] width 50 height 8
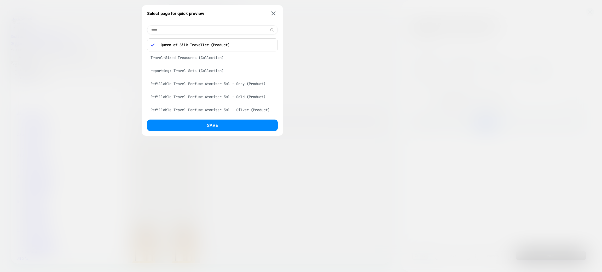
scroll to position [0, 209]
type input "*****"
click at [217, 58] on div "Travel-Sized Treasures (Collection)" at bounding box center [212, 58] width 131 height 10
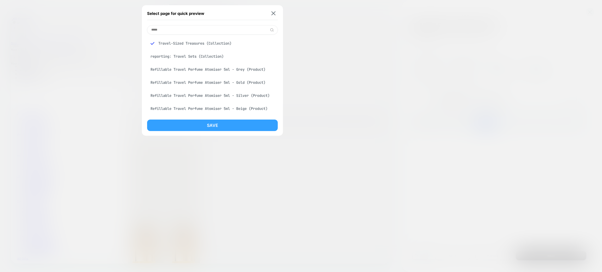
click at [226, 124] on button "Save" at bounding box center [212, 125] width 131 height 11
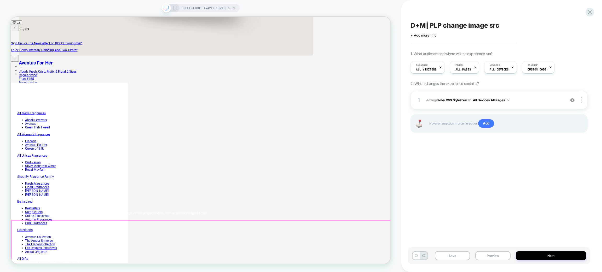
scroll to position [0, 418]
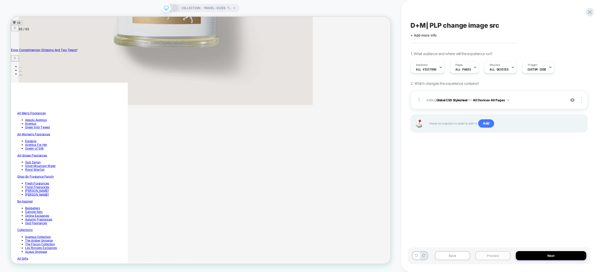
click at [496, 238] on button "Preview" at bounding box center [492, 255] width 35 height 9
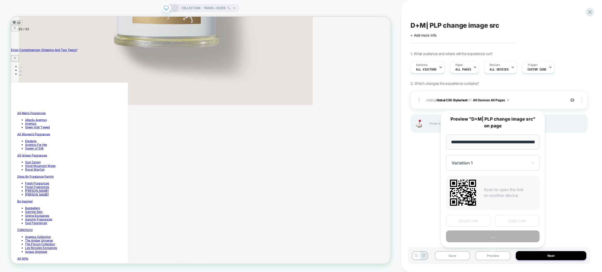
scroll to position [0, 86]
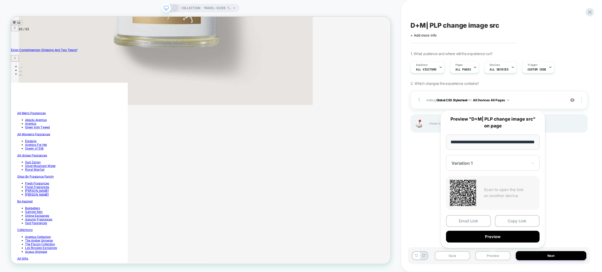
click at [487, 238] on div "**********" at bounding box center [492, 179] width 104 height 138
click at [482, 237] on button "Preview" at bounding box center [492, 237] width 93 height 12
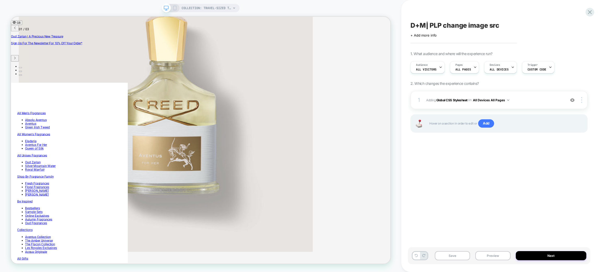
click at [190, 6] on span "COLLECTION: Travel-Sized Treasures (Category)" at bounding box center [206, 8] width 50 height 8
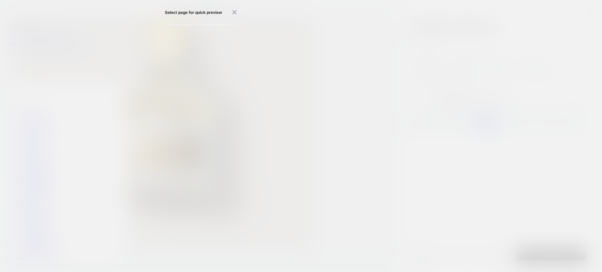
scroll to position [0, 209]
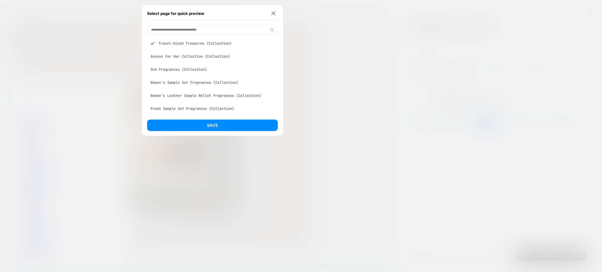
click at [181, 31] on input at bounding box center [212, 29] width 131 height 9
paste input "**********"
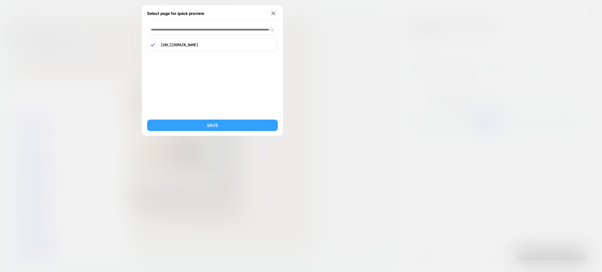
type input "**********"
click at [249, 125] on button "Save" at bounding box center [212, 125] width 131 height 11
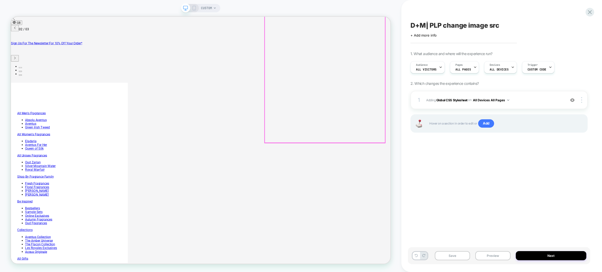
scroll to position [274, 0]
click at [501, 238] on button "Preview" at bounding box center [492, 255] width 35 height 9
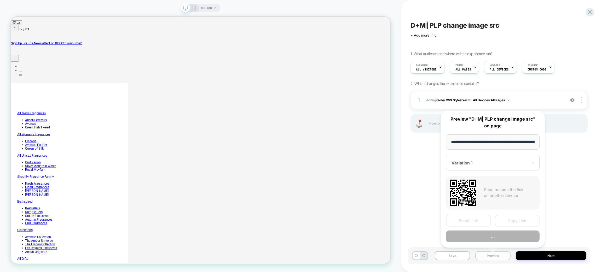
scroll to position [0, 227]
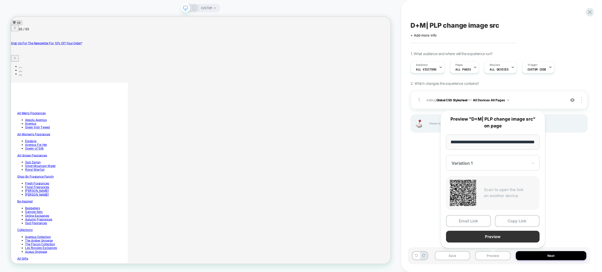
click at [485, 236] on button "Preview" at bounding box center [492, 237] width 93 height 12
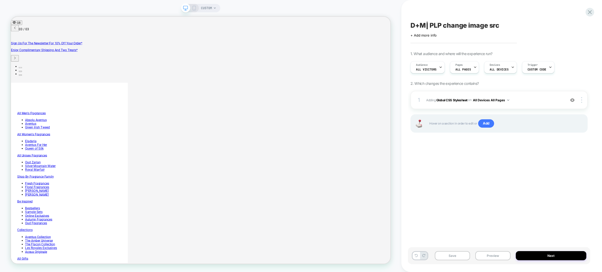
scroll to position [0, 418]
click at [501, 14] on icon at bounding box center [589, 12] width 7 height 7
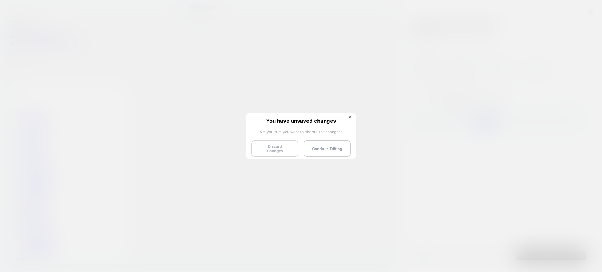
scroll to position [0, 0]
click at [278, 145] on button "Discard Changes" at bounding box center [274, 148] width 47 height 16
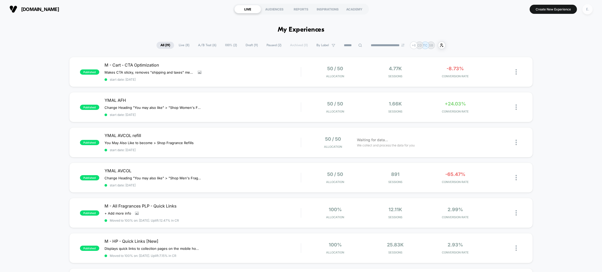
click at [501, 9] on div "E." at bounding box center [587, 9] width 10 height 10
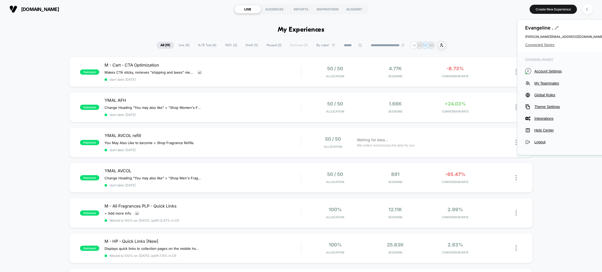
click at [501, 46] on span "Connected Stores" at bounding box center [564, 45] width 78 height 4
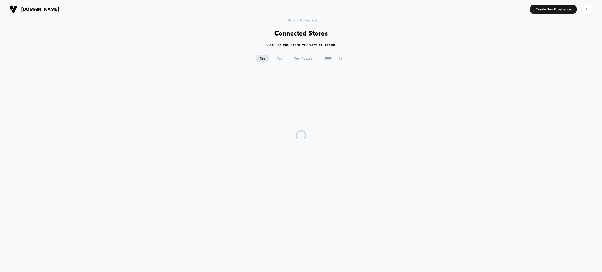
click at [332, 58] on input at bounding box center [333, 58] width 26 height 7
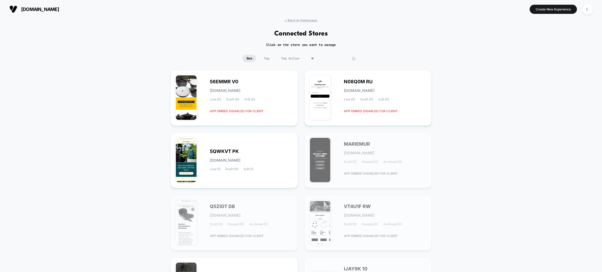
type input "*"
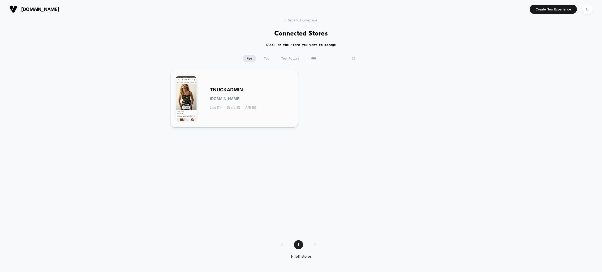
type input "****"
click at [274, 98] on div "TNUCKADMIN [DOMAIN_NAME] Live (11) Draft (11) A/B (8)" at bounding box center [251, 98] width 83 height 21
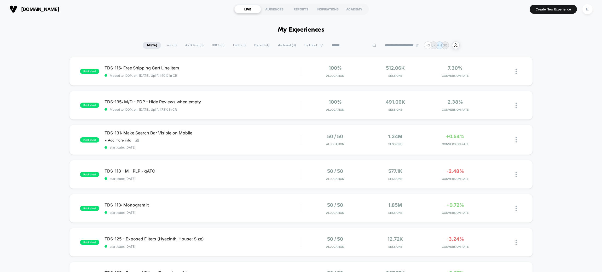
click at [344, 47] on input at bounding box center [354, 45] width 52 height 6
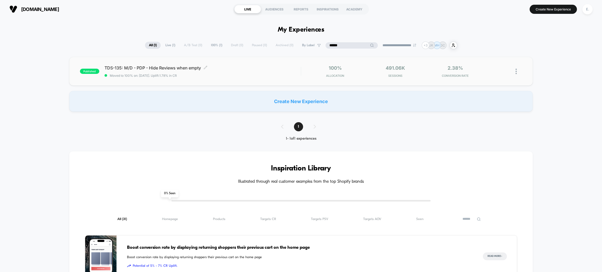
type input "******"
click at [239, 70] on div "TDS-135: M/D - PDP - Hide Reviews when empty Click to edit experience details C…" at bounding box center [202, 71] width 196 height 12
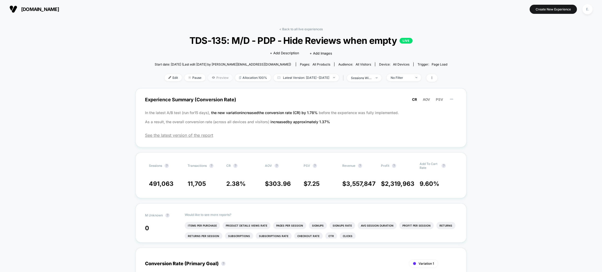
click at [208, 78] on span "Preview" at bounding box center [220, 77] width 25 height 7
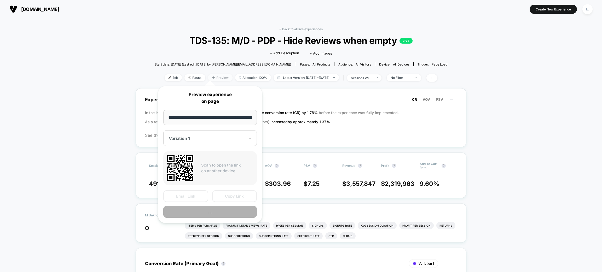
scroll to position [0, 27]
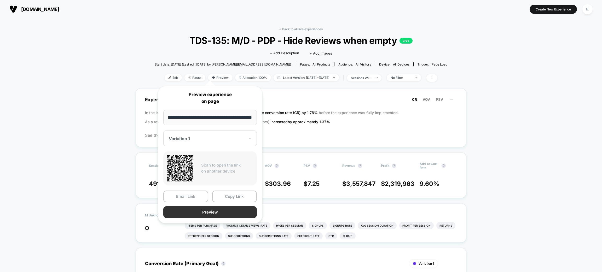
click at [227, 209] on button "Preview" at bounding box center [209, 212] width 93 height 12
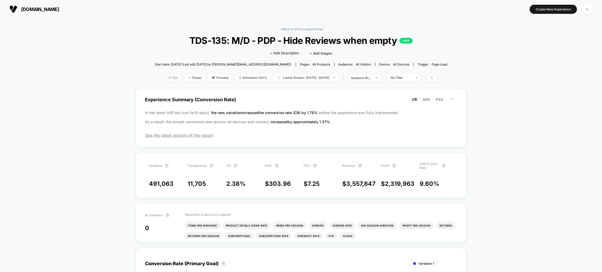
click at [164, 75] on span "Edit" at bounding box center [172, 77] width 17 height 7
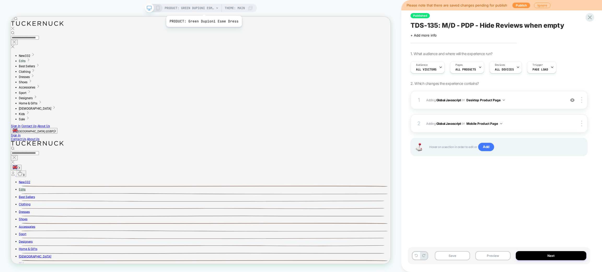
click at [203, 9] on span "PRODUCT: Green Dupioni Esme Dress" at bounding box center [189, 8] width 50 height 8
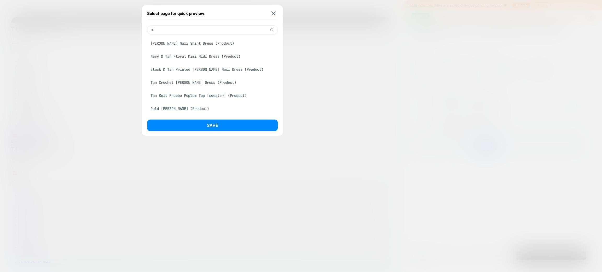
type input "*"
click at [200, 47] on div "Tan Mountain Western [PERSON_NAME] Sleeve Blouse (Product)" at bounding box center [212, 43] width 131 height 10
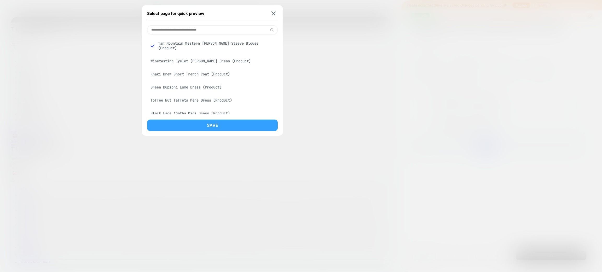
click at [213, 131] on button "Save" at bounding box center [212, 125] width 131 height 11
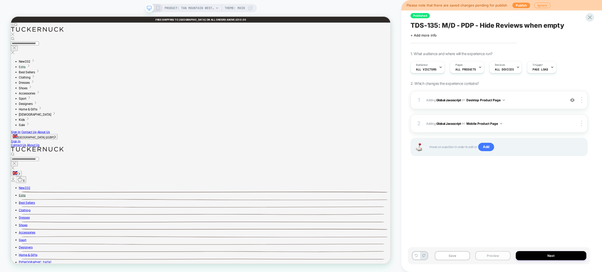
click at [501, 238] on button "Preview" at bounding box center [492, 255] width 35 height 9
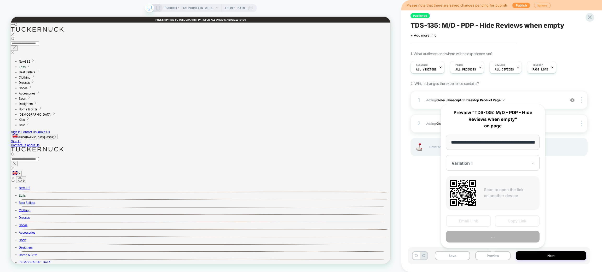
scroll to position [0, 113]
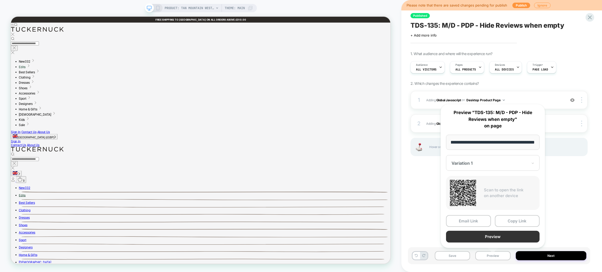
click at [485, 238] on button "Preview" at bounding box center [492, 237] width 93 height 12
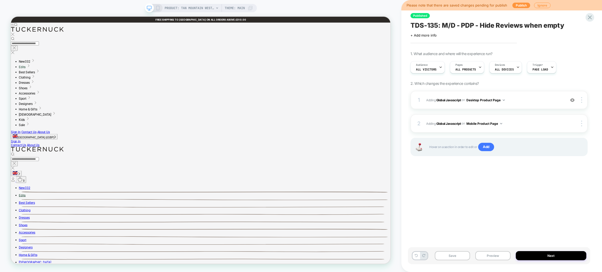
click at [441, 27] on span "TDS-135: M/D - PDP - Hide Reviews when empty" at bounding box center [487, 25] width 154 height 8
click at [441, 27] on textarea "**********" at bounding box center [490, 25] width 160 height 8
click at [482, 238] on button "Preview" at bounding box center [492, 255] width 35 height 9
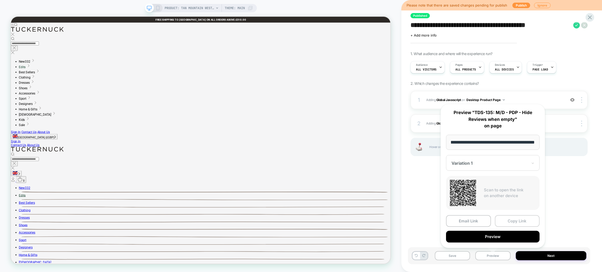
click at [501, 218] on button "Copy Link" at bounding box center [517, 221] width 45 height 12
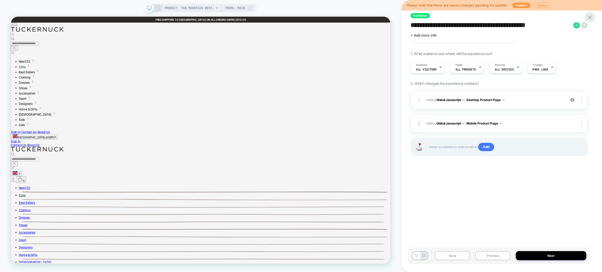
click at [501, 14] on icon at bounding box center [589, 17] width 7 height 7
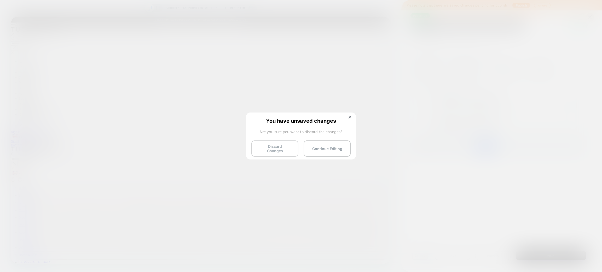
click at [292, 147] on button "Discard Changes" at bounding box center [274, 148] width 47 height 16
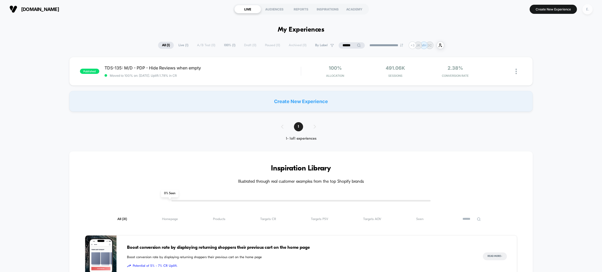
click at [501, 12] on div "E." at bounding box center [587, 9] width 10 height 10
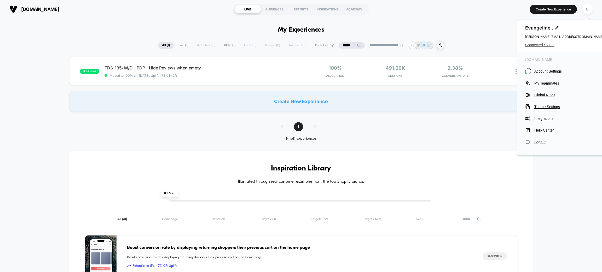
click at [501, 45] on span "Connected Stores" at bounding box center [564, 45] width 78 height 4
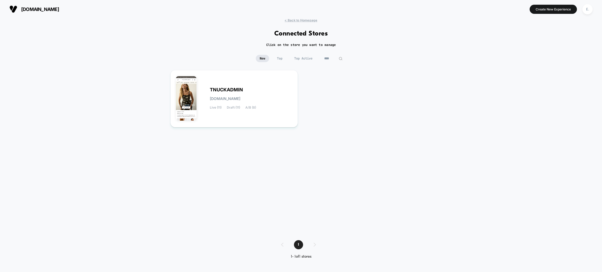
click at [326, 59] on input "****" at bounding box center [333, 58] width 26 height 7
click at [326, 59] on input "****" at bounding box center [333, 58] width 52 height 7
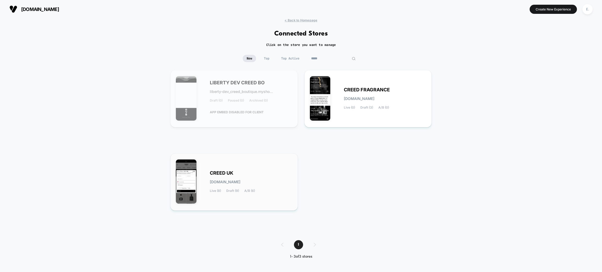
type input "*****"
click at [279, 163] on div "CREED UK [DOMAIN_NAME] Live (8) Draft (9) A/B (6)" at bounding box center [234, 182] width 116 height 46
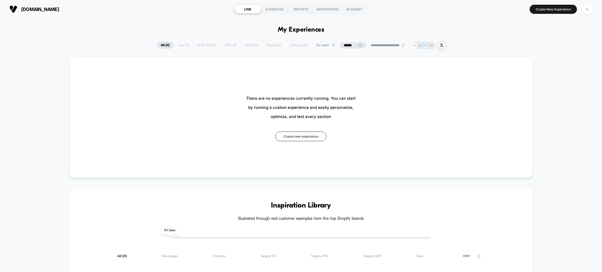
click at [334, 45] on span "By Label" at bounding box center [325, 45] width 27 height 7
click at [345, 44] on input "******" at bounding box center [353, 45] width 26 height 6
click at [345, 44] on input "******" at bounding box center [353, 45] width 52 height 6
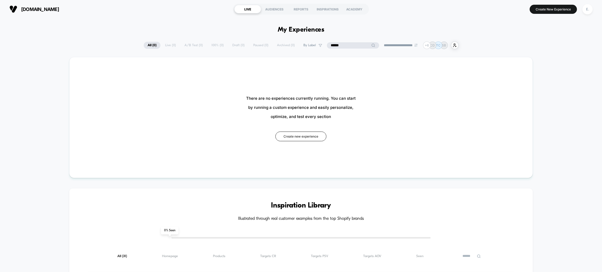
click at [345, 44] on input "******" at bounding box center [353, 45] width 52 height 6
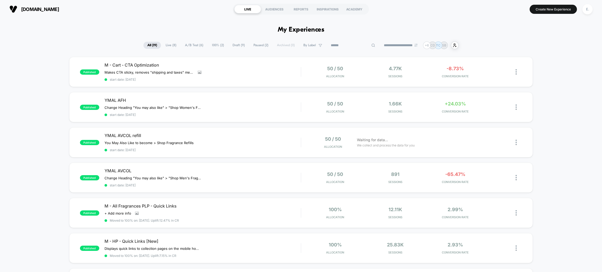
click at [234, 44] on span "Draft ( 9 )" at bounding box center [238, 45] width 20 height 7
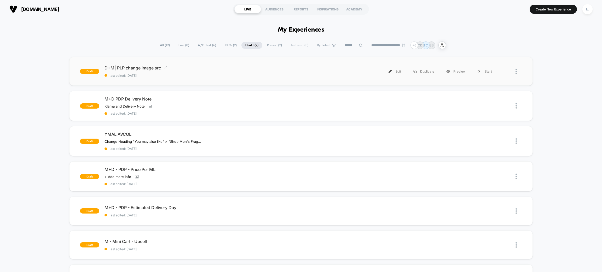
click at [200, 72] on div "D+M| PLP change image src Click to edit experience details Click to edit experi…" at bounding box center [202, 71] width 196 height 12
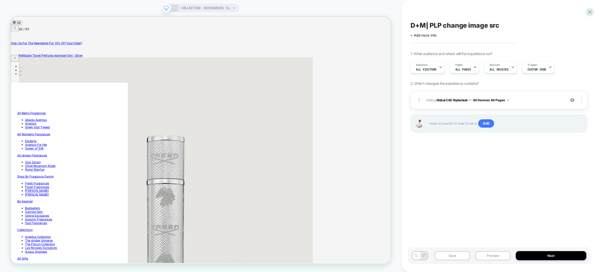
scroll to position [861, 0]
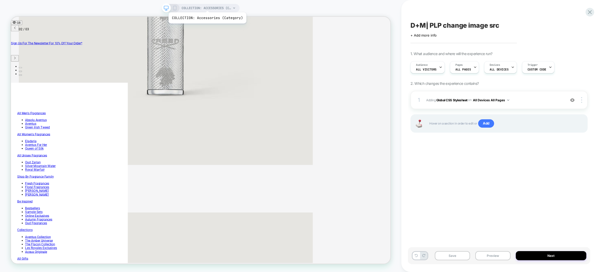
click at [207, 6] on span "COLLECTION: Accessories (Category)" at bounding box center [206, 8] width 50 height 8
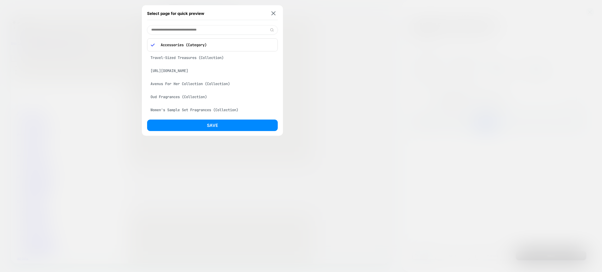
click at [201, 75] on div "[URL][DOMAIN_NAME]" at bounding box center [212, 71] width 131 height 10
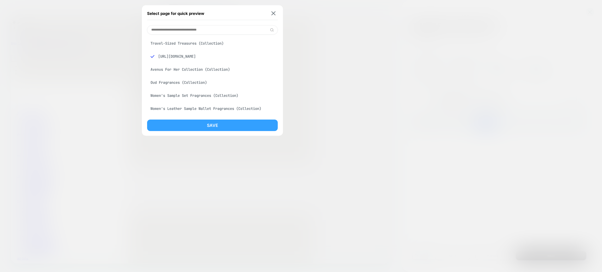
click at [210, 125] on button "Save" at bounding box center [212, 125] width 131 height 11
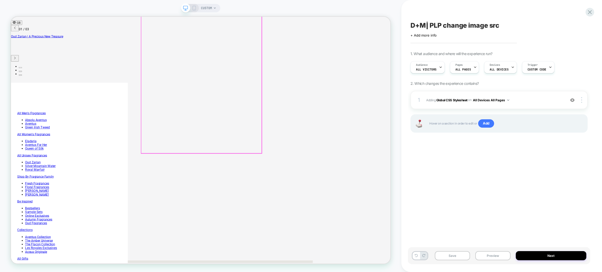
scroll to position [395, 0]
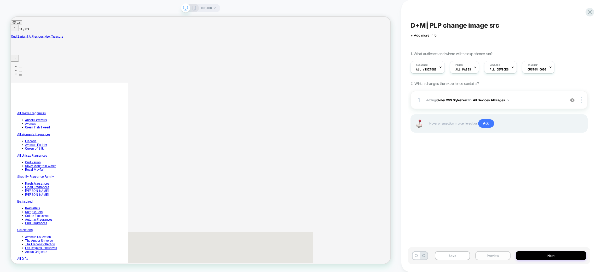
click at [497, 238] on button "Preview" at bounding box center [492, 255] width 35 height 9
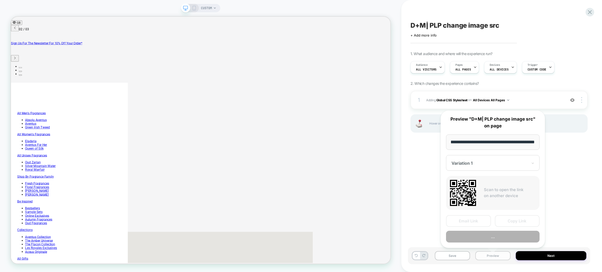
scroll to position [0, 209]
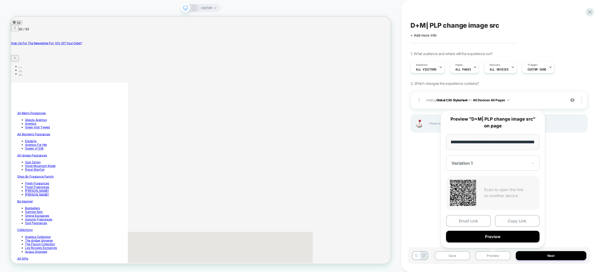
click at [501, 214] on div "**********" at bounding box center [492, 179] width 104 height 138
click at [501, 219] on button "Copy Link" at bounding box center [517, 221] width 45 height 12
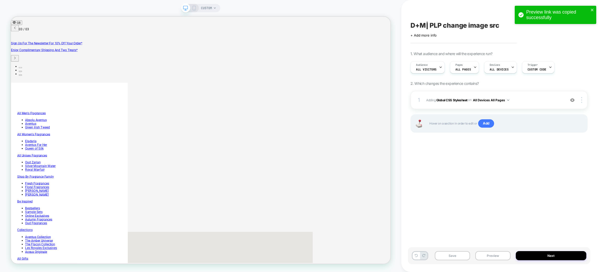
scroll to position [0, 418]
click at [501, 8] on icon "close" at bounding box center [592, 10] width 4 height 4
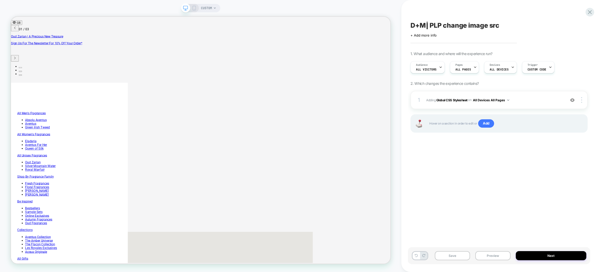
scroll to position [0, 0]
click at [501, 12] on div "Preview link was copied successfully" at bounding box center [555, 16] width 84 height 23
click at [501, 11] on icon at bounding box center [589, 12] width 4 height 4
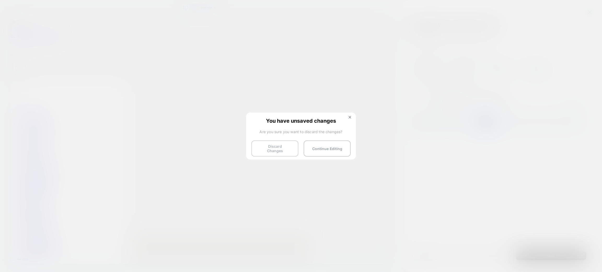
click at [256, 151] on button "Discard Changes" at bounding box center [274, 148] width 47 height 16
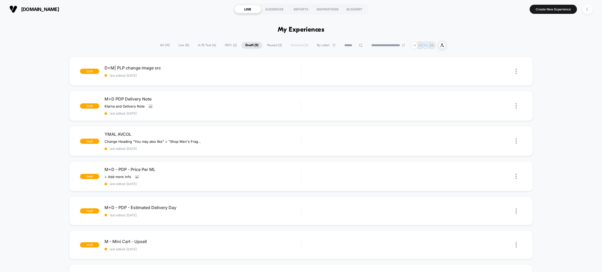
click at [501, 7] on div "E." at bounding box center [587, 9] width 10 height 10
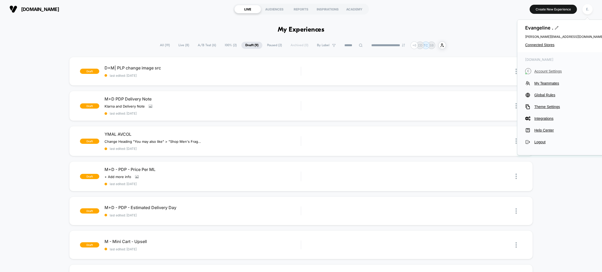
click at [501, 73] on span "Account Settings" at bounding box center [568, 71] width 69 height 4
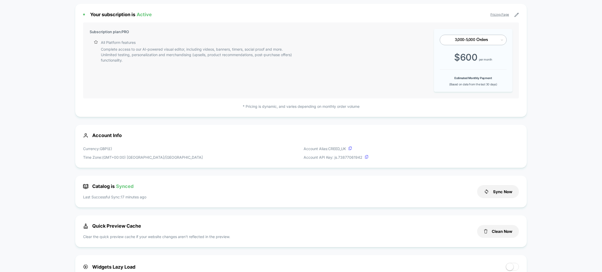
scroll to position [117, 0]
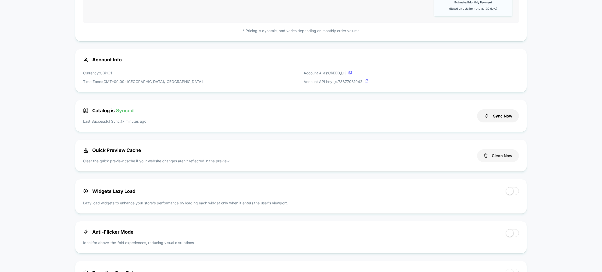
click at [499, 155] on button "Clean Now" at bounding box center [498, 155] width 42 height 13
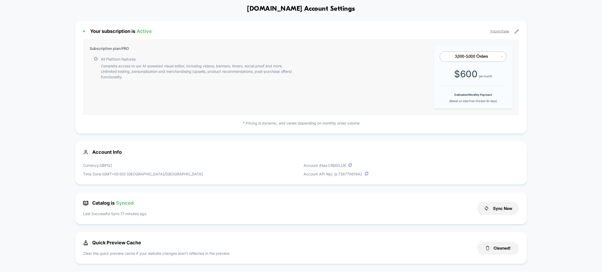
scroll to position [0, 0]
